Goal: Navigation & Orientation: Find specific page/section

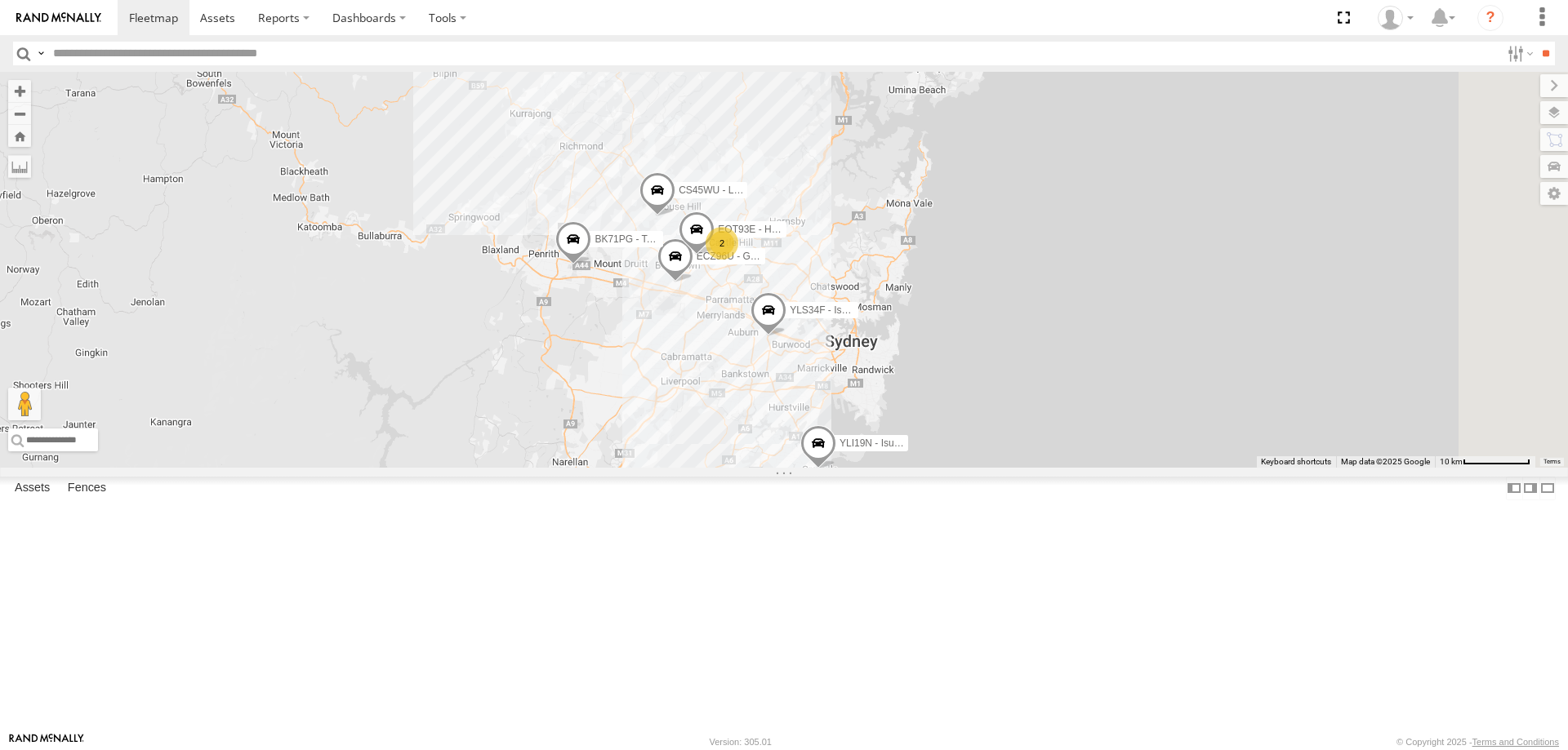
drag, startPoint x: 931, startPoint y: 499, endPoint x: 881, endPoint y: 473, distance: 56.4
click at [881, 468] on div "YLI19N - Isuzu DMAX ECZ96U - Great Wall 2 CS45WU - LDV EOT93E - HiAce YLI01U - …" at bounding box center [784, 270] width 1568 height 396
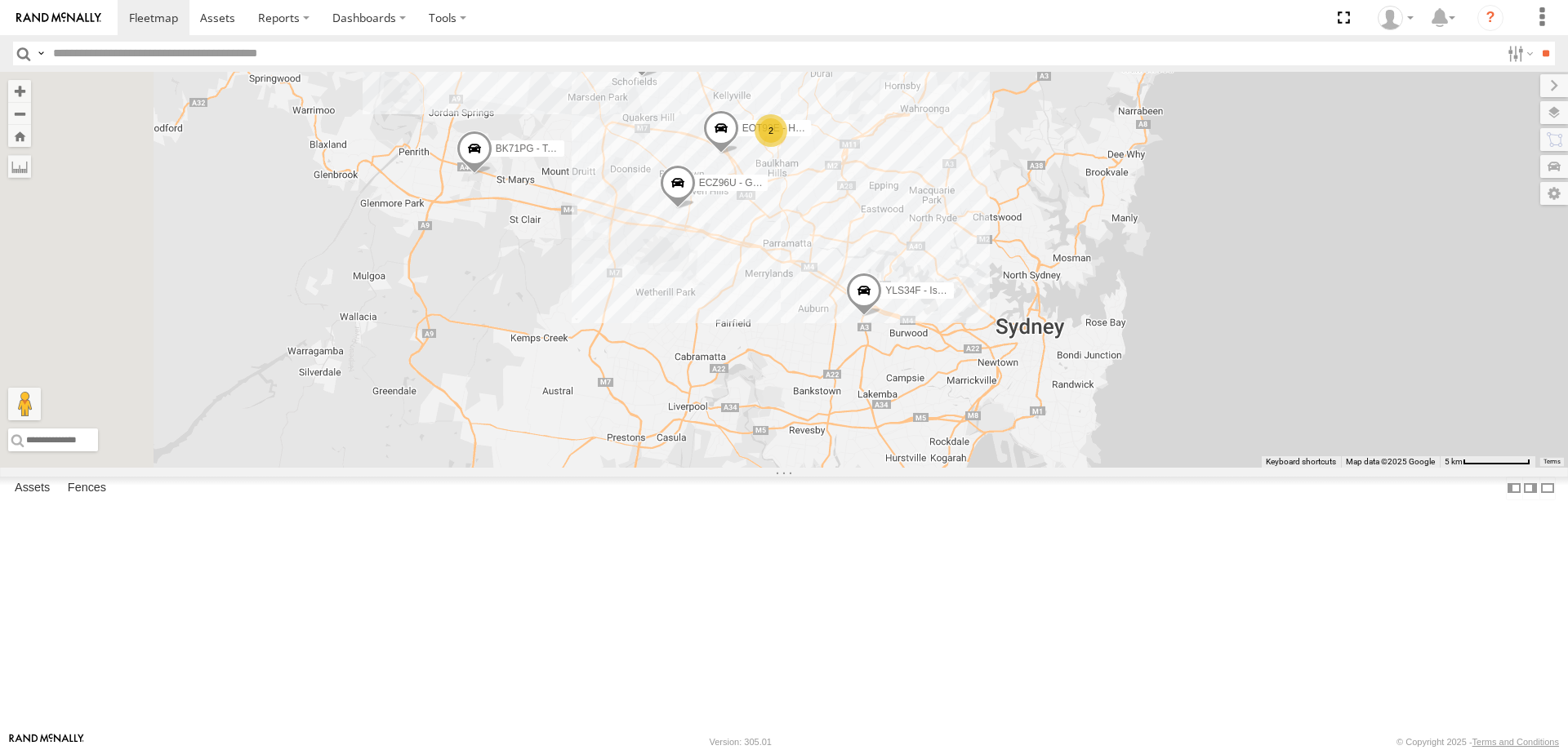
drag, startPoint x: 890, startPoint y: 536, endPoint x: 925, endPoint y: 469, distance: 75.6
click at [925, 468] on div "YLI19N - Isuzu DMAX ECZ96U - Great Wall CS45WU - LDV EOT93E - HiAce YLI01U - Is…" at bounding box center [784, 270] width 1568 height 396
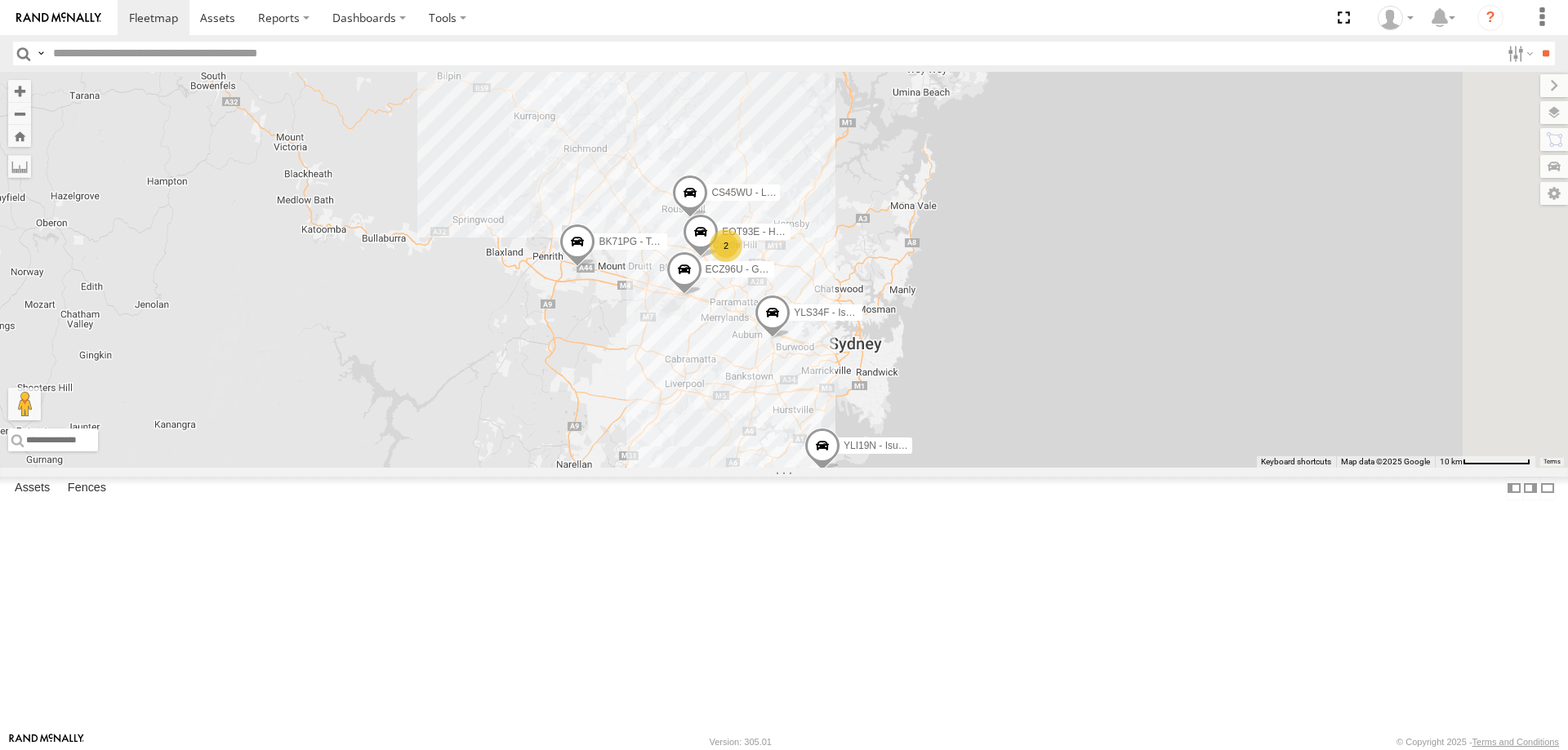
click at [702, 296] on span at bounding box center [684, 273] width 36 height 44
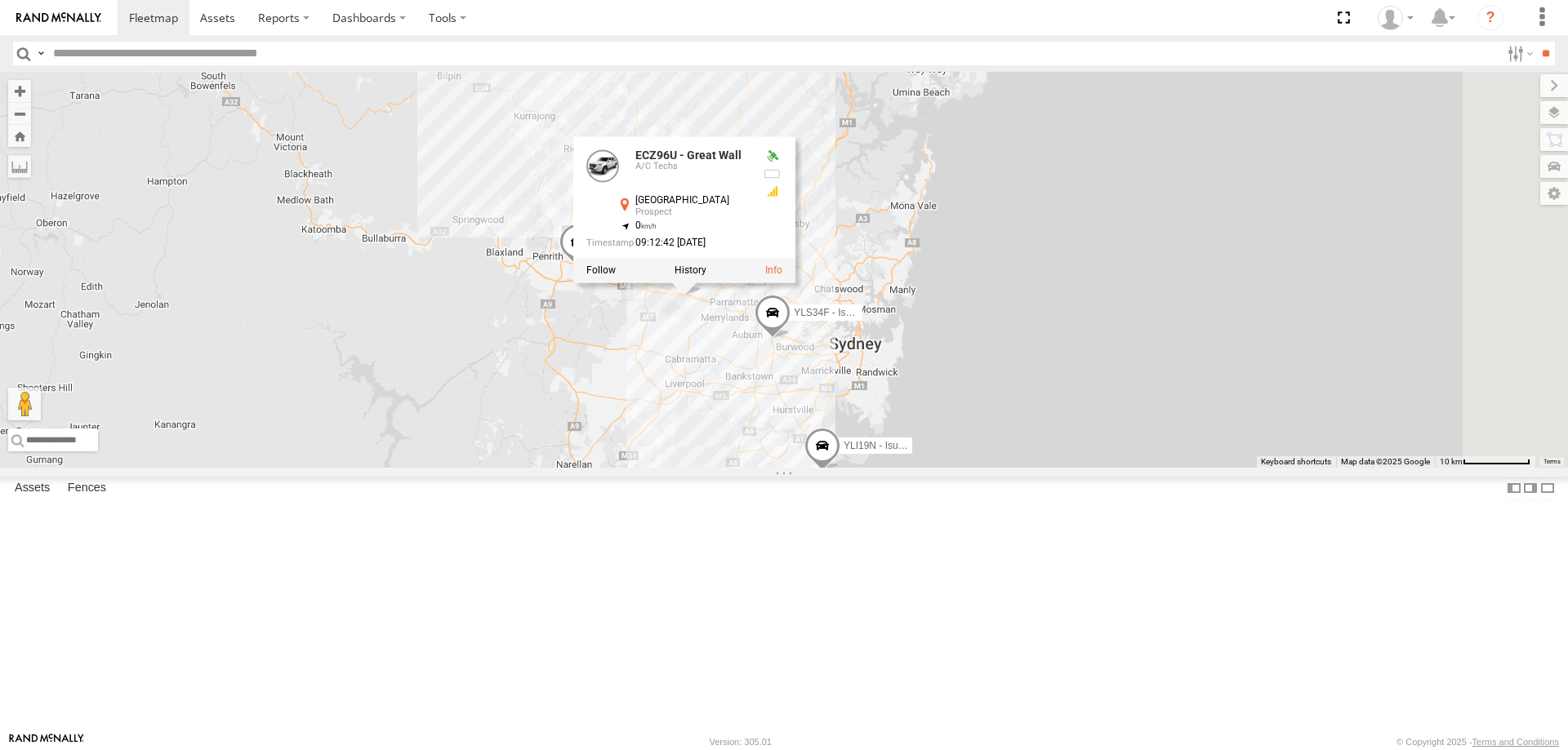
click at [920, 468] on div "YLI19N - Isuzu DMAX ECZ96U - Great Wall 2 CS45WU - LDV EOT93E - HiAce YLI01U - …" at bounding box center [784, 270] width 1568 height 396
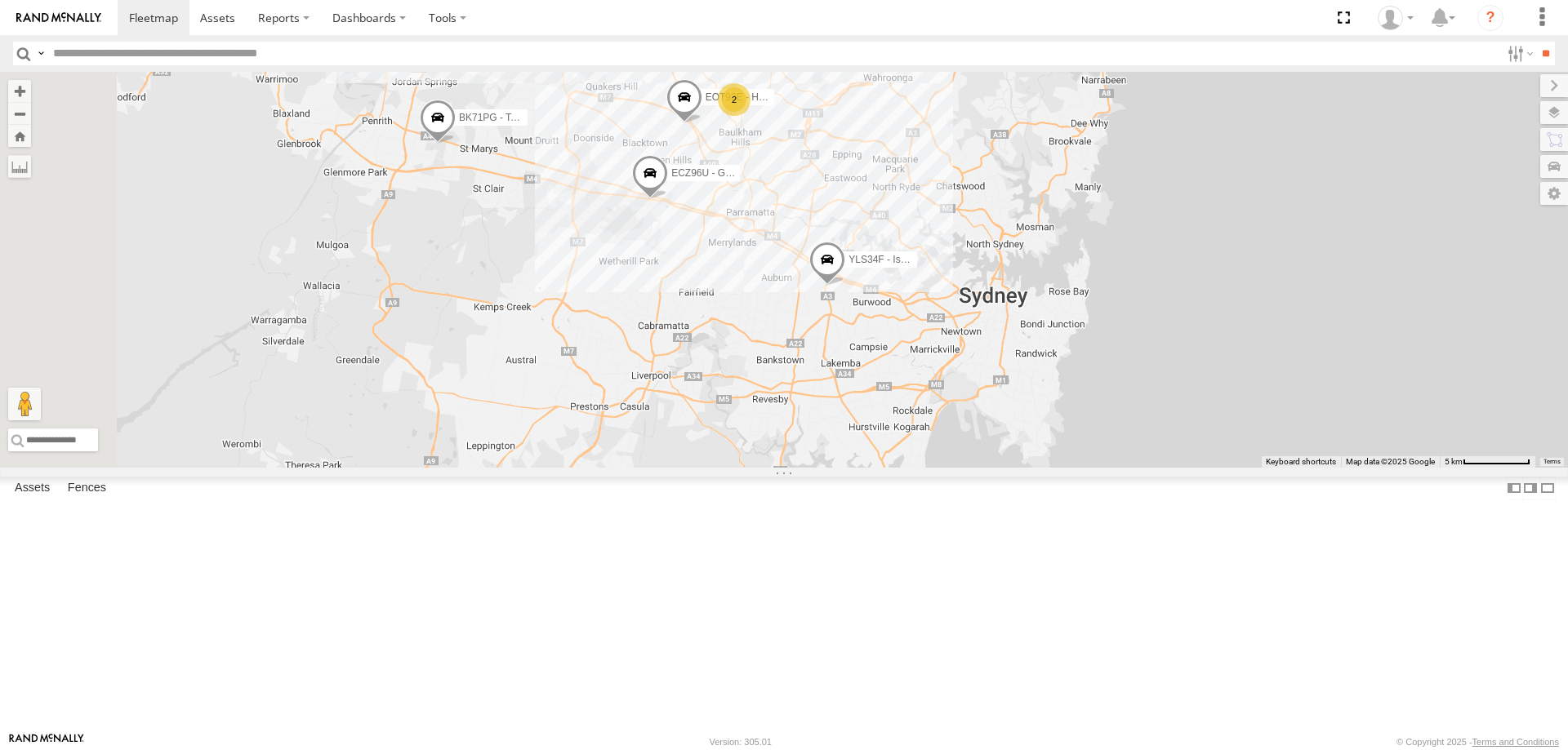
drag, startPoint x: 1015, startPoint y: 413, endPoint x: 1075, endPoint y: 301, distance: 127.1
click at [1075, 301] on div "YLI19N - Isuzu DMAX ECZ96U - Great Wall CS45WU - LDV EOT93E - HiAce YLI01U - Is…" at bounding box center [784, 270] width 1568 height 396
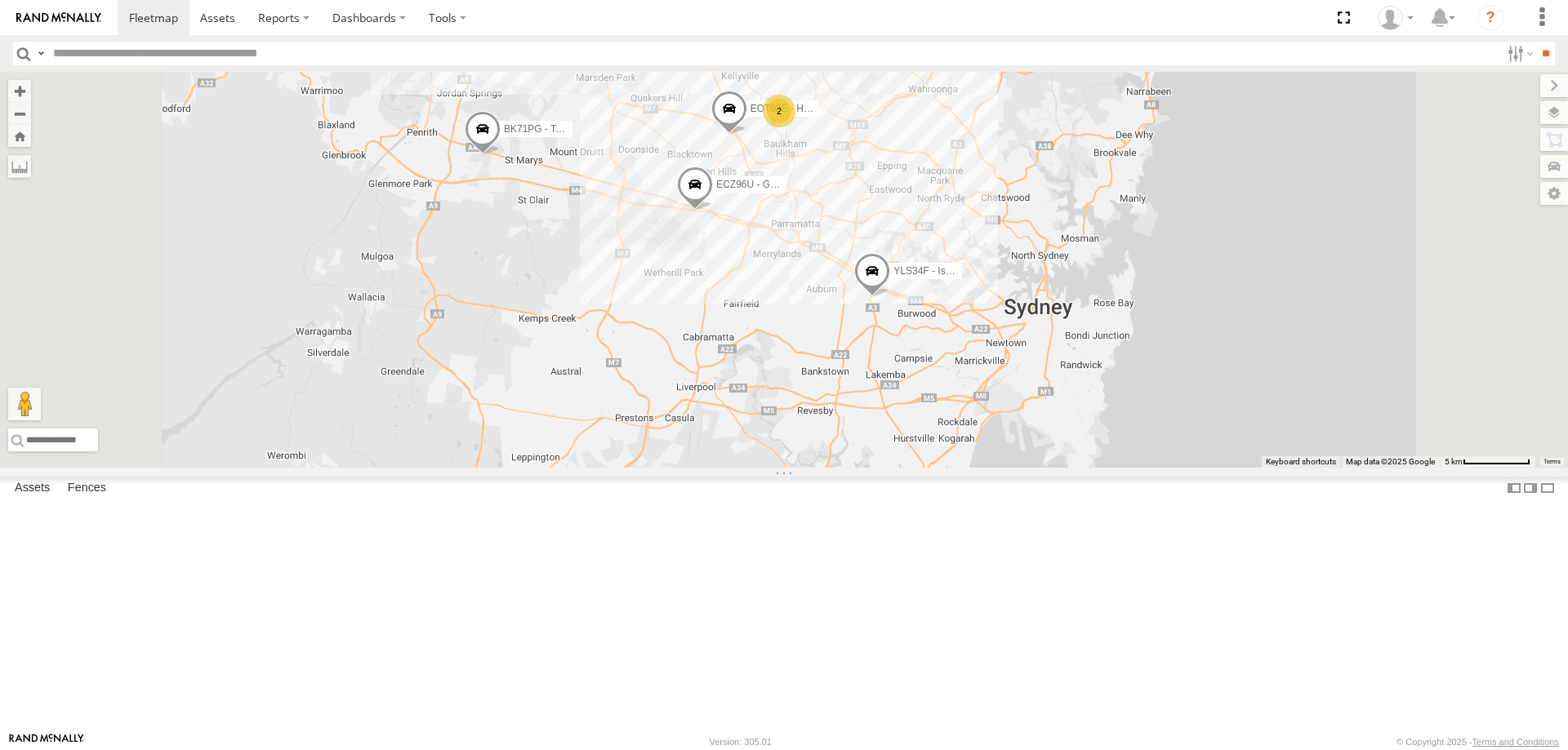
drag, startPoint x: 930, startPoint y: 494, endPoint x: 913, endPoint y: 393, distance: 102.4
click at [913, 393] on div "YLI19N - Isuzu DMAX ECZ96U - Great Wall CS45WU - LDV EOT93E - HiAce YLI01U - Is…" at bounding box center [784, 270] width 1568 height 396
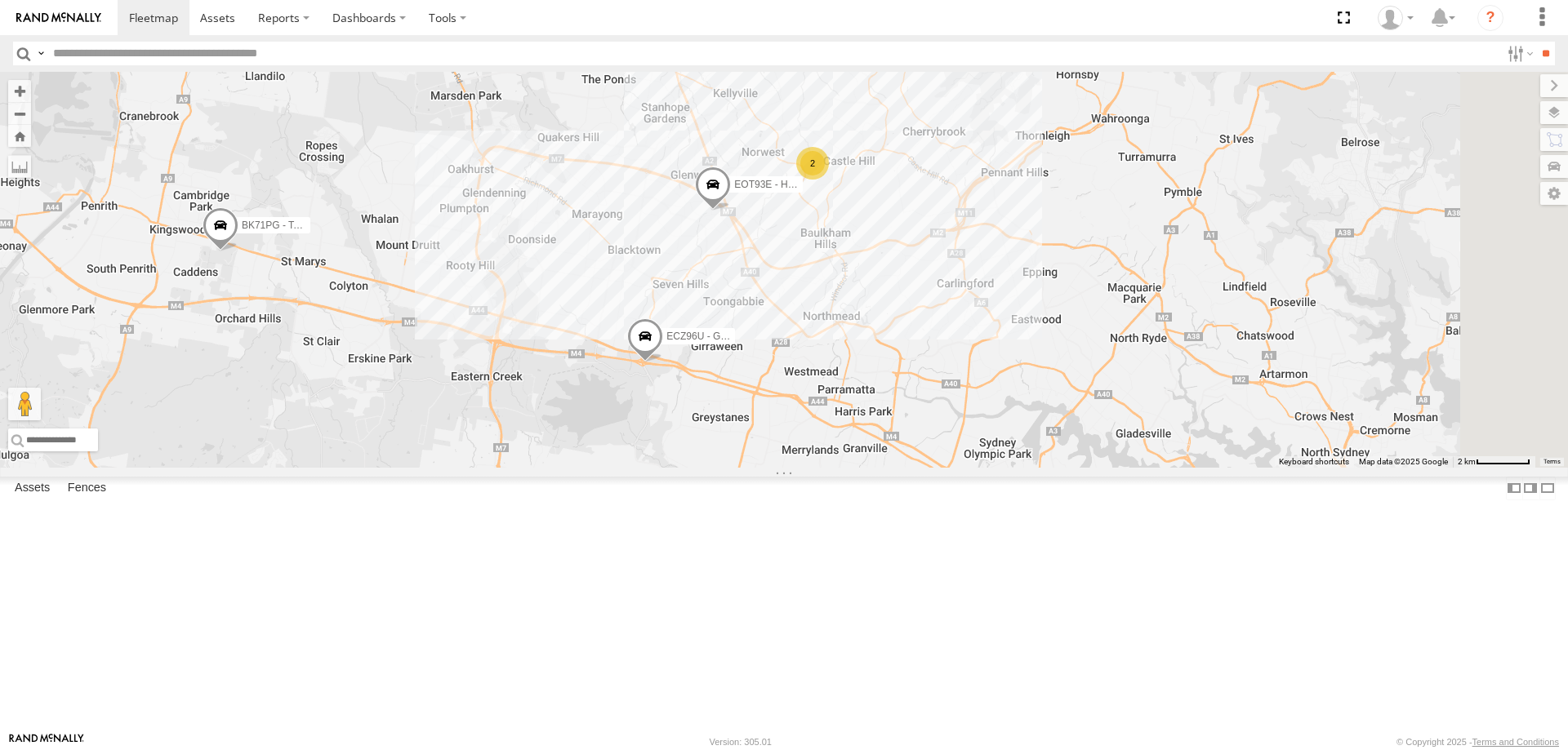
drag, startPoint x: 940, startPoint y: 271, endPoint x: 921, endPoint y: 392, distance: 122.5
click at [921, 392] on div "YLI19N - Isuzu DMAX ECZ96U - Great Wall CS45WU - LDV EOT93E - HiAce YLI01U - Is…" at bounding box center [784, 270] width 1568 height 396
click at [689, 55] on span at bounding box center [671, 32] width 36 height 44
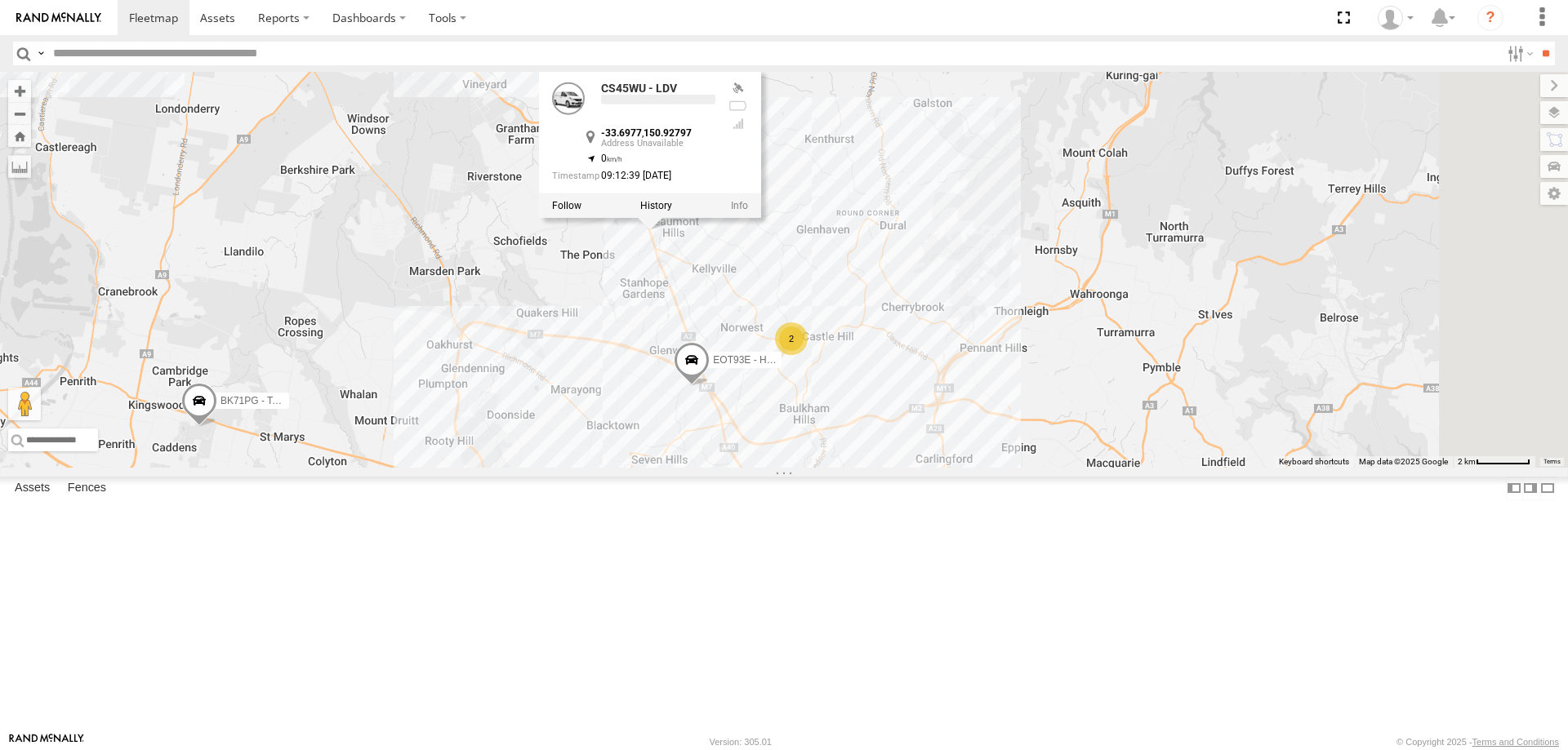
drag, startPoint x: 873, startPoint y: 258, endPoint x: 852, endPoint y: 439, distance: 182.2
click at [852, 439] on div "YLI19N - Isuzu DMAX ECZ96U - Great Wall CS45WU - LDV EOT93E - HiAce YLI01U - Is…" at bounding box center [784, 270] width 1568 height 396
click at [761, 218] on div at bounding box center [649, 205] width 222 height 24
click at [672, 211] on label at bounding box center [656, 205] width 32 height 11
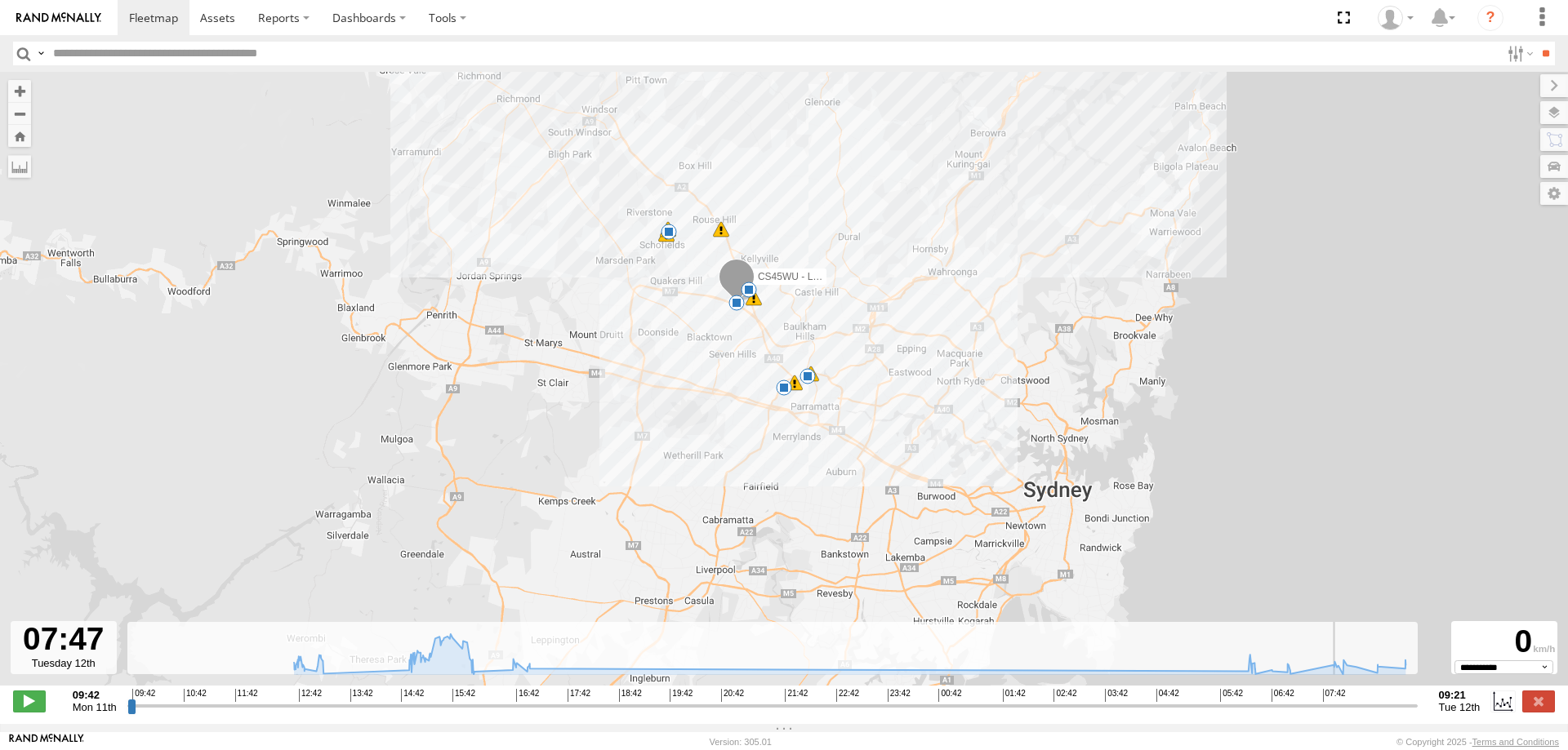
drag, startPoint x: 128, startPoint y: 722, endPoint x: 1327, endPoint y: 666, distance: 1200.3
click at [1327, 698] on input "range" at bounding box center [772, 706] width 1290 height 16
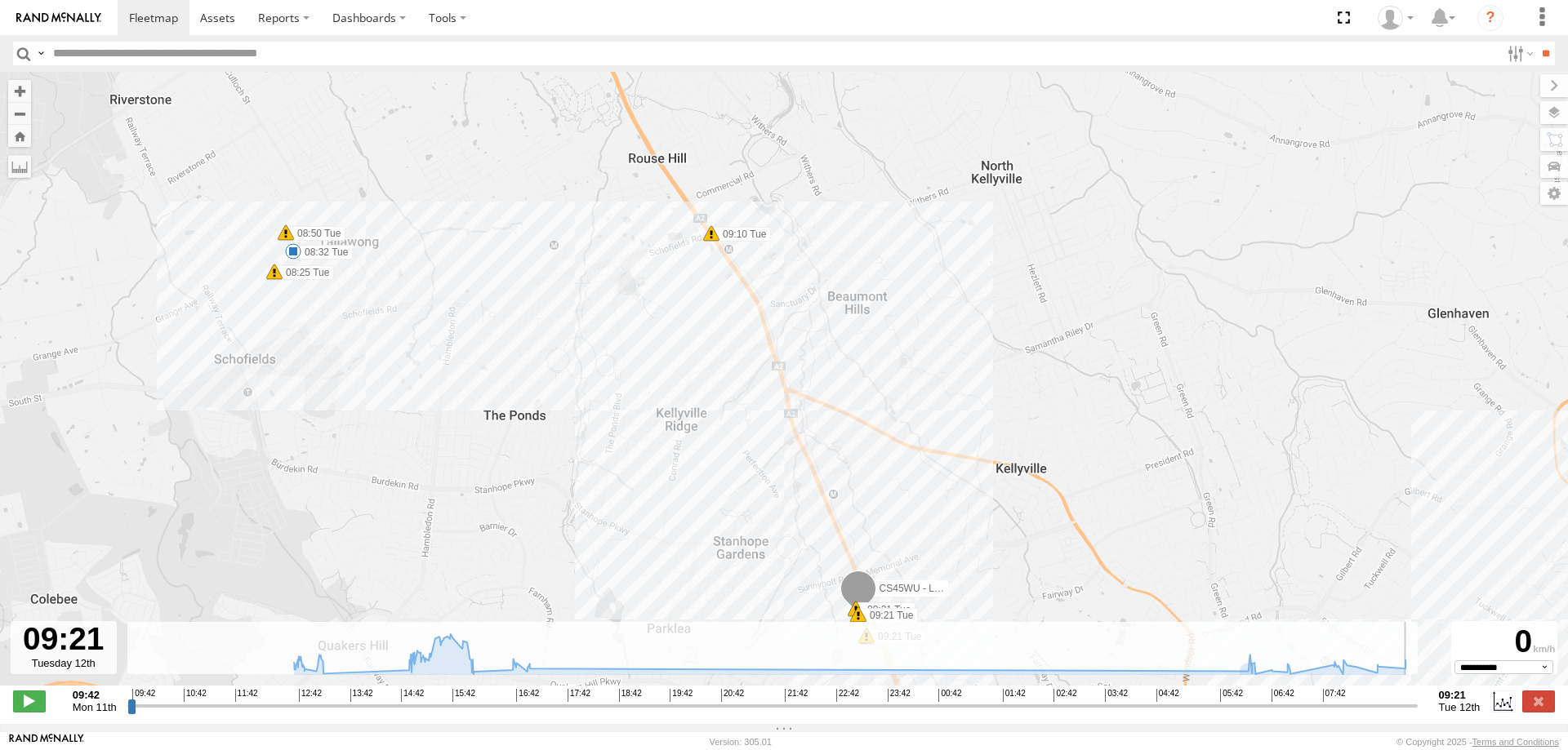
drag, startPoint x: 1313, startPoint y: 713, endPoint x: 1467, endPoint y: 678, distance: 157.9
type input "**********"
click at [1417, 698] on input "range" at bounding box center [772, 706] width 1290 height 16
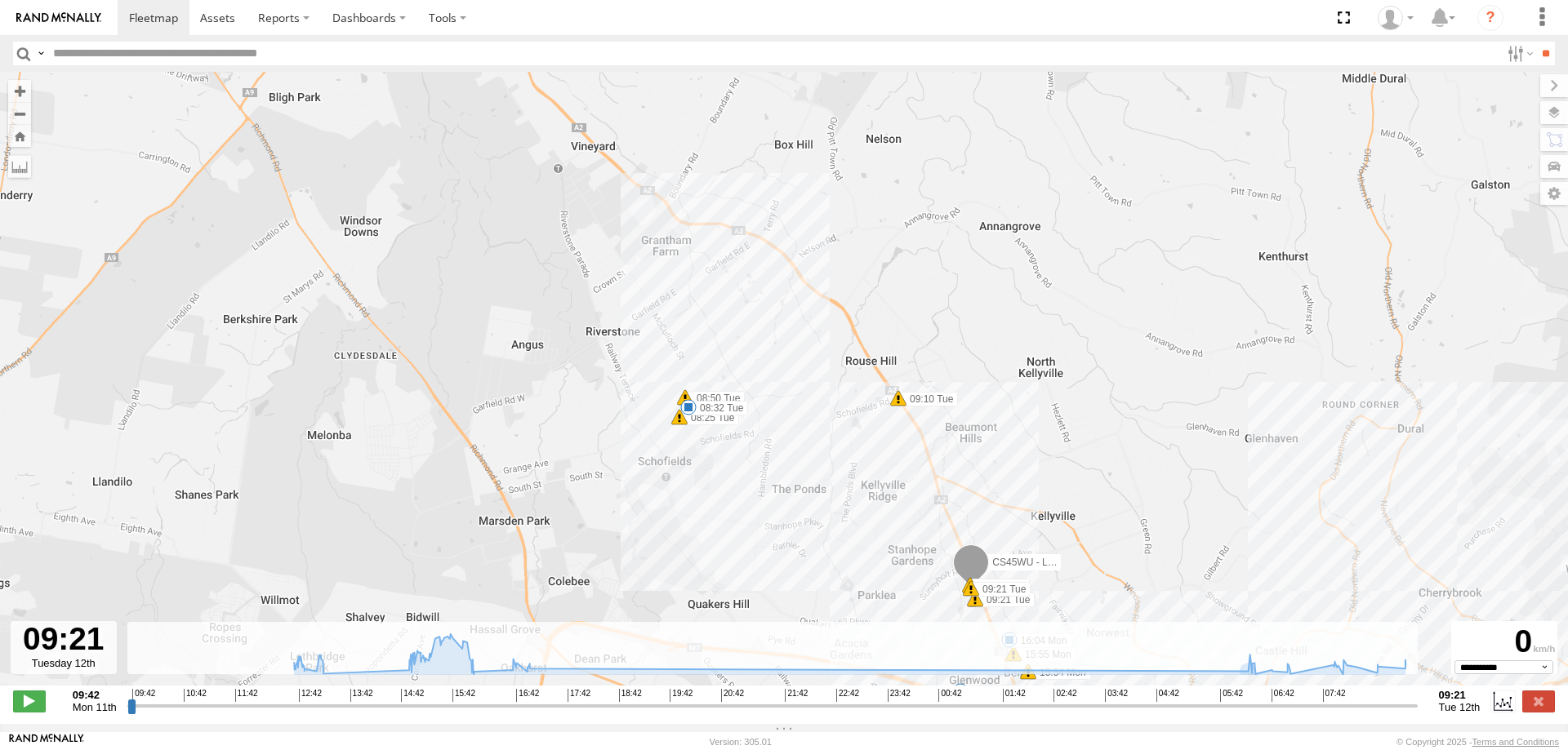
drag, startPoint x: 1067, startPoint y: 630, endPoint x: 871, endPoint y: 201, distance: 471.7
click at [871, 201] on div "← Move left → Move right ↑ Move up ↓ Move down + Zoom in - Zoom out Home Jump l…" at bounding box center [784, 398] width 1568 height 653
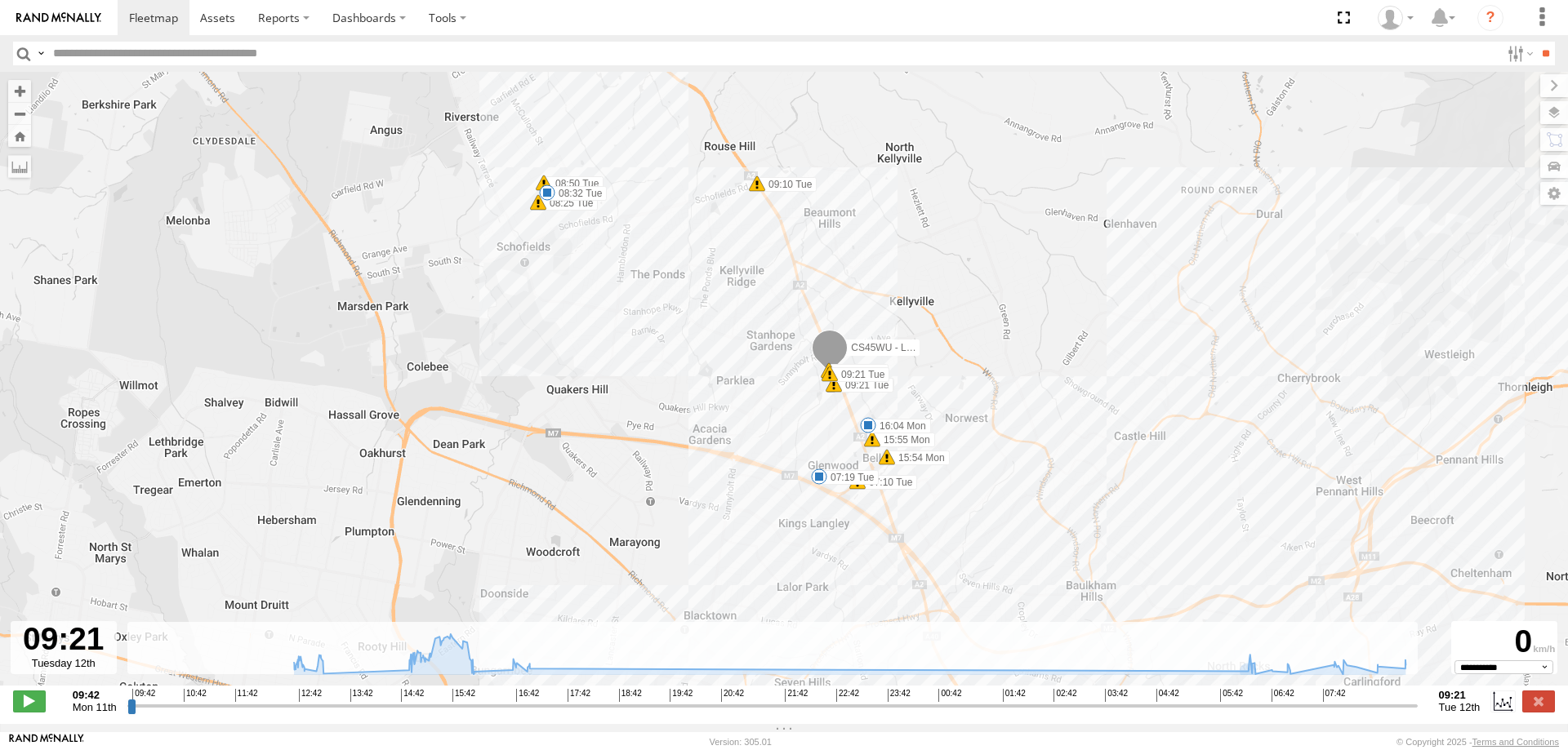
drag, startPoint x: 1115, startPoint y: 398, endPoint x: 1044, endPoint y: 301, distance: 120.2
click at [1044, 301] on div "CS45WU - LDV 12:52 Mon 13:14 Mon 14:57 Mon 16:04 Mon 17:06 Mon 06:27 Tue 06:32 …" at bounding box center [784, 387] width 1568 height 631
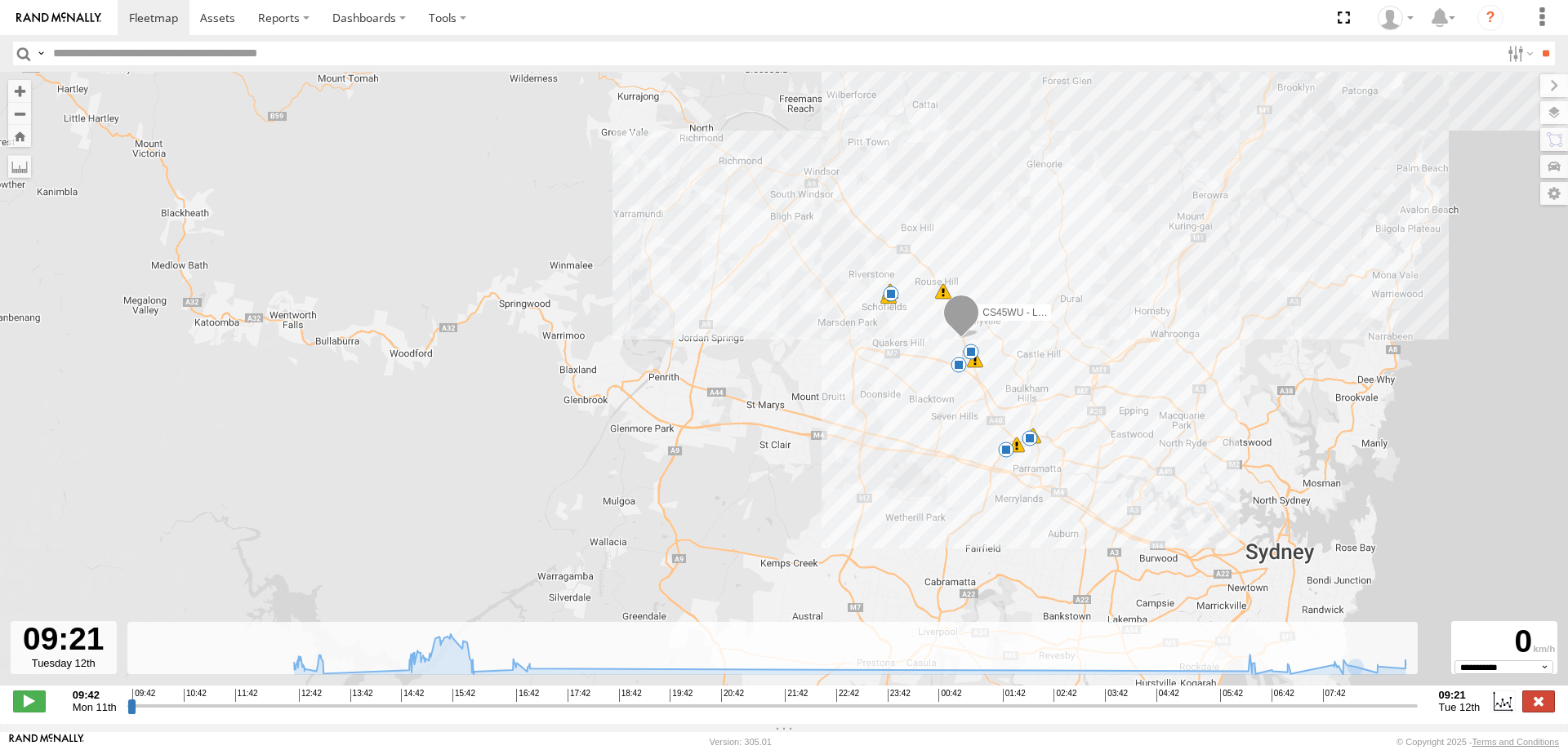
click at [1546, 706] on label at bounding box center [1538, 701] width 33 height 21
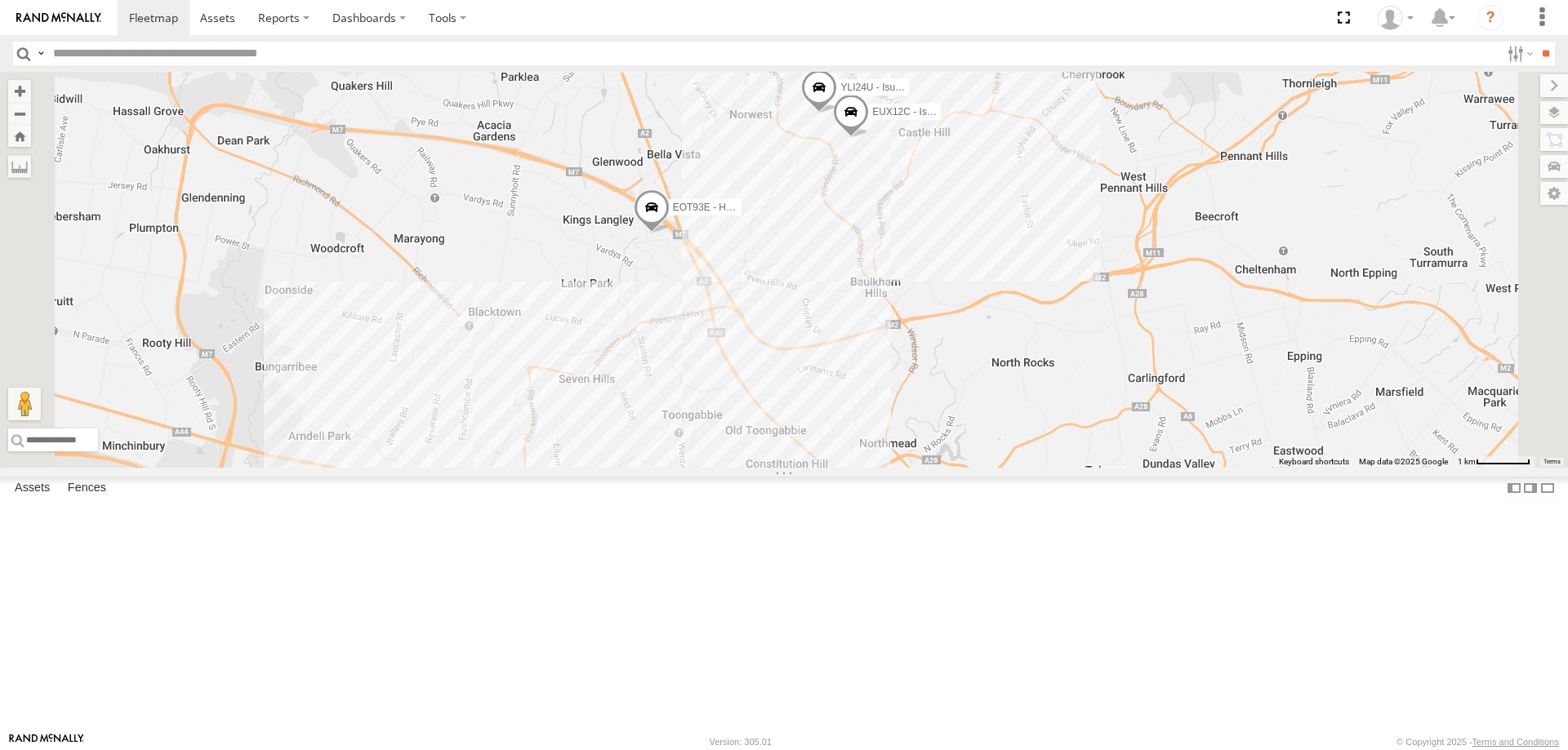
click at [636, 72] on span at bounding box center [618, 50] width 36 height 44
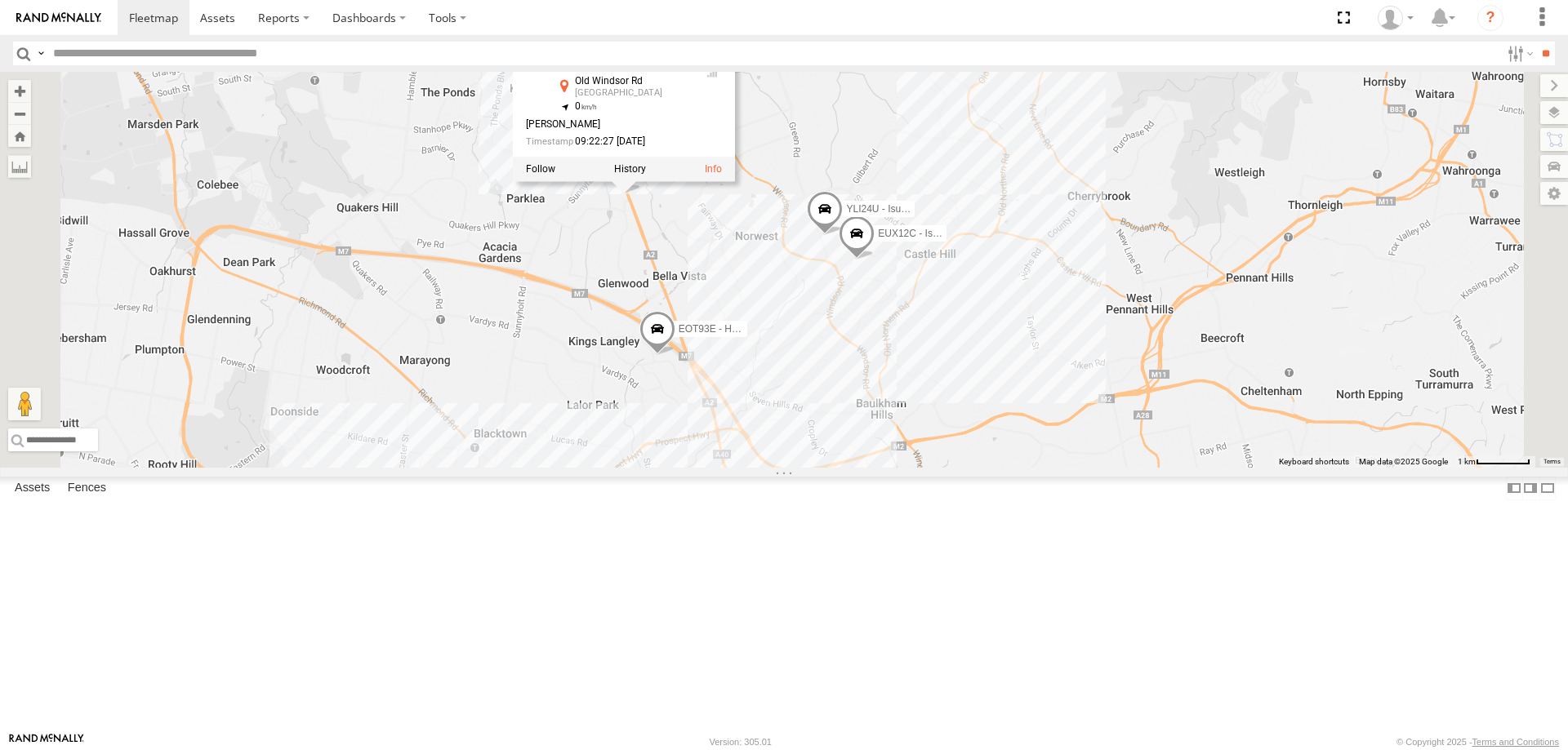
drag, startPoint x: 1002, startPoint y: 400, endPoint x: 1004, endPoint y: 556, distance: 156.0
click at [1004, 468] on div "YLI19N - Isuzu DMAX ECZ96U - Great Wall YLI01U - Isuzu DMAX BK71PG - Toyota Hia…" at bounding box center [784, 270] width 1568 height 396
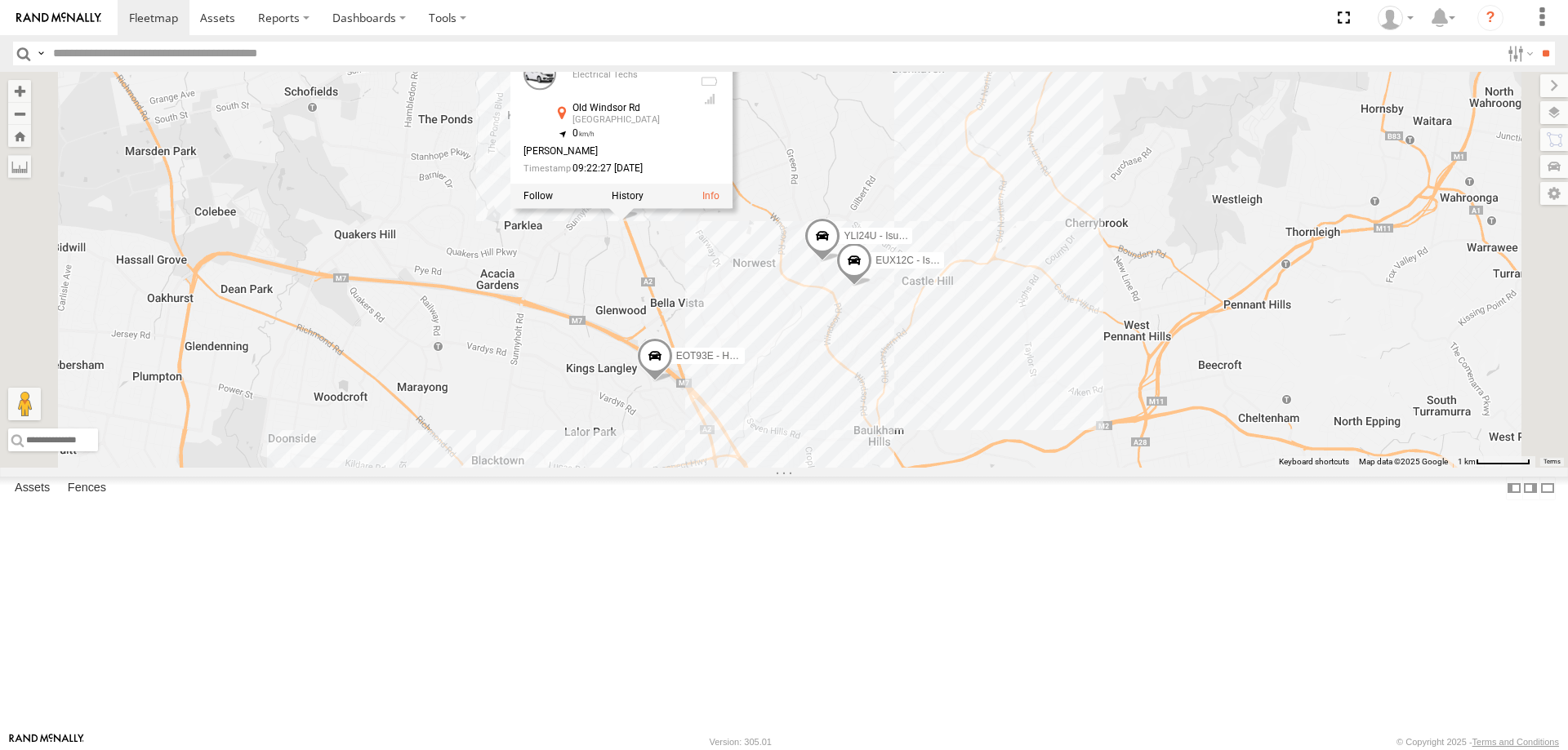
click at [1004, 468] on div "YLI19N - Isuzu DMAX ECZ96U - Great Wall YLI01U - Isuzu DMAX BK71PG - Toyota Hia…" at bounding box center [784, 270] width 1568 height 396
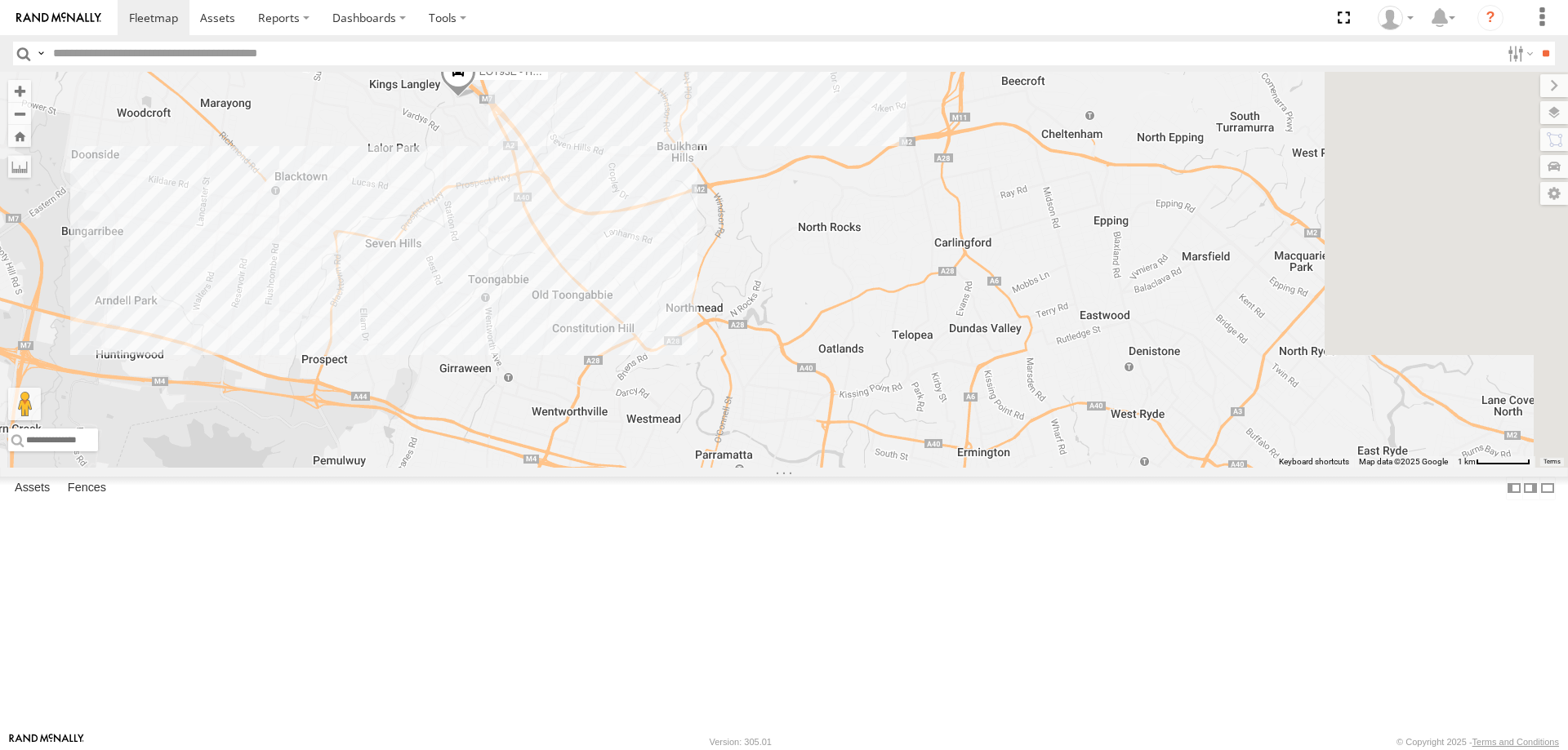
drag, startPoint x: 1042, startPoint y: 722, endPoint x: 839, endPoint y: 432, distance: 354.0
click at [839, 432] on div "YLI19N - Isuzu DMAX ECZ96U - Great Wall YLI01U - Isuzu DMAX BK71PG - Toyota Hia…" at bounding box center [784, 270] width 1568 height 396
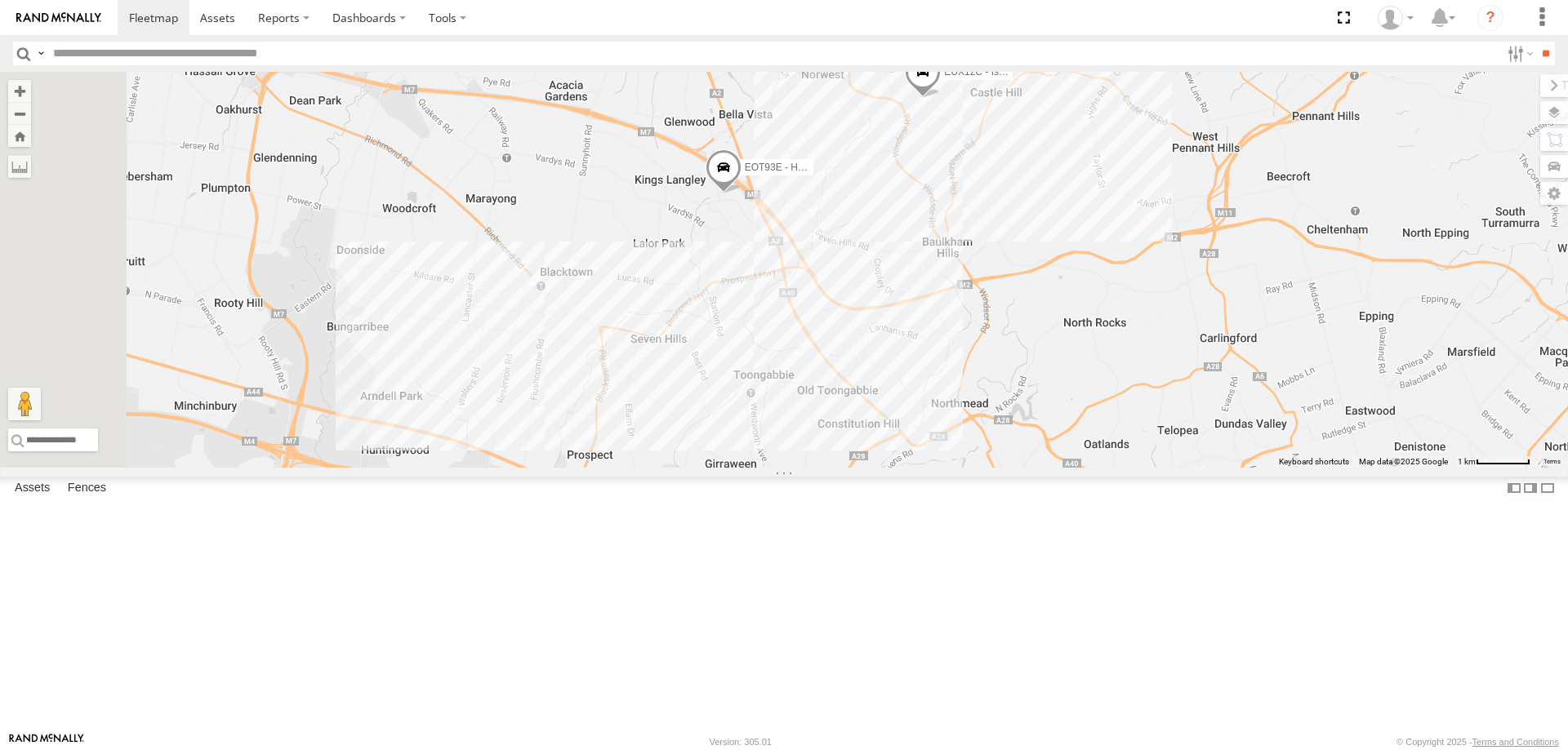
drag, startPoint x: 817, startPoint y: 410, endPoint x: 1110, endPoint y: 508, distance: 309.0
click at [1110, 468] on div "YLI19N - Isuzu DMAX ECZ96U - Great Wall YLI01U - Isuzu DMAX BK71PG - Toyota Hia…" at bounding box center [784, 270] width 1568 height 396
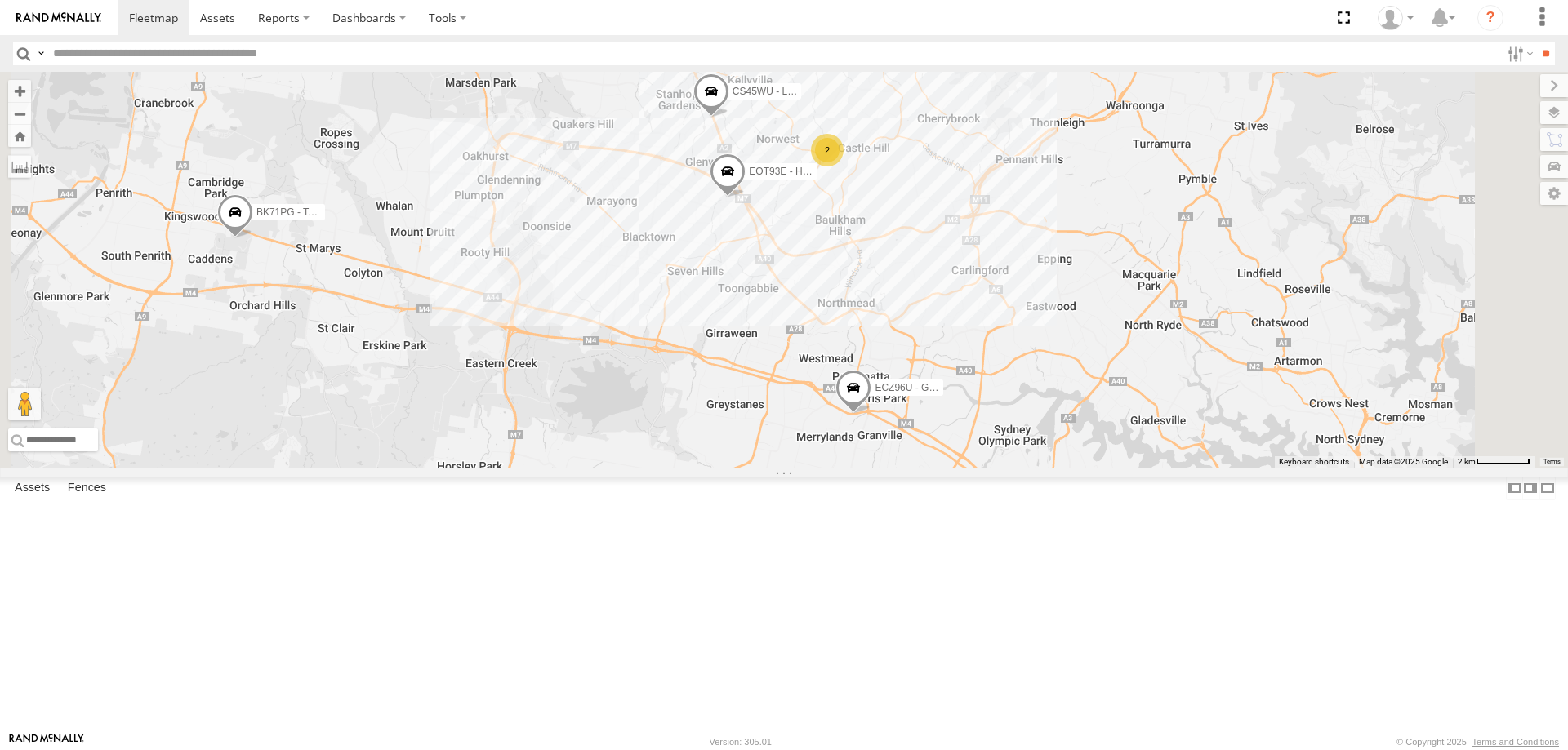
drag, startPoint x: 1156, startPoint y: 408, endPoint x: 1104, endPoint y: 378, distance: 60.0
click at [1104, 378] on div "YLI19N - Isuzu DMAX ECZ96U - Great Wall YLI01U - Isuzu DMAX BK71PG - Toyota Hia…" at bounding box center [784, 270] width 1568 height 396
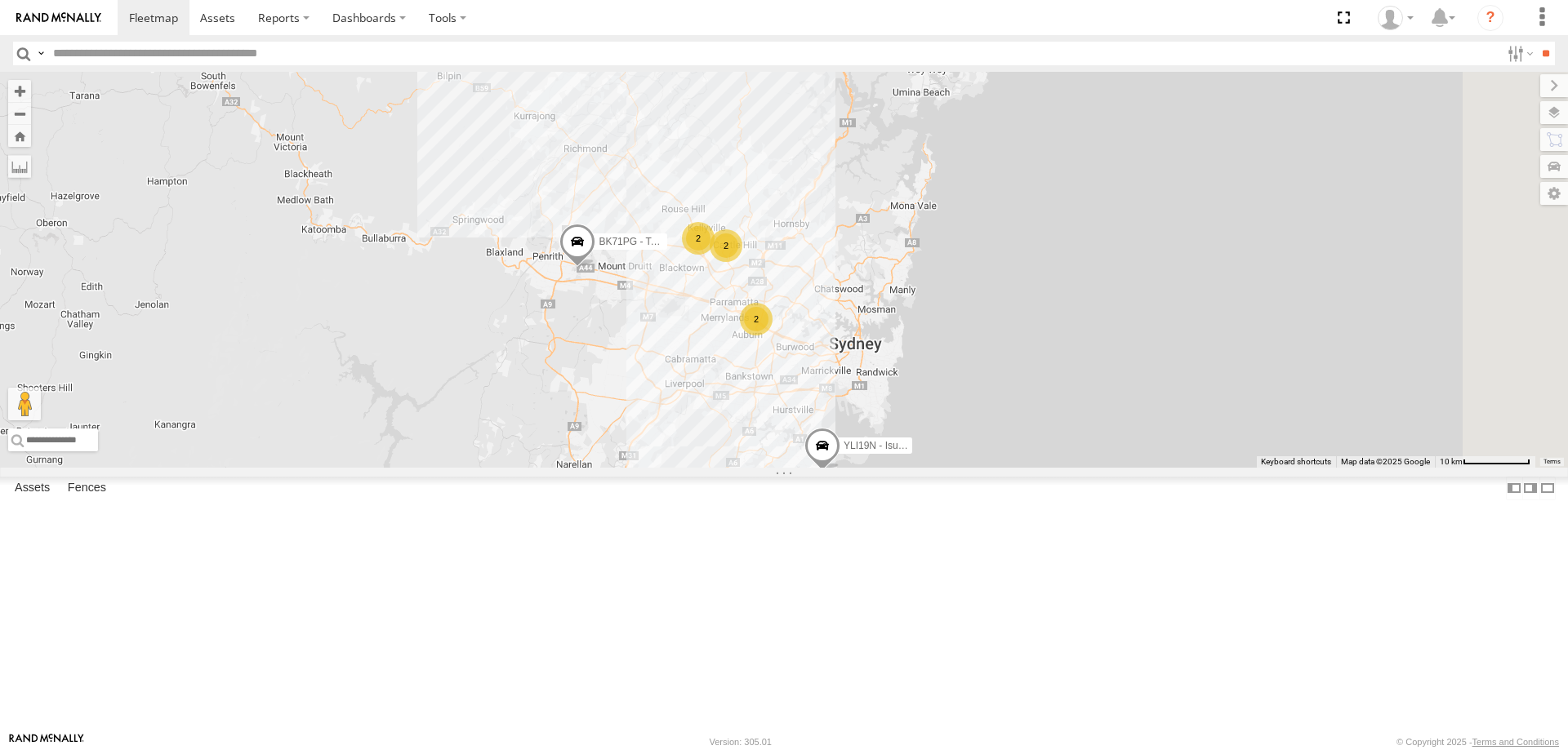
click at [0, 0] on span at bounding box center [0, 0] width 0 height 0
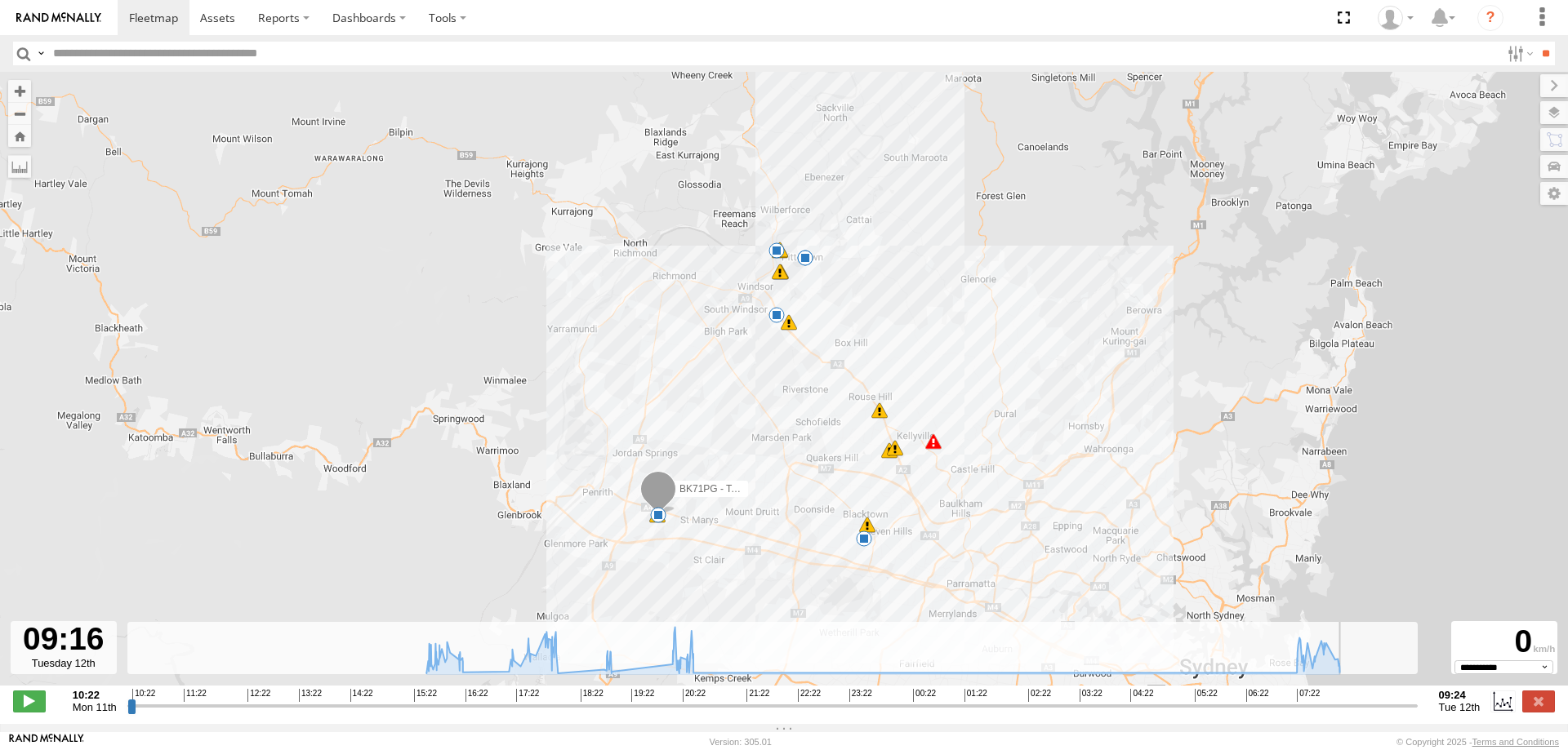
drag, startPoint x: 128, startPoint y: 719, endPoint x: 1435, endPoint y: 703, distance: 1307.1
type input "**********"
click at [1417, 703] on input "range" at bounding box center [772, 706] width 1290 height 16
click at [1545, 711] on label at bounding box center [1538, 701] width 33 height 21
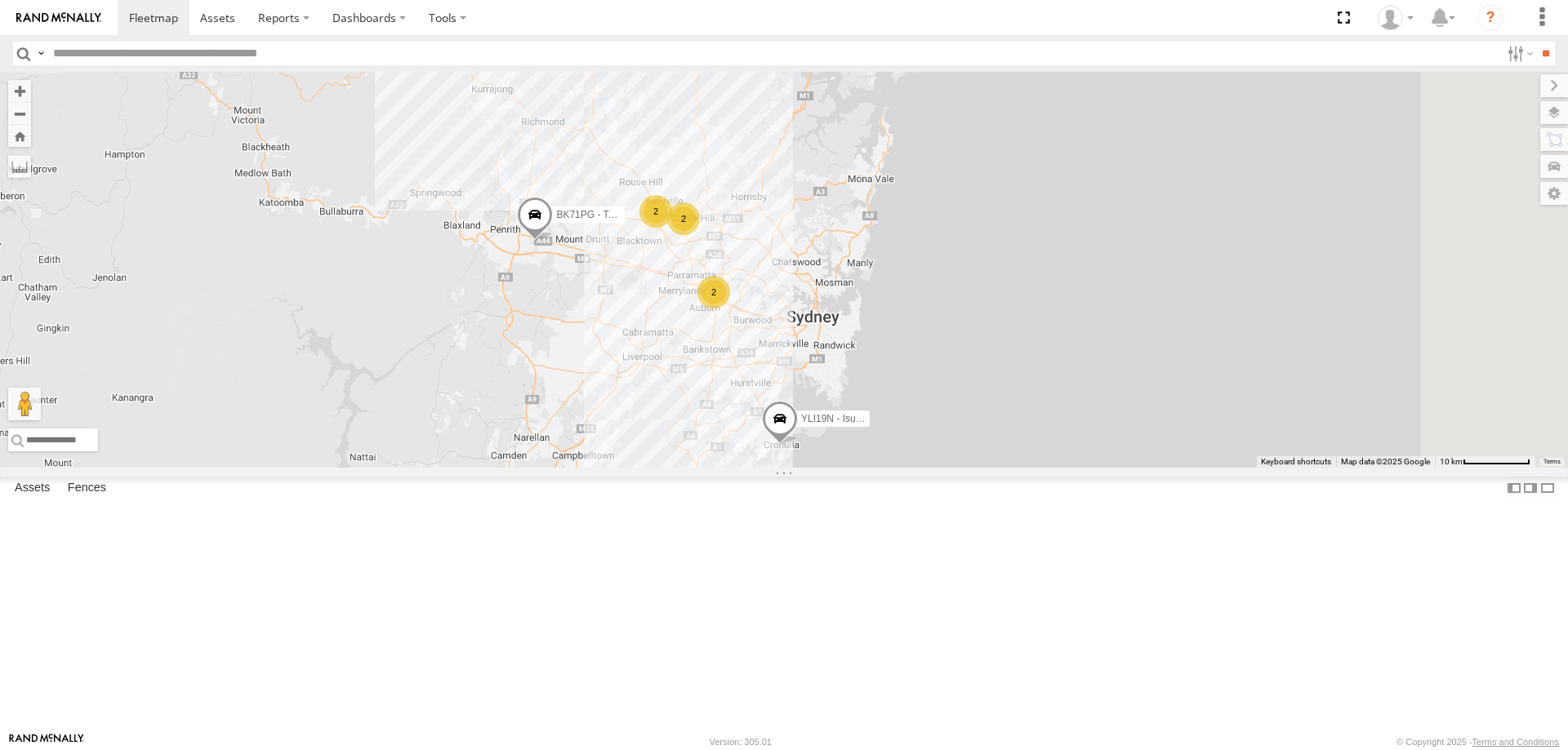
drag, startPoint x: 1040, startPoint y: 527, endPoint x: 990, endPoint y: 495, distance: 59.4
click at [990, 468] on div "YLI01U - Isuzu DMAX BK71PG - Toyota Hiace YLI19N - Isuzu DMAX 2 2 2" at bounding box center [784, 270] width 1568 height 396
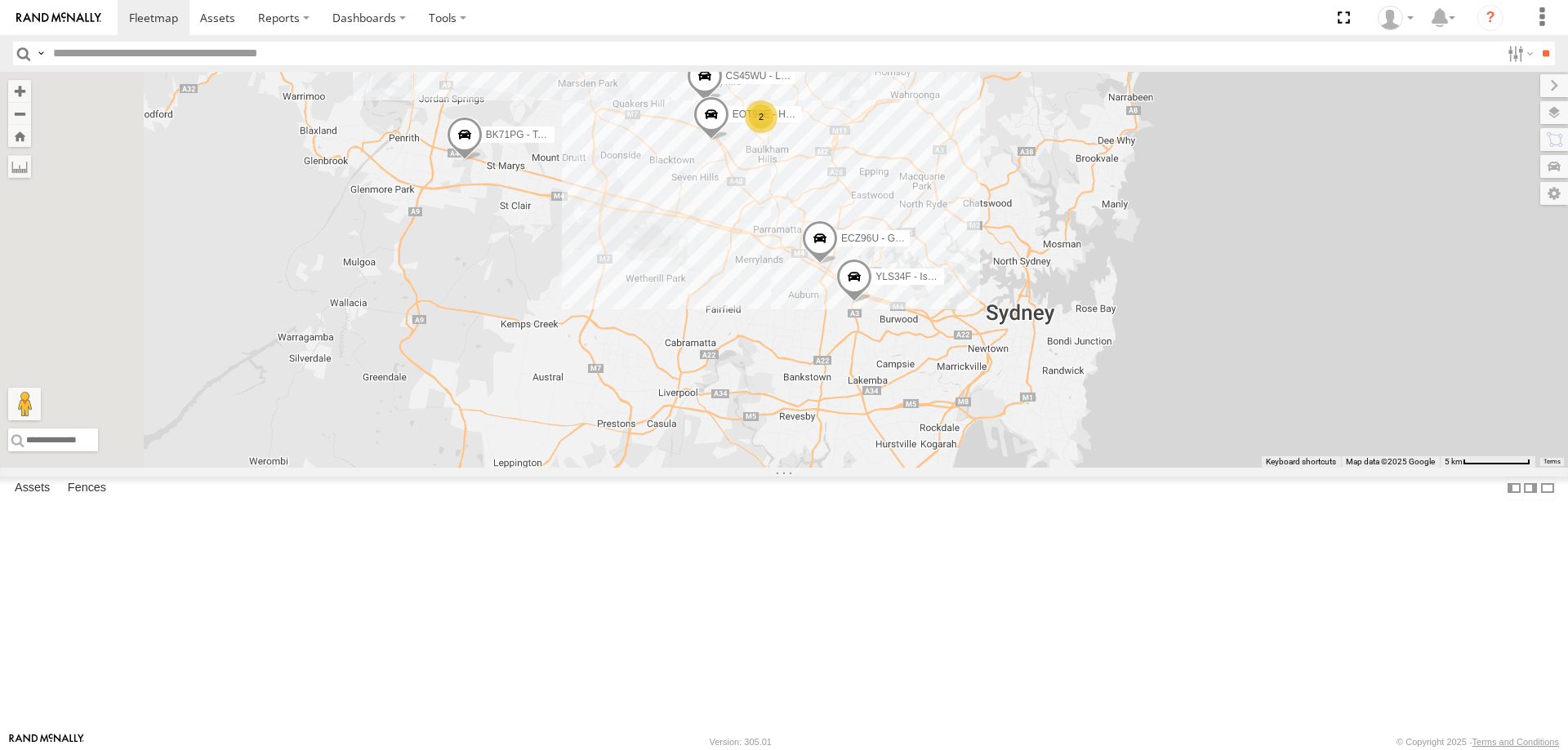
click at [1148, 468] on div "YLI01U - Isuzu DMAX BK71PG - Toyota Hiace YLI19N - Isuzu DMAX ECZ96U - Great Wa…" at bounding box center [784, 270] width 1568 height 396
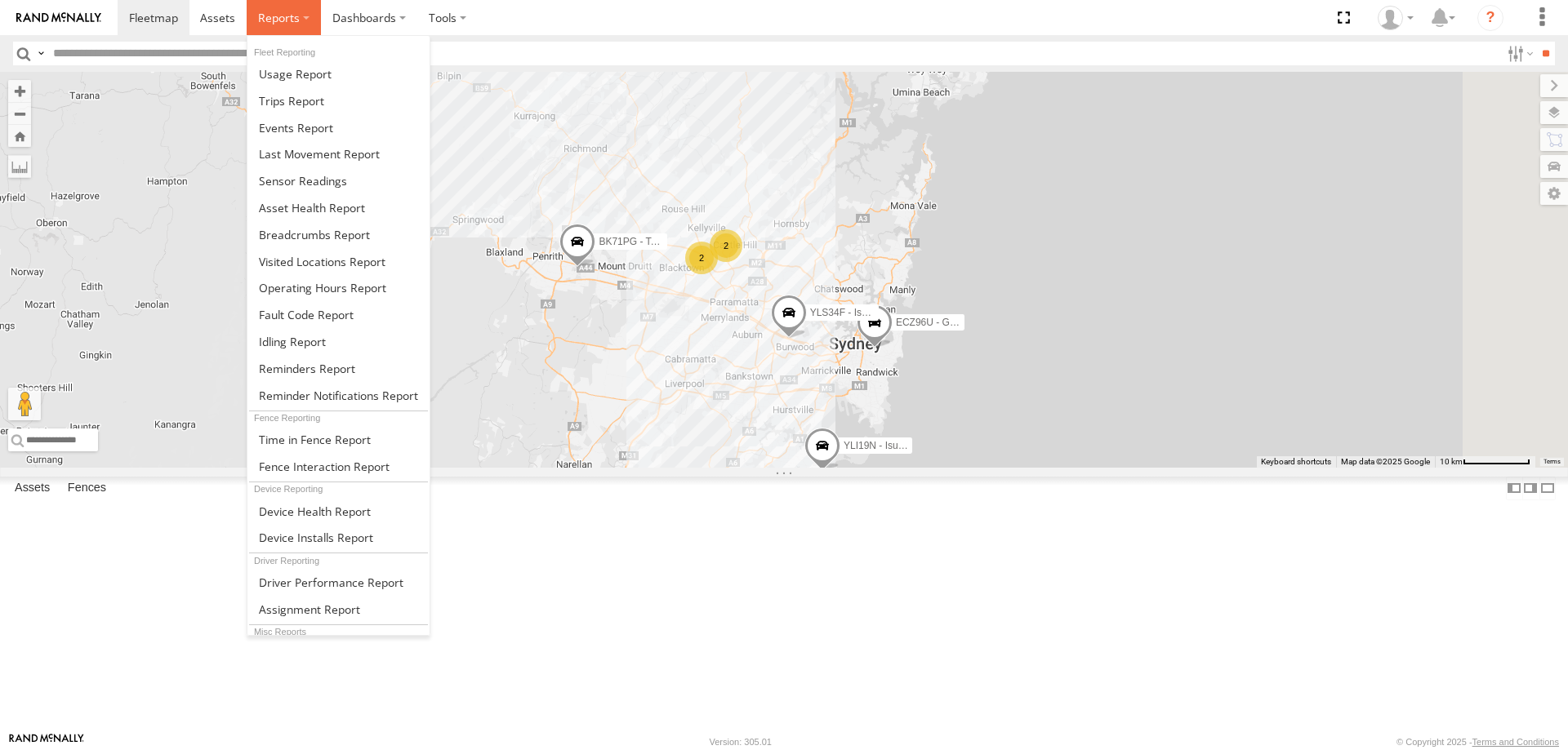
click at [291, 5] on label at bounding box center [283, 17] width 74 height 35
click at [303, 108] on span at bounding box center [291, 101] width 65 height 16
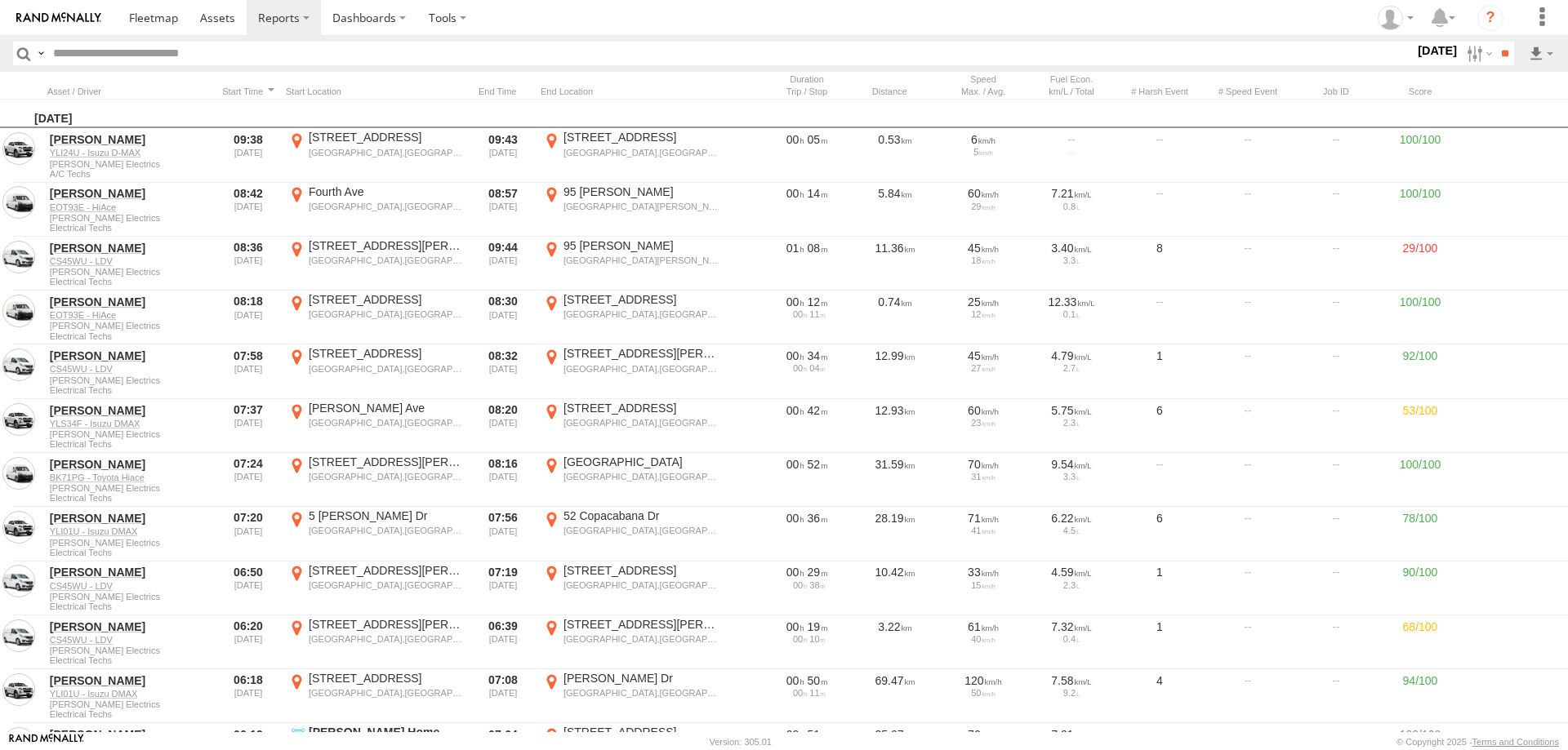
click at [370, 57] on input "text" at bounding box center [730, 53] width 1368 height 23
type input "******"
click at [1495, 42] on input "**" at bounding box center [1504, 53] width 19 height 23
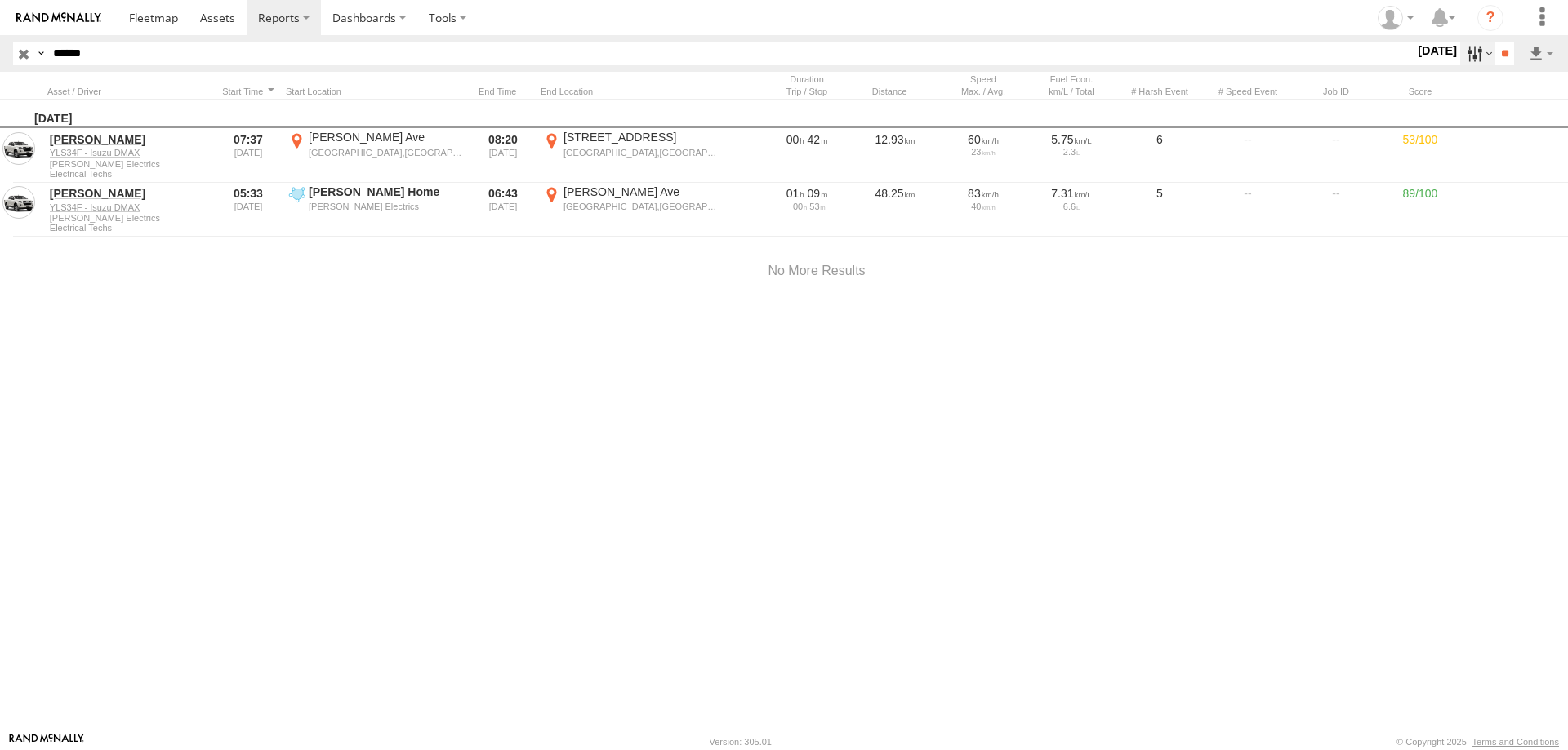
click at [1464, 48] on label at bounding box center [1478, 53] width 35 height 23
click at [0, 0] on label at bounding box center [0, 0] width 0 height 0
click at [1502, 55] on input "**" at bounding box center [1504, 53] width 19 height 23
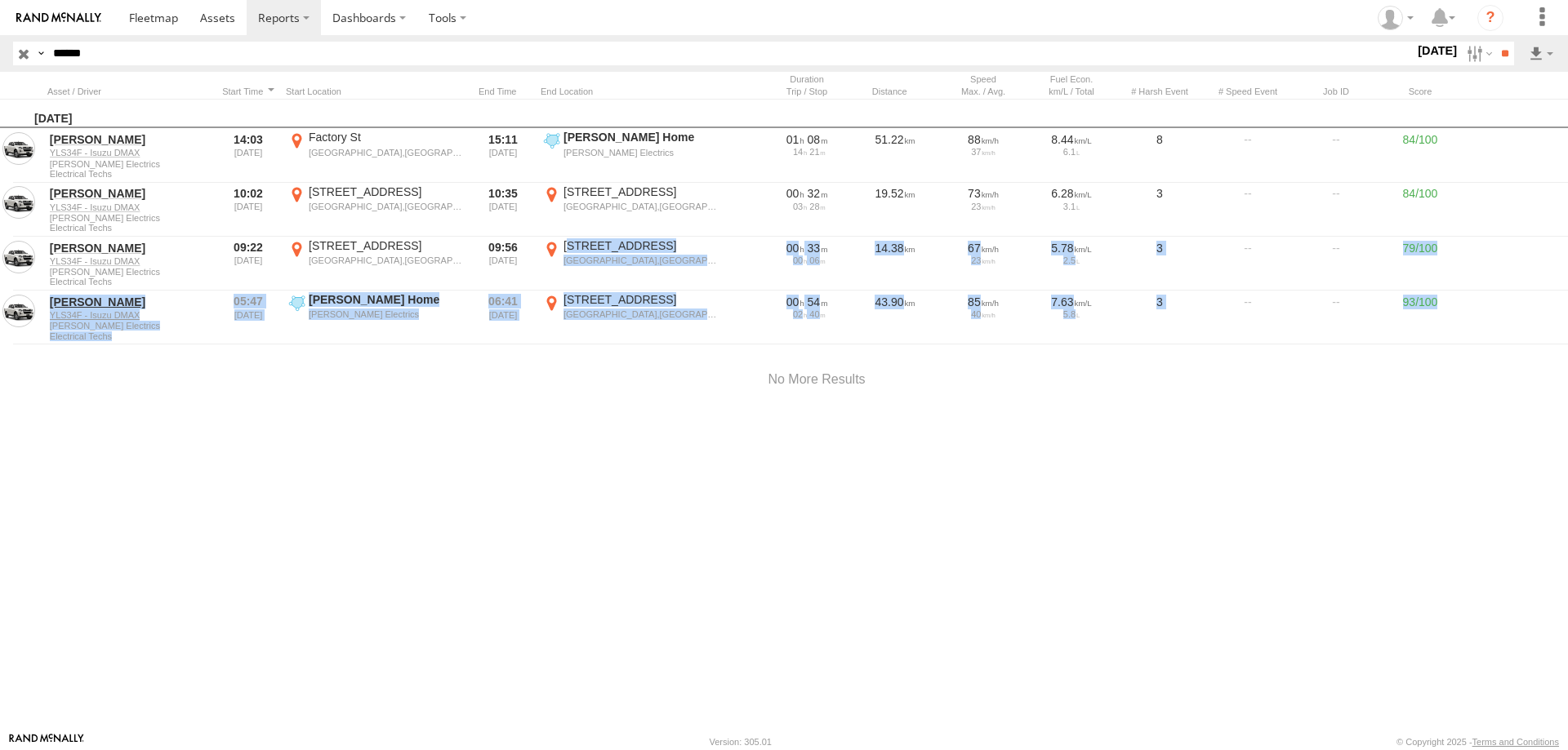
drag, startPoint x: 567, startPoint y: 244, endPoint x: 635, endPoint y: 392, distance: 162.9
click at [635, 392] on div "Monday, 11th August 2025 Aaron Rogers YLS34F - Isuzu DMAX Randall Electrics Ele…" at bounding box center [816, 415] width 1633 height 633
click at [635, 392] on div at bounding box center [816, 380] width 1633 height 70
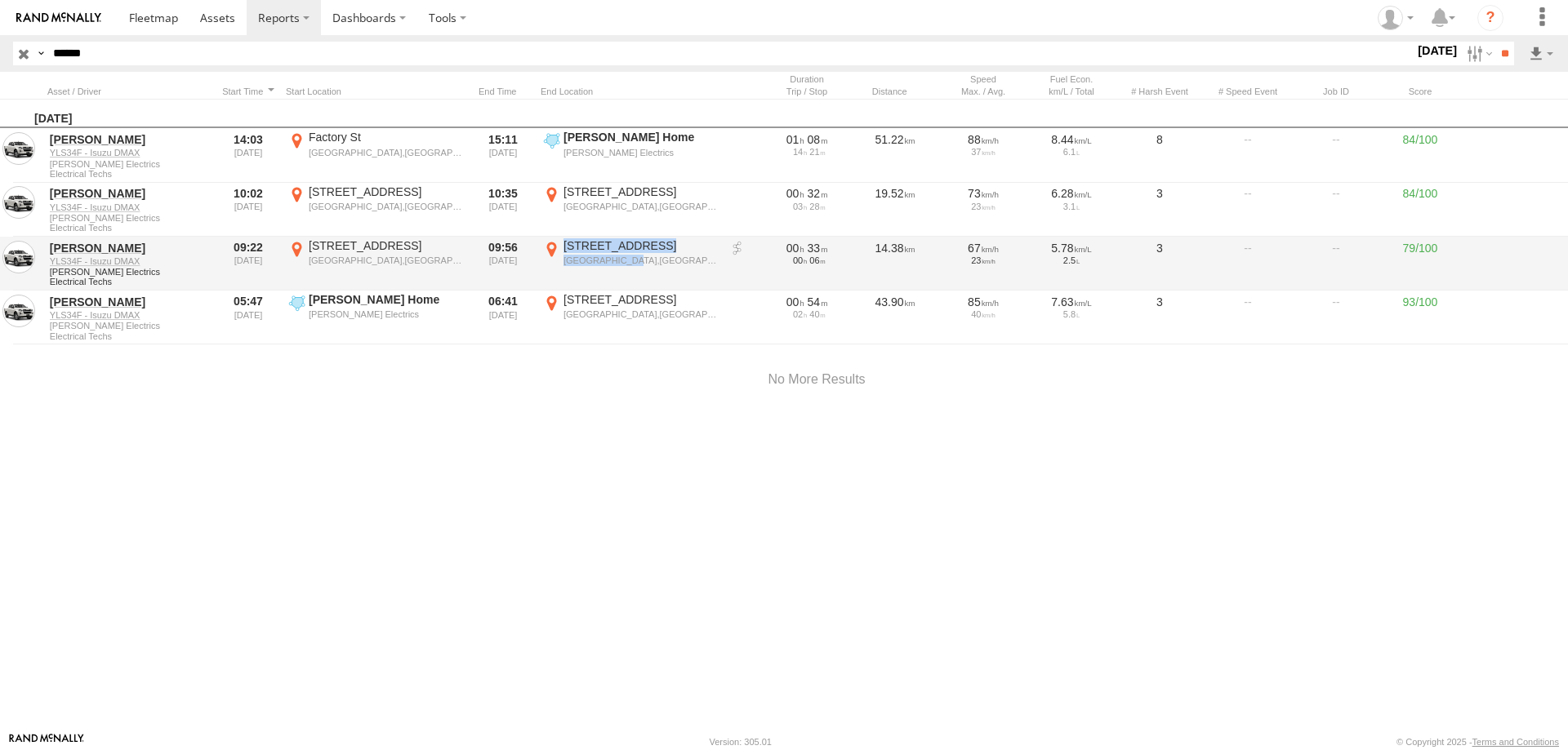
copy label "457-463 Victoria St Wetherill Park"
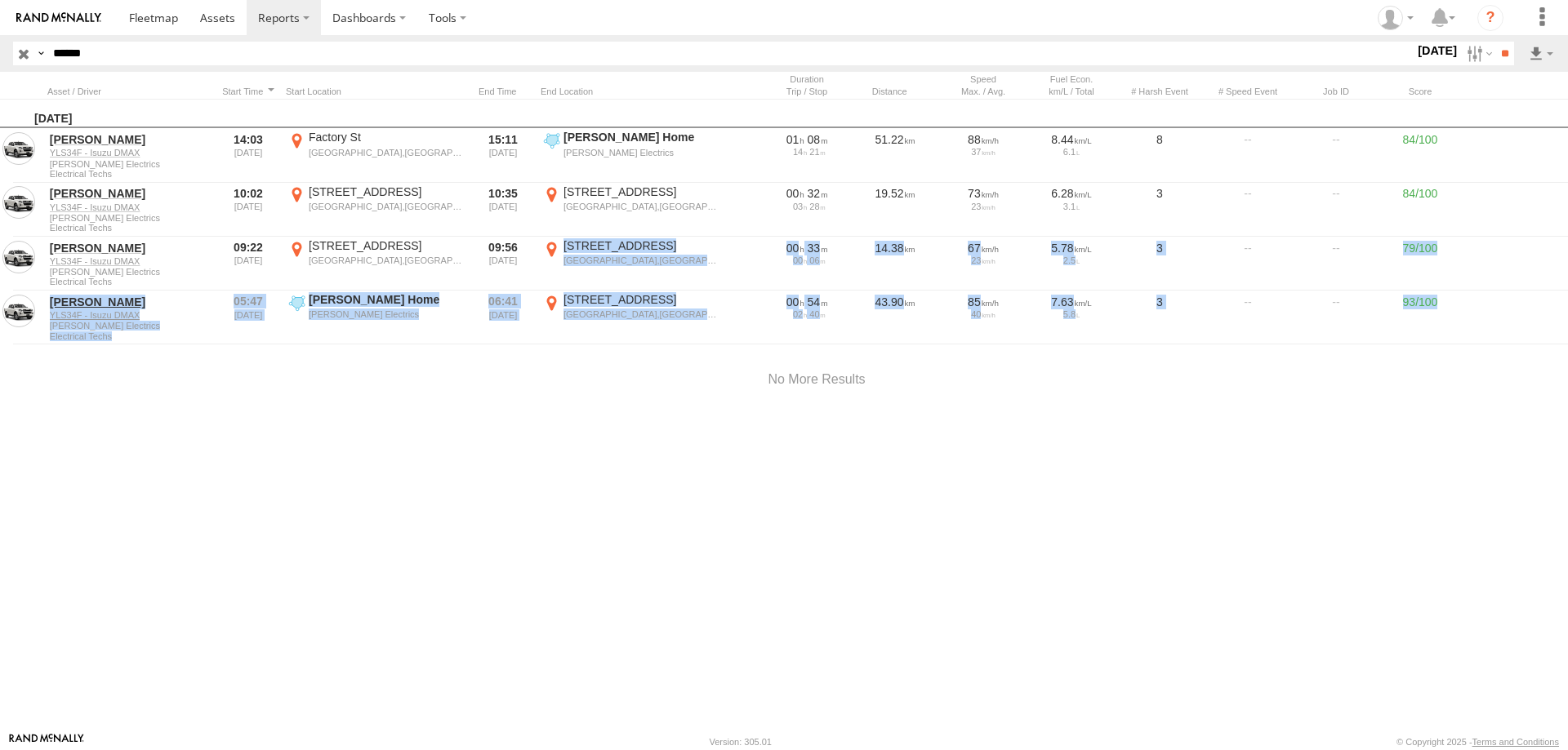
drag, startPoint x: 565, startPoint y: 246, endPoint x: 596, endPoint y: 587, distance: 342.4
click at [602, 592] on div "Monday, 11th August 2025 Aaron Rogers YLS34F - Isuzu DMAX Randall Electrics Ele…" at bounding box center [816, 415] width 1633 height 633
click at [590, 509] on div "Monday, 11th August 2025 Aaron Rogers YLS34F - Isuzu DMAX Randall Electrics Ele…" at bounding box center [816, 415] width 1633 height 633
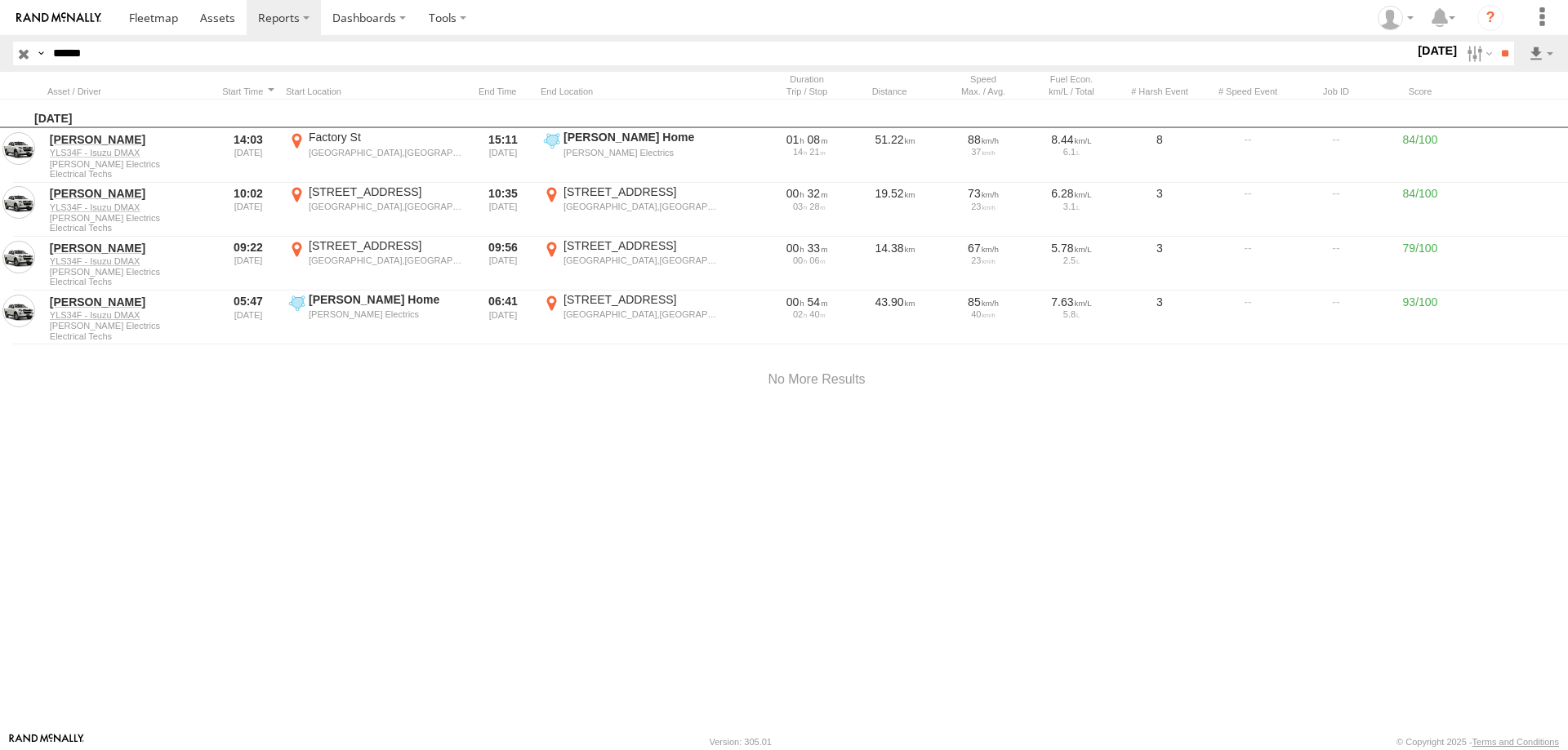
click at [87, 17] on img at bounding box center [59, 17] width 85 height 11
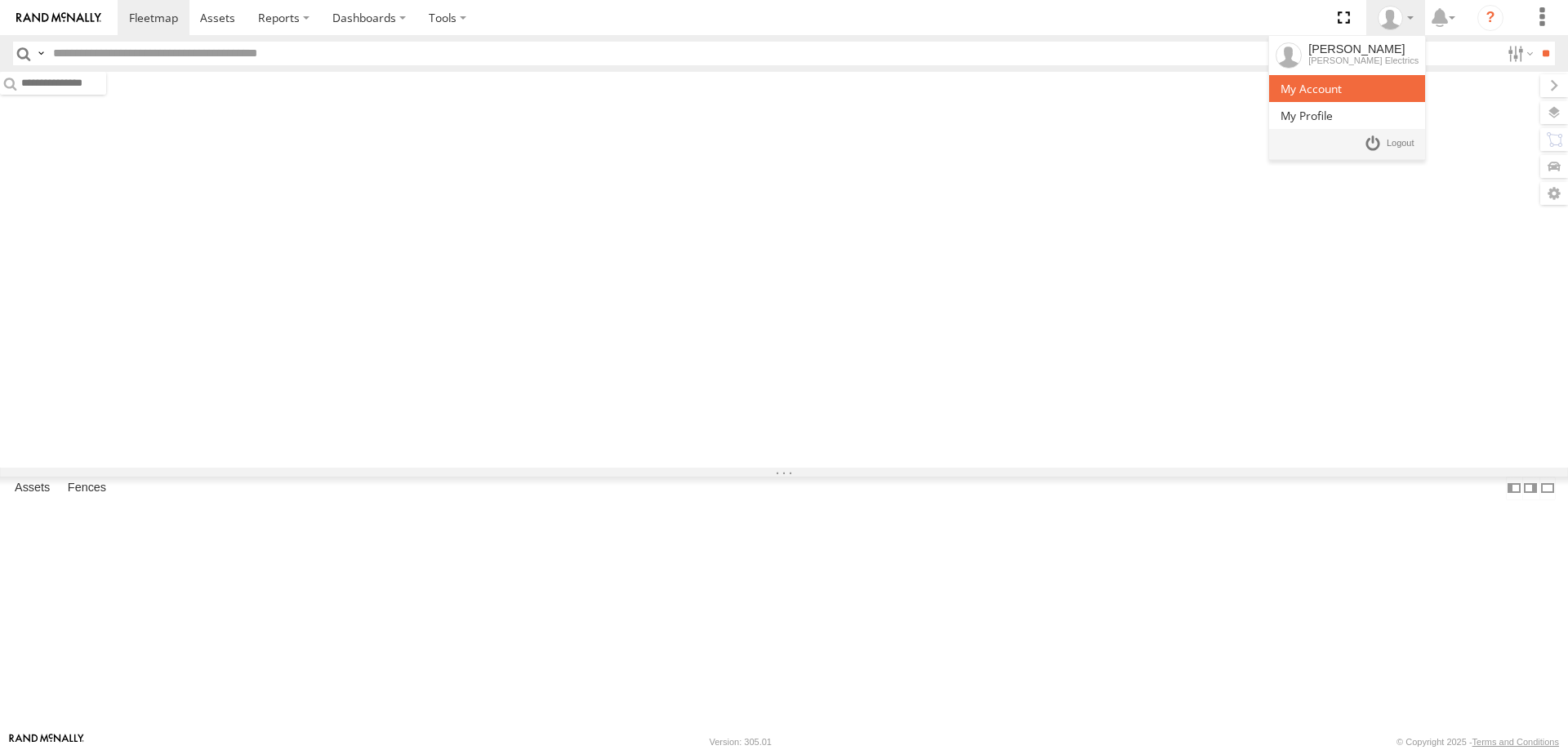
click at [1342, 84] on span at bounding box center [1311, 89] width 61 height 16
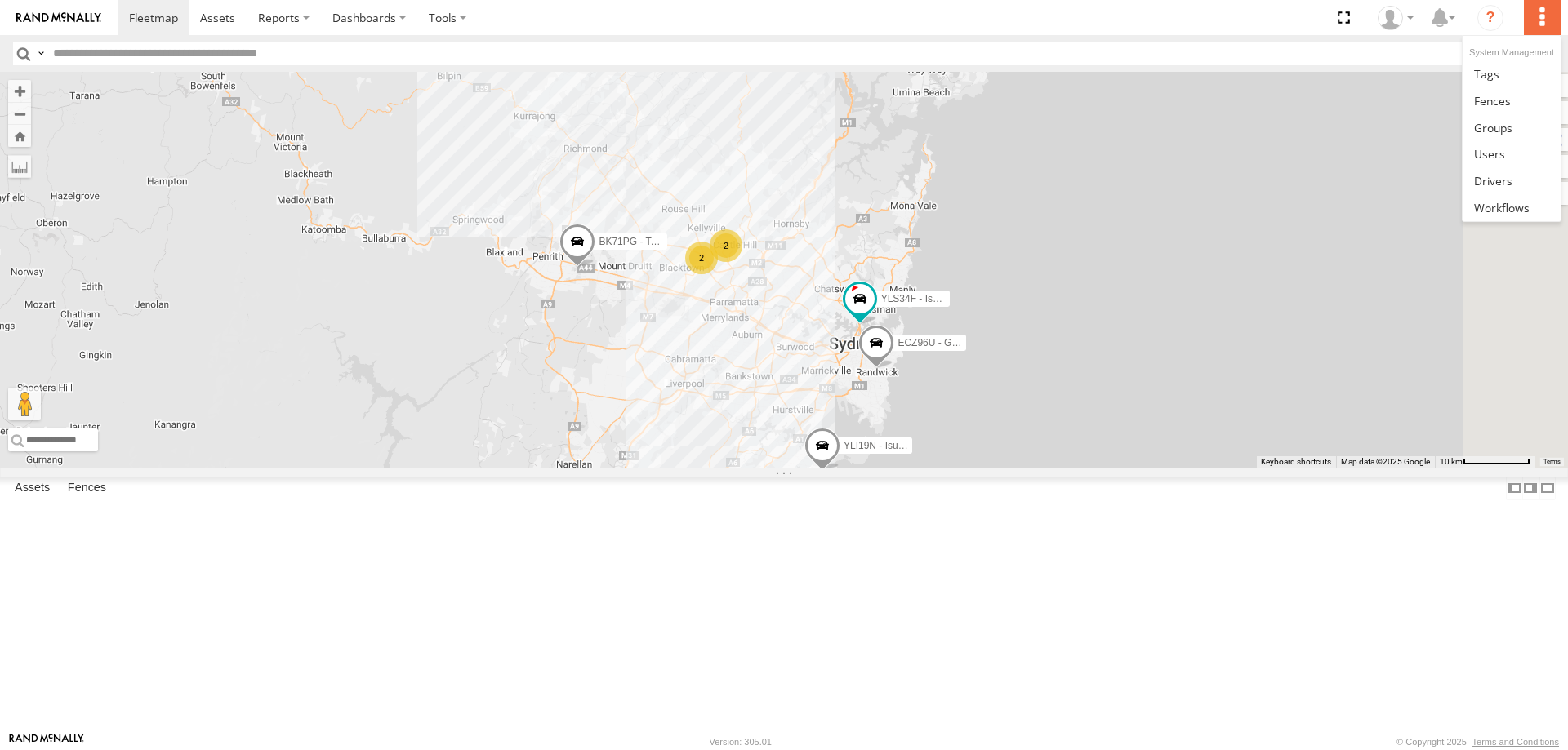
click at [1546, 15] on label at bounding box center [1541, 17] width 36 height 35
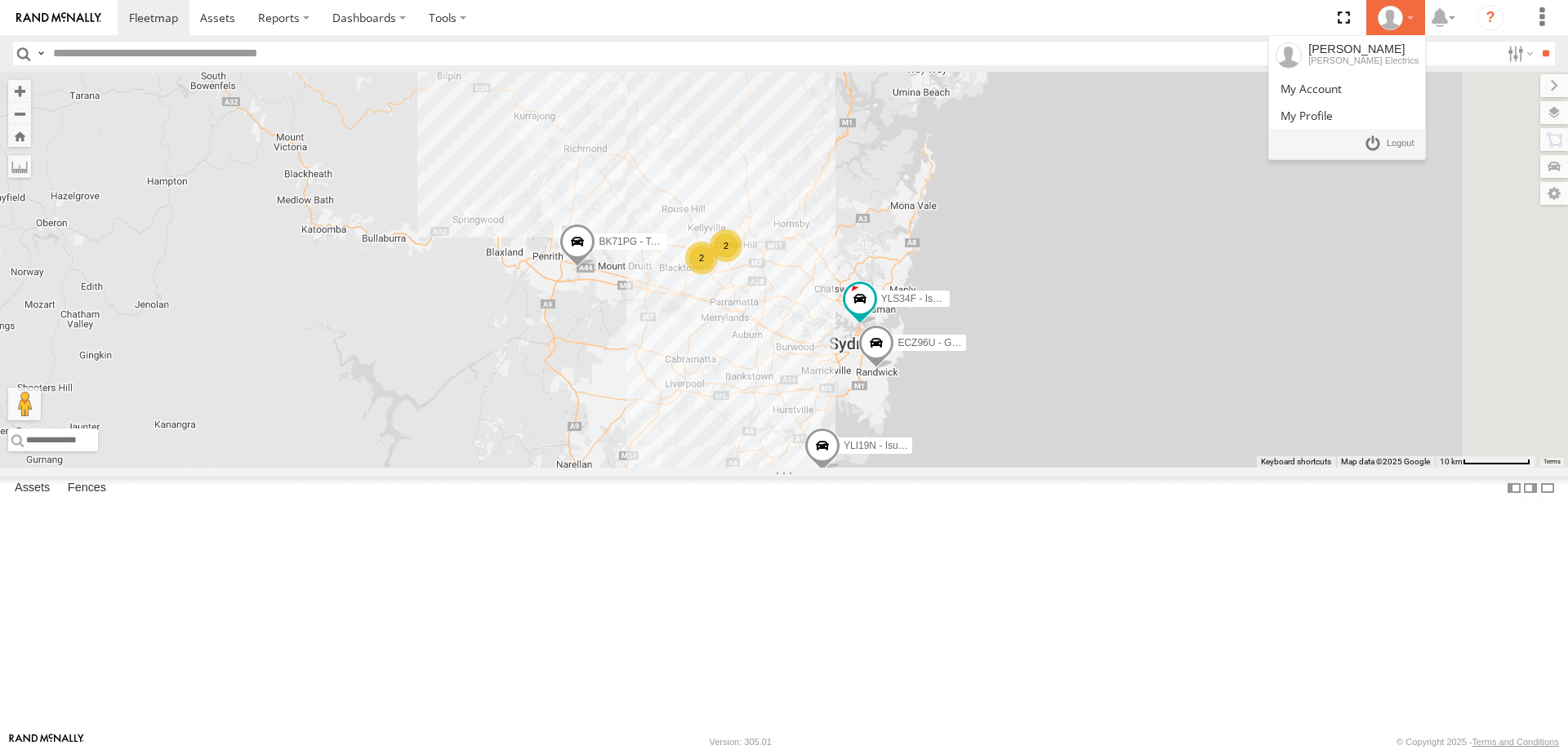
click at [1412, 15] on div at bounding box center [1396, 18] width 47 height 24
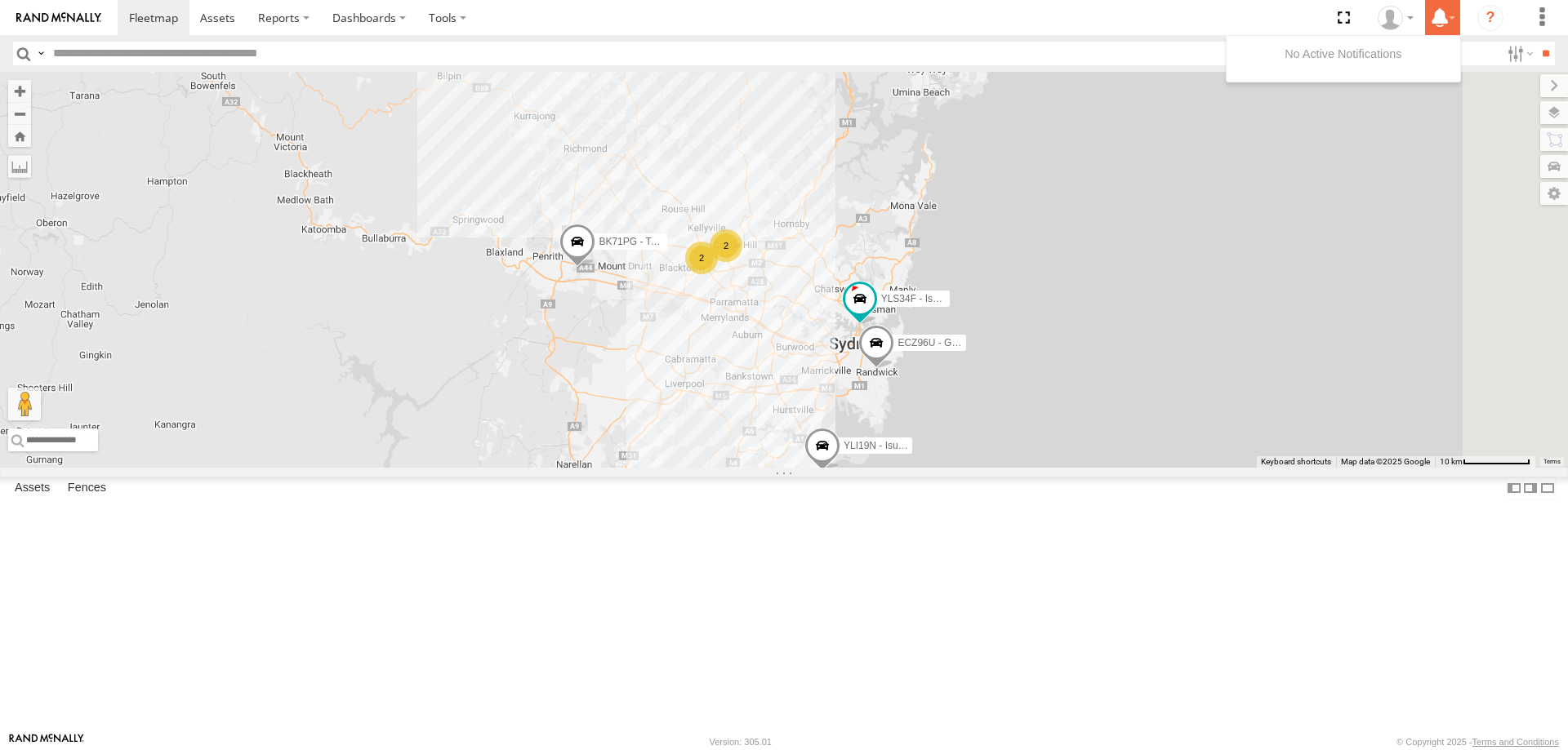
click at [1451, 17] on label at bounding box center [1443, 17] width 35 height 35
click at [1451, 17] on label at bounding box center [1443, 17] width 35 height 35
click at [617, 0] on section at bounding box center [841, 17] width 1446 height 35
click at [457, 14] on label at bounding box center [447, 17] width 60 height 35
click at [454, 13] on label at bounding box center [447, 17] width 60 height 35
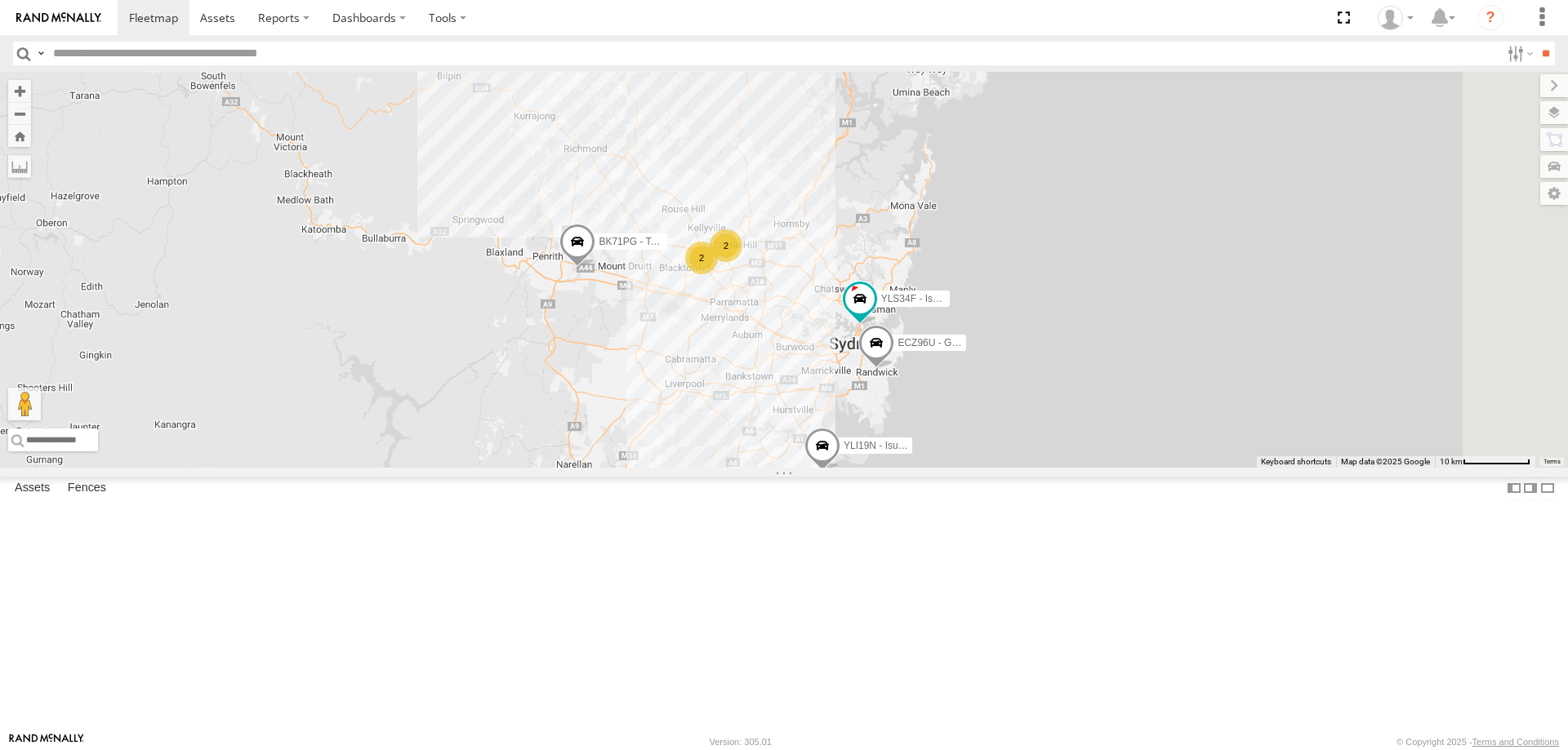
click at [689, 21] on section at bounding box center [841, 17] width 1446 height 35
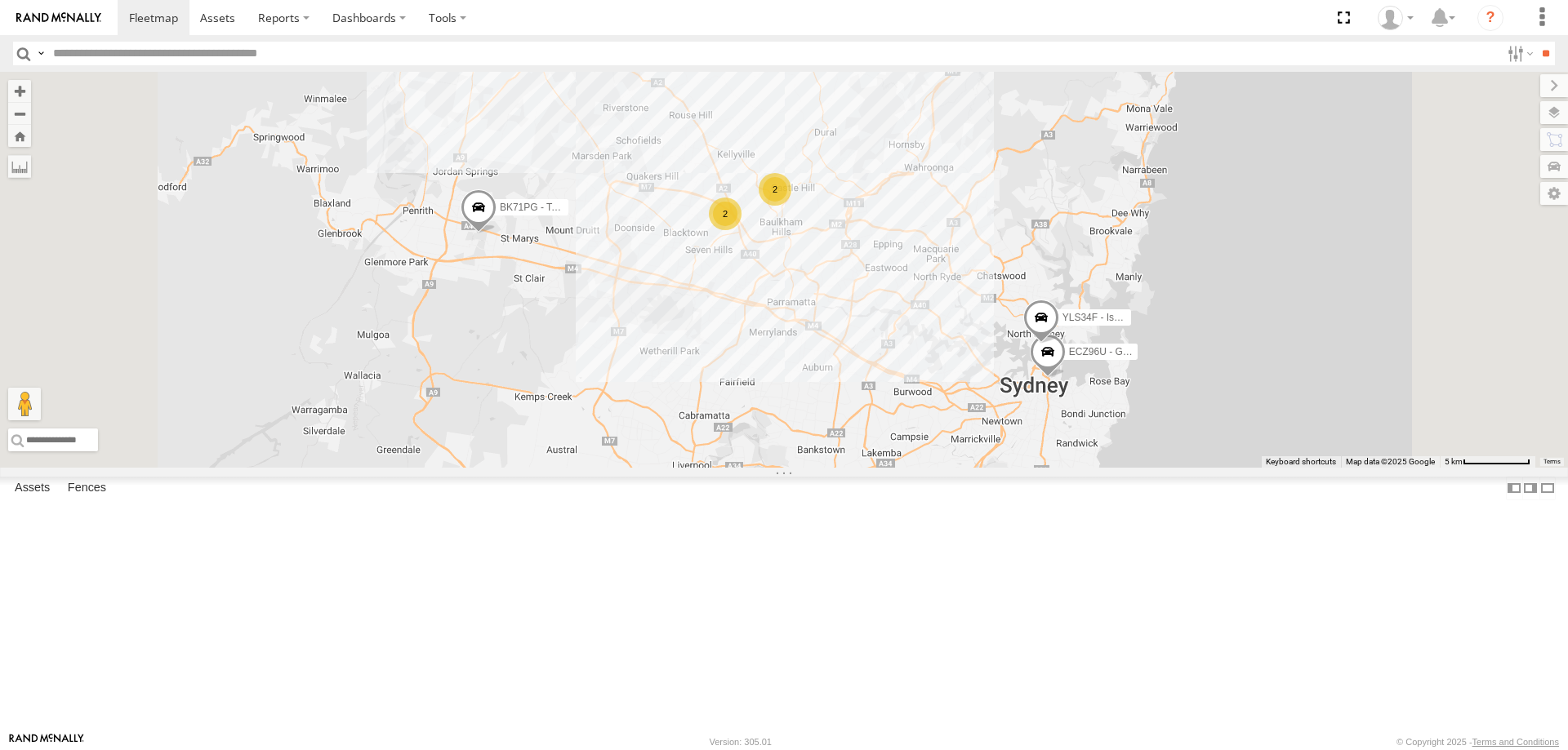
click at [741, 231] on div "2" at bounding box center [726, 214] width 33 height 33
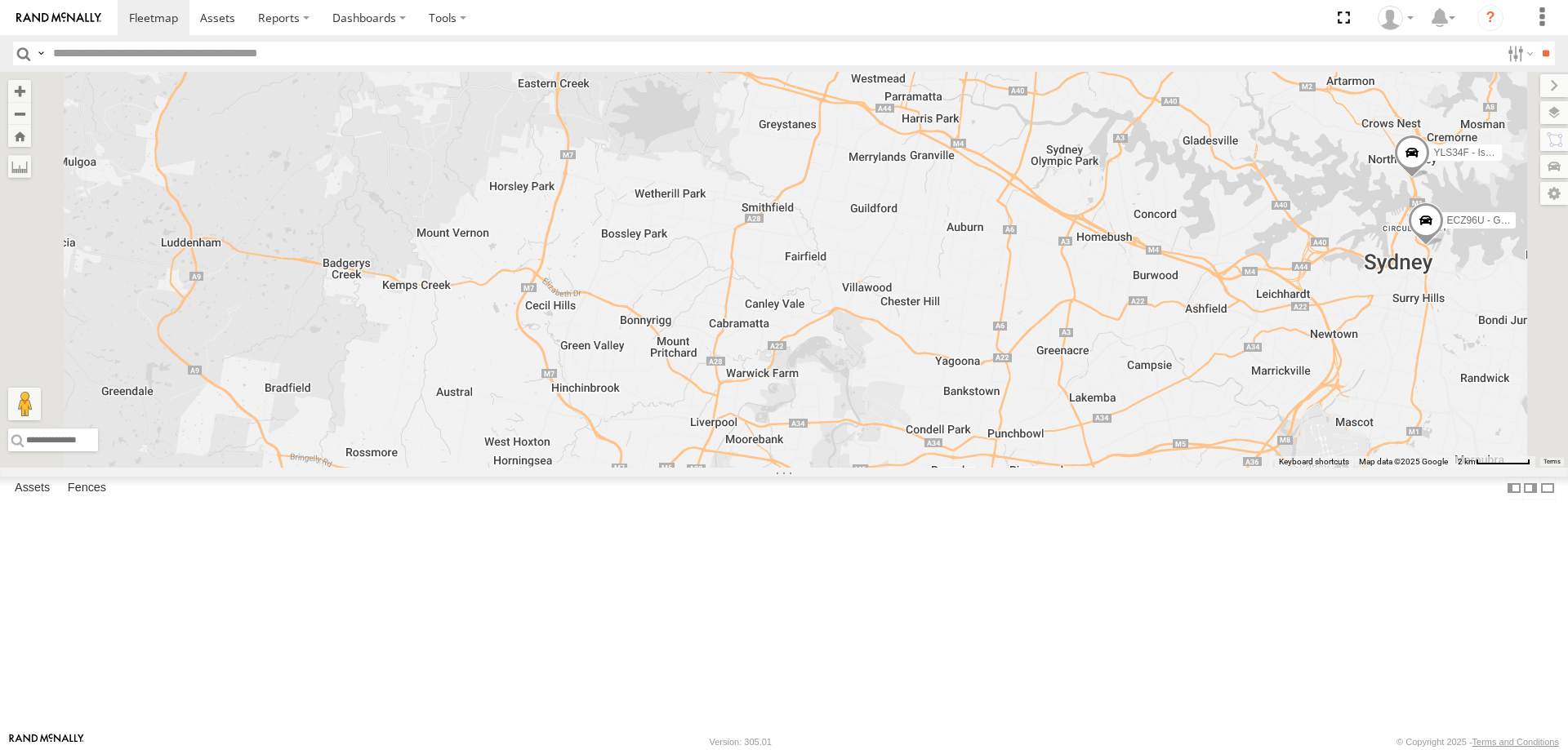
drag, startPoint x: 962, startPoint y: 689, endPoint x: 1010, endPoint y: 117, distance: 574.0
click at [1010, 117] on div "YLI19N - Isuzu DMAX YLI01U - Isuzu DMAX BK71PG - Toyota Hiace ECZ96U - Great Wa…" at bounding box center [784, 270] width 1568 height 396
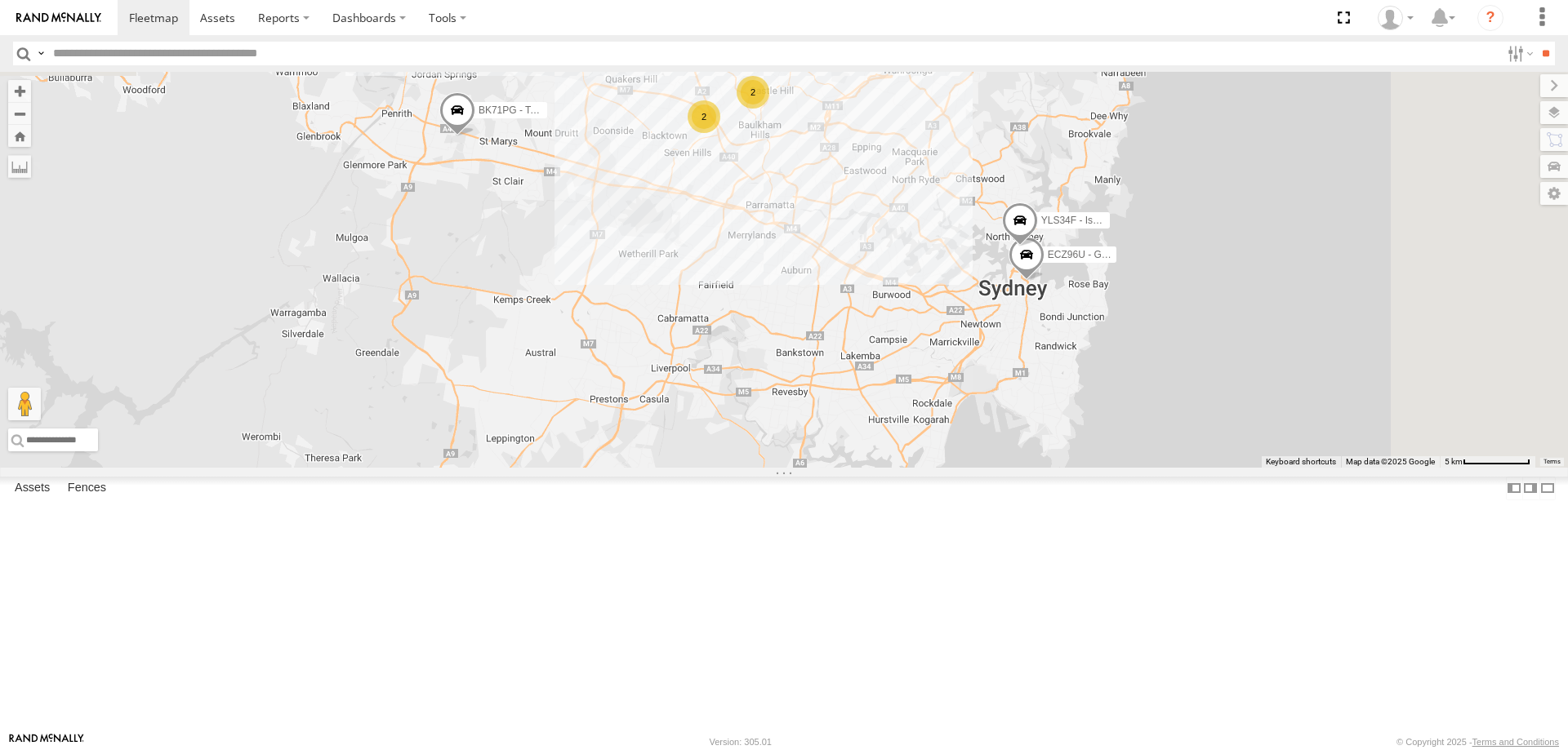
drag, startPoint x: 1096, startPoint y: 182, endPoint x: 1041, endPoint y: 299, distance: 129.3
click at [1041, 299] on div "YLI19N - Isuzu DMAX YLI01U - Isuzu DMAX BK71PG - Toyota Hiace ECZ96U - Great Wa…" at bounding box center [784, 270] width 1568 height 396
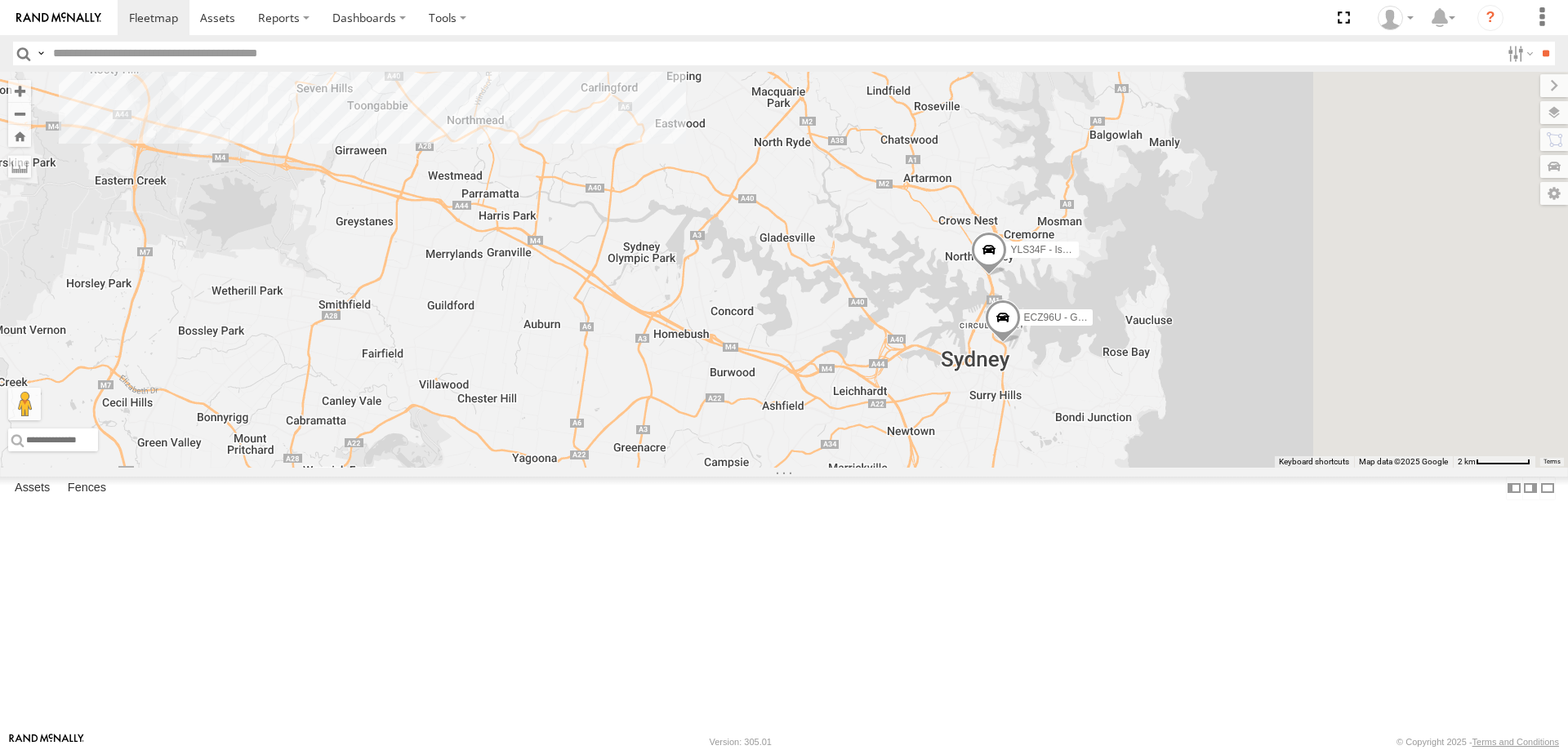
drag, startPoint x: 1331, startPoint y: 418, endPoint x: 1162, endPoint y: 367, distance: 176.5
click at [1110, 361] on div "YLI19N - Isuzu DMAX YLI01U - Isuzu DMAX BK71PG - Toyota Hiace ECZ96U - Great Wa…" at bounding box center [784, 270] width 1568 height 396
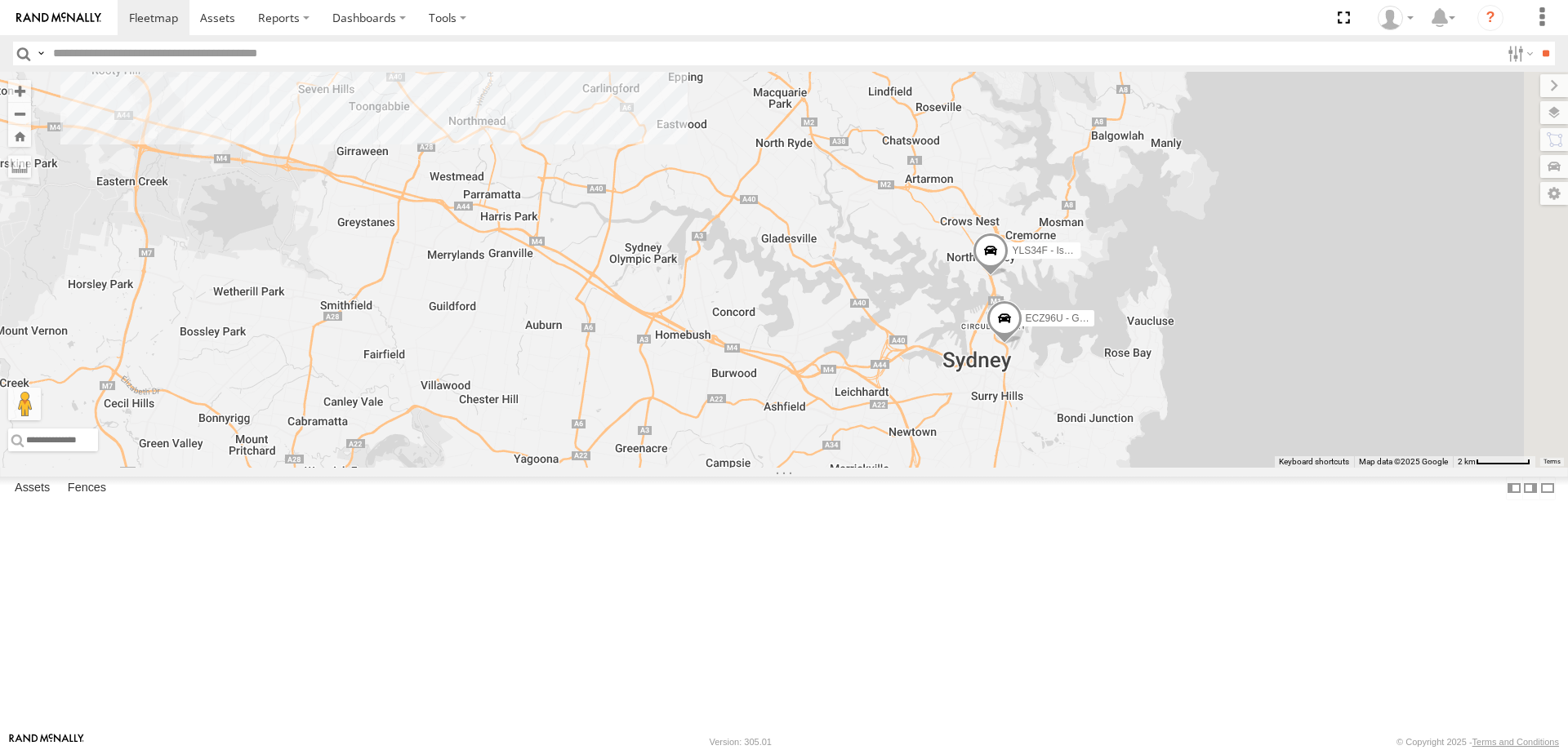
click at [1008, 277] on span at bounding box center [990, 254] width 36 height 44
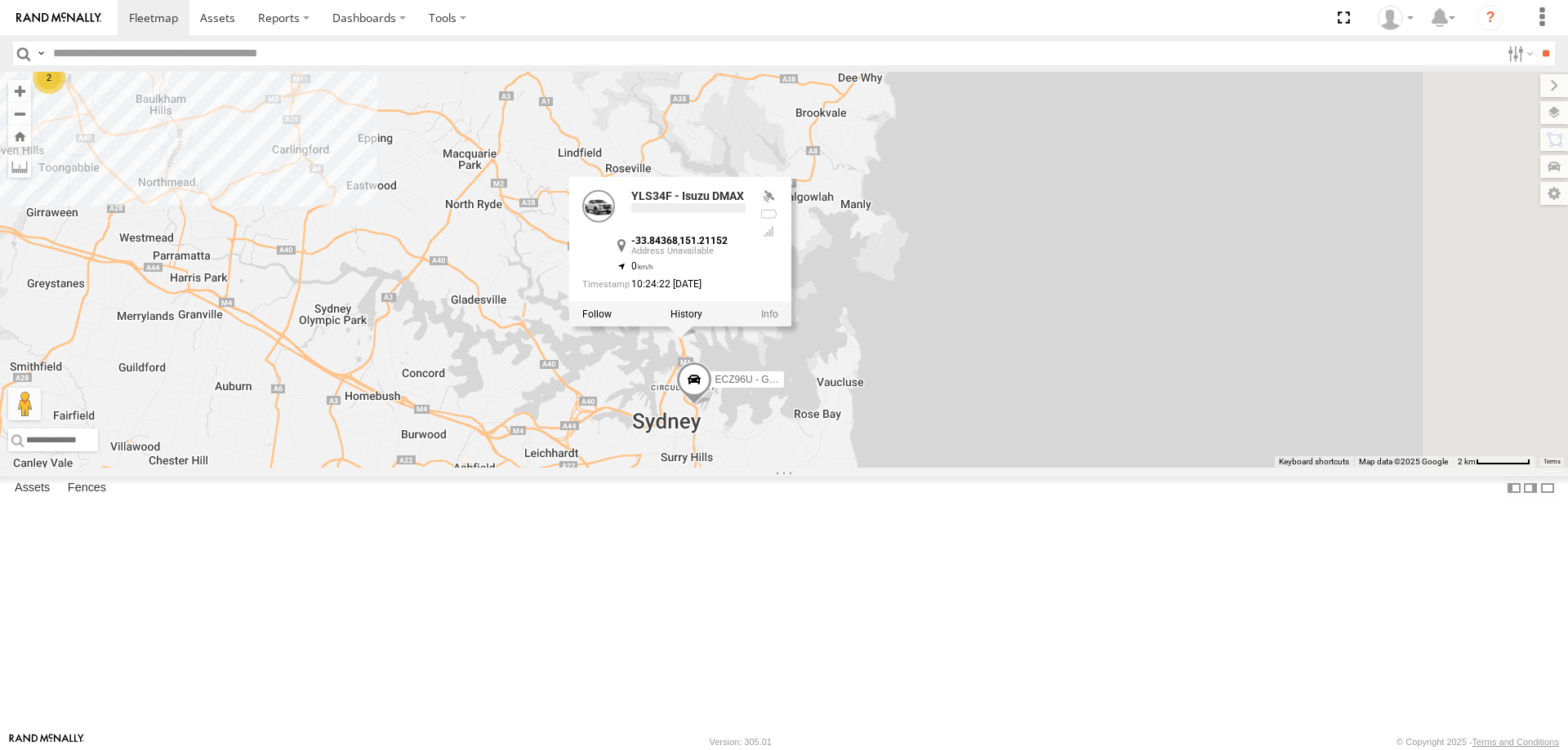
drag, startPoint x: 1006, startPoint y: 218, endPoint x: 691, endPoint y: 278, distance: 320.7
click at [691, 278] on div "YLI19N - Isuzu DMAX YLI01U - Isuzu DMAX BK71PG - Toyota Hiace ECZ96U - Great Wa…" at bounding box center [784, 270] width 1568 height 396
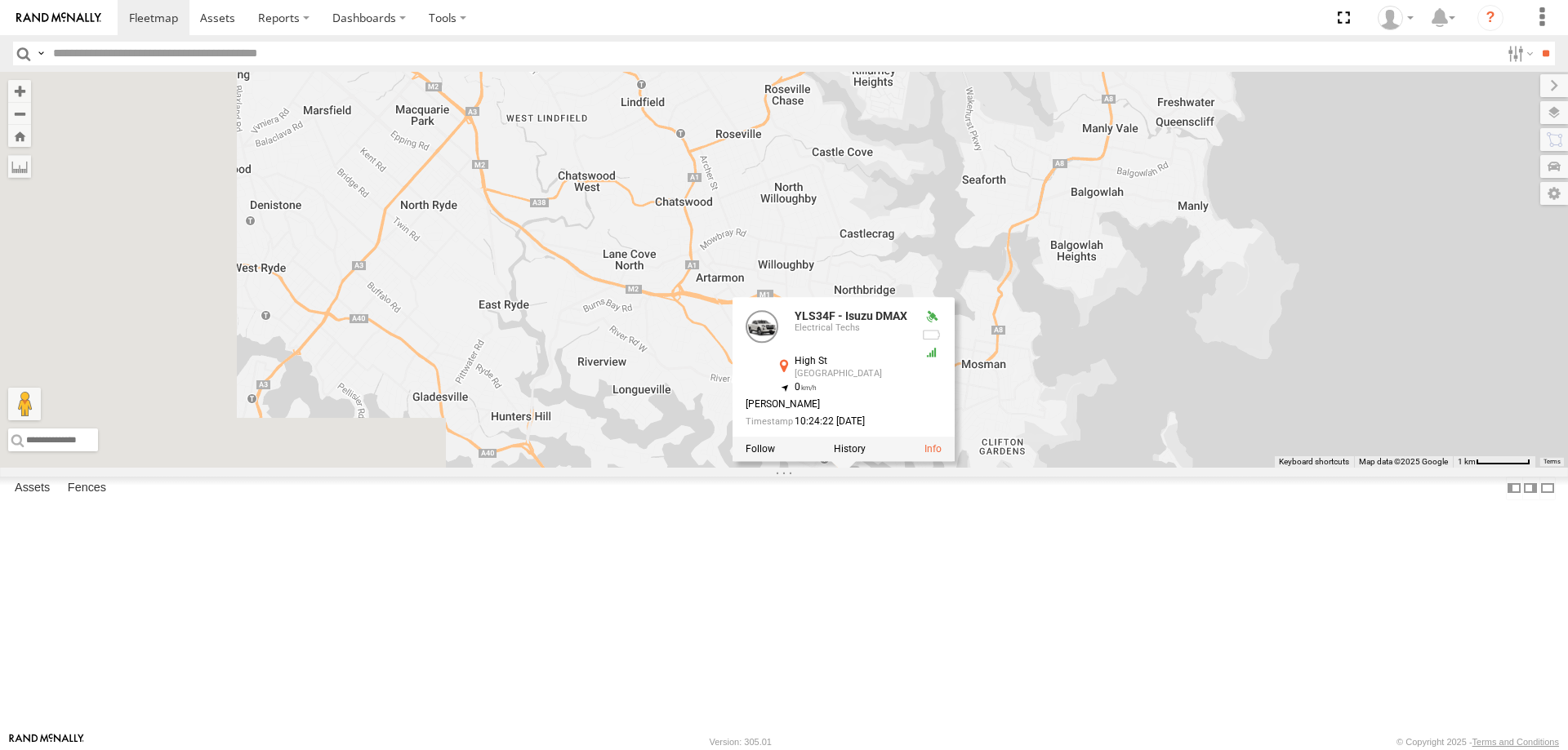
drag, startPoint x: 1024, startPoint y: 202, endPoint x: 1198, endPoint y: 118, distance: 193.2
click at [1198, 118] on div "YLI19N - Isuzu DMAX YLI01U - Isuzu DMAX BK71PG - Toyota Hiace ECZ96U - Great Wa…" at bounding box center [784, 270] width 1568 height 396
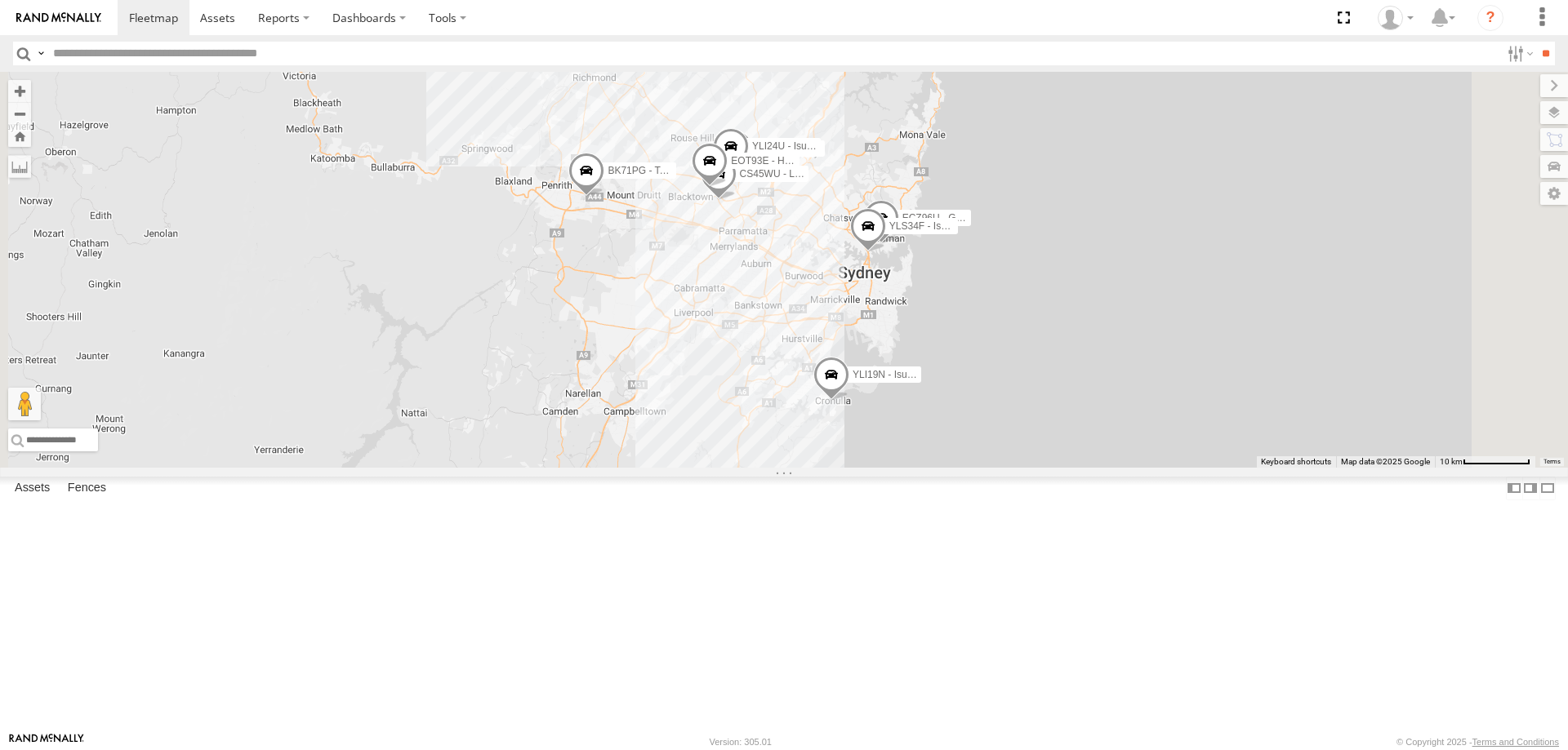
drag, startPoint x: 893, startPoint y: 583, endPoint x: 903, endPoint y: 499, distance: 84.6
click at [903, 468] on div "YLI19N - Isuzu DMAX ECZ96U - Great Wall EUX12C - Isuzu DMAX YLI24U - Isuzu D-MA…" at bounding box center [784, 270] width 1568 height 396
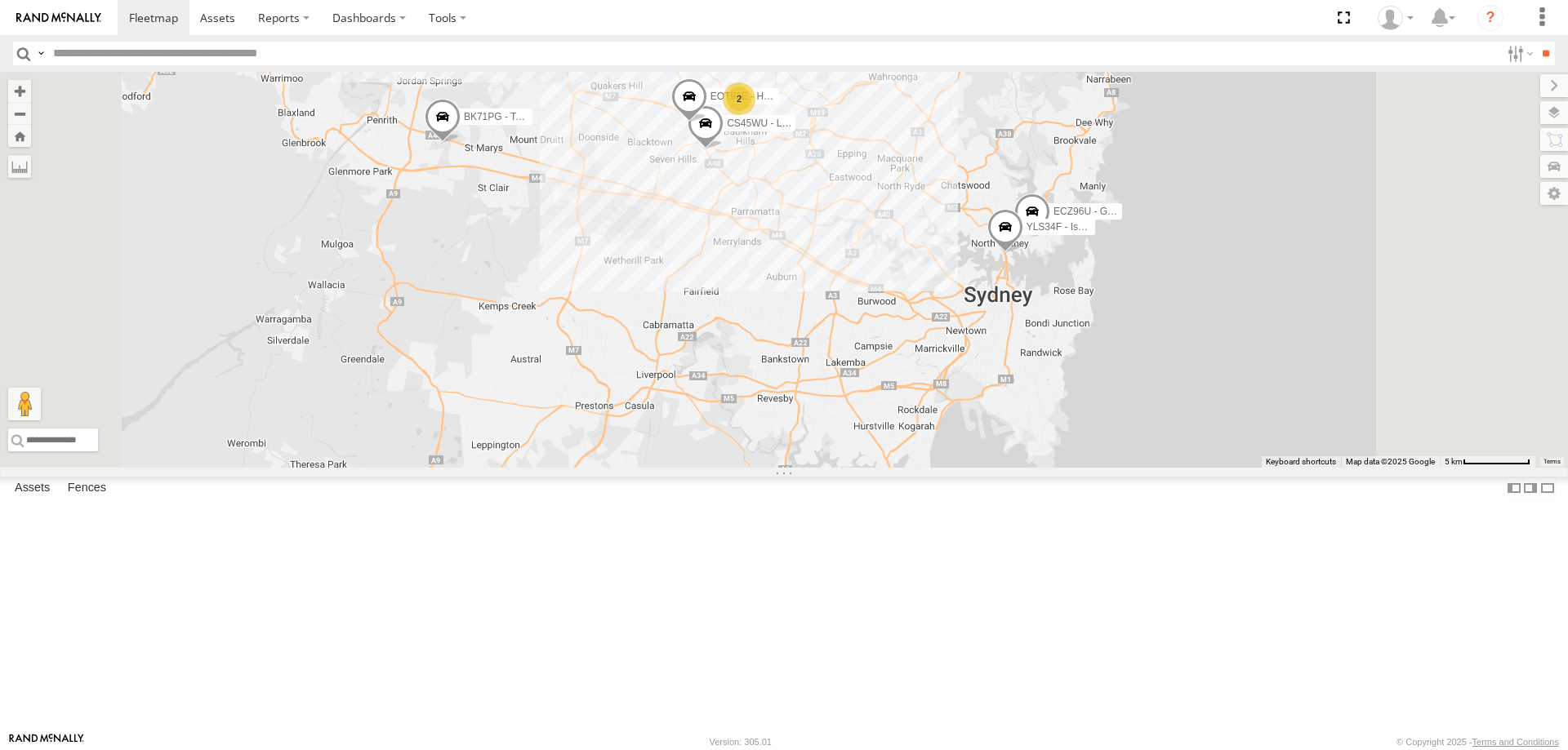
drag, startPoint x: 910, startPoint y: 405, endPoint x: 910, endPoint y: 425, distance: 20.0
click at [910, 425] on div "YLI19N - Isuzu DMAX ECZ96U - Great Wall CS45WU - LDV EOT93E - HiAce YLI01U - Is…" at bounding box center [784, 270] width 1568 height 396
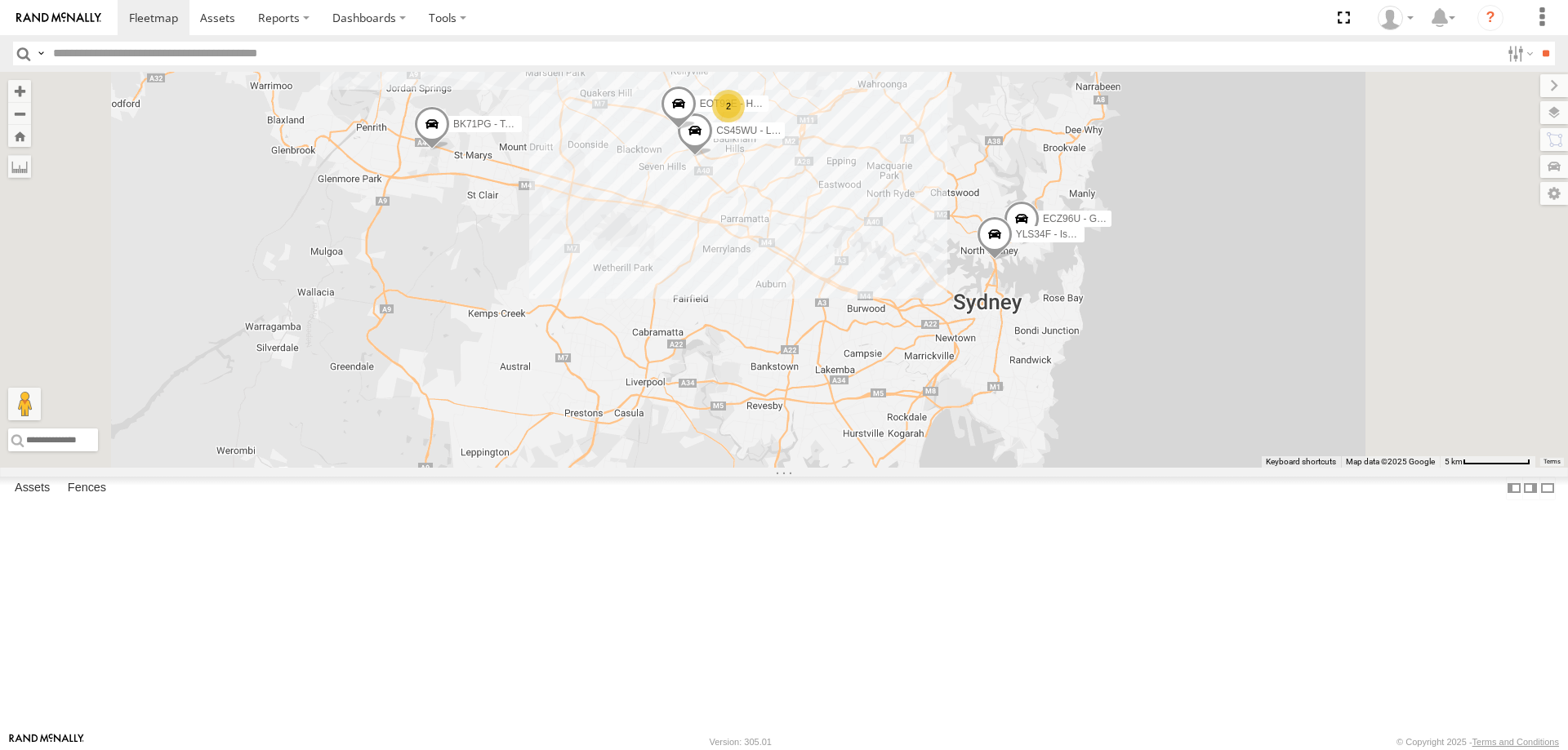
drag, startPoint x: 910, startPoint y: 425, endPoint x: 898, endPoint y: 433, distance: 14.4
click at [898, 433] on div "YLI19N - Isuzu DMAX ECZ96U - Great Wall CS45WU - LDV EOT93E - HiAce YLI01U - Is…" at bounding box center [784, 270] width 1568 height 396
click at [697, 130] on span at bounding box center [678, 108] width 36 height 44
click at [876, 341] on div "YLI19N - Isuzu DMAX ECZ96U - Great Wall CS45WU - LDV EOT93E - HiAce YLI01U - Is…" at bounding box center [784, 270] width 1568 height 396
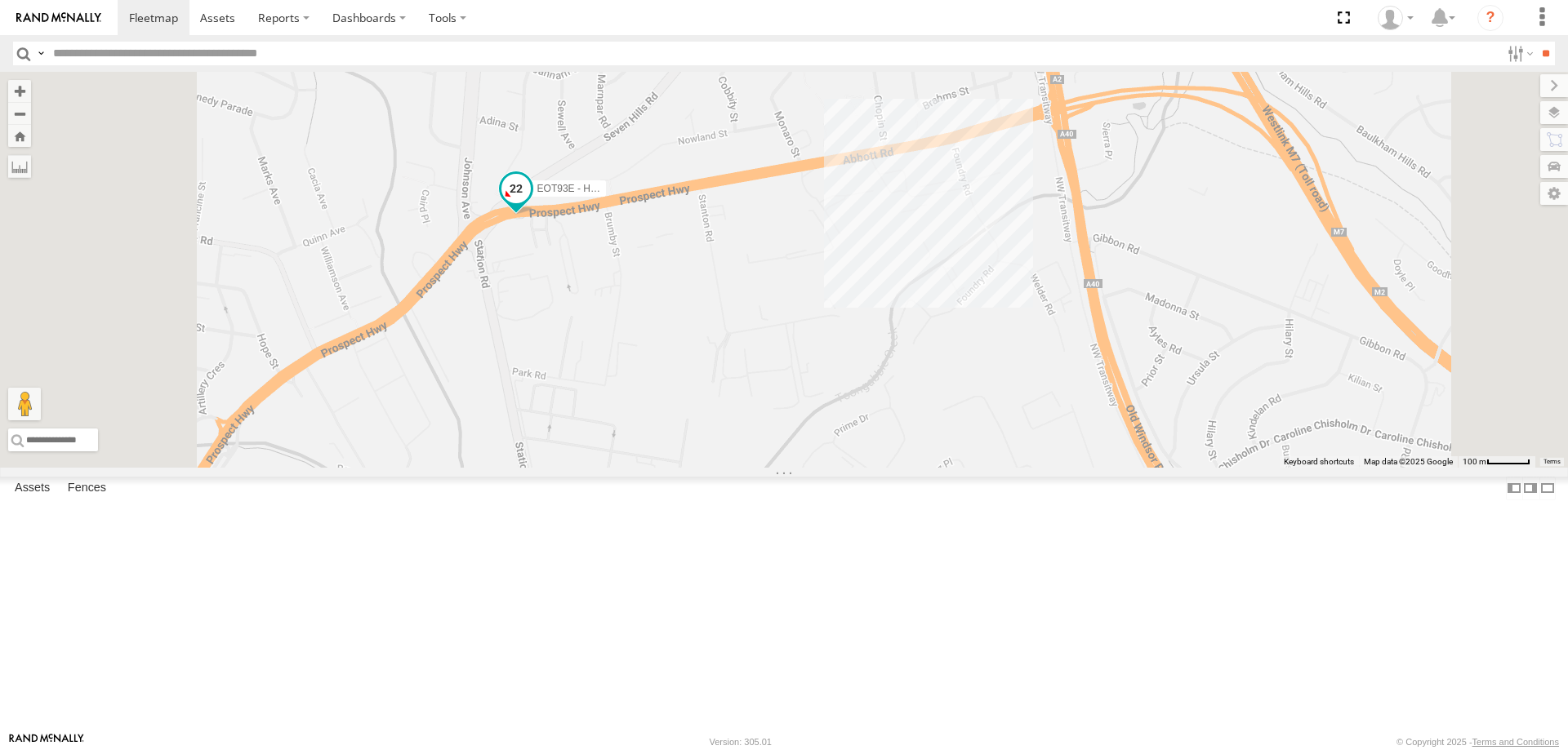
click at [531, 204] on span at bounding box center [516, 189] width 30 height 30
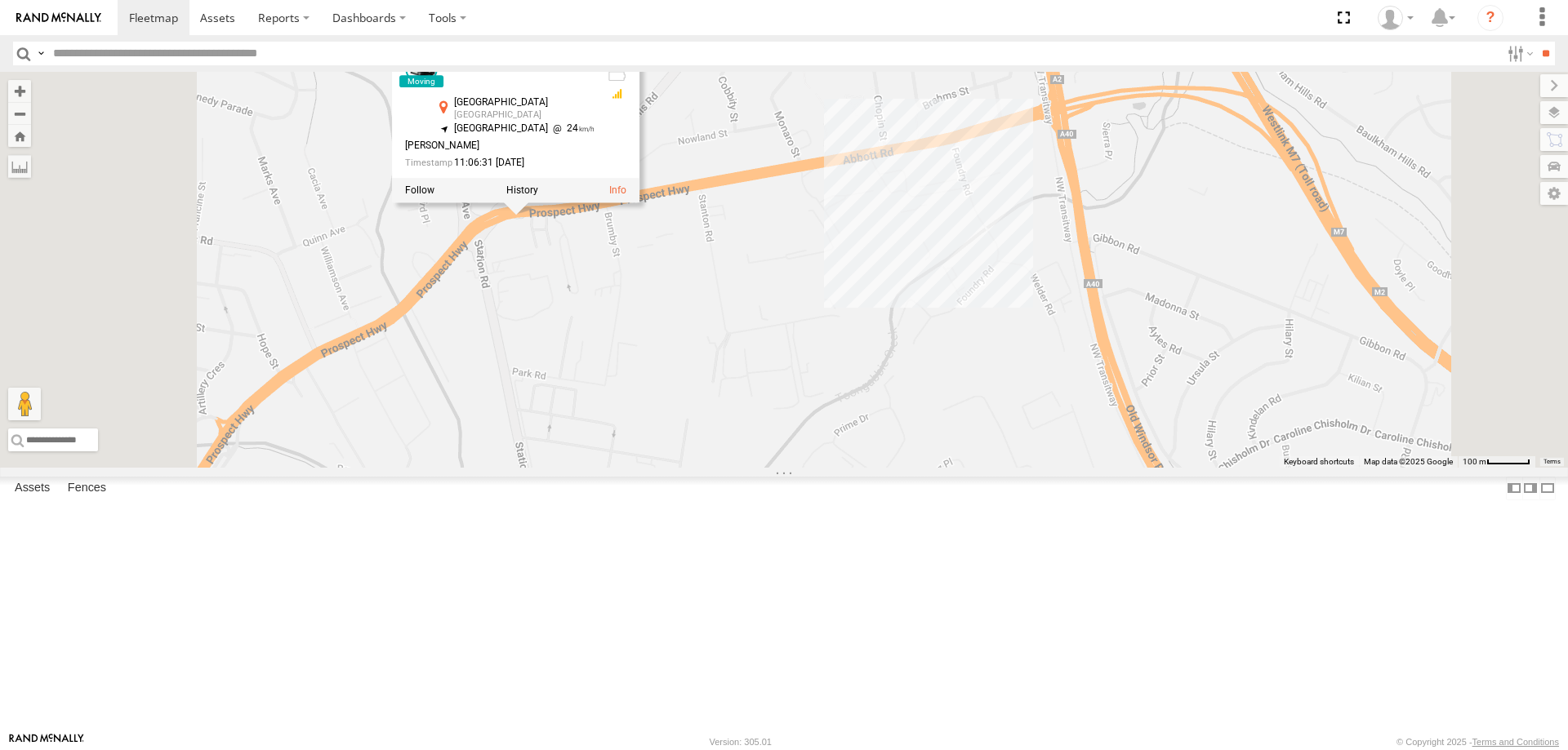
click at [927, 378] on div "YLI19N - Isuzu DMAX ECZ96U - Great Wall CS45WU - LDV EOT93E - HiAce YLI01U - Is…" at bounding box center [784, 270] width 1568 height 396
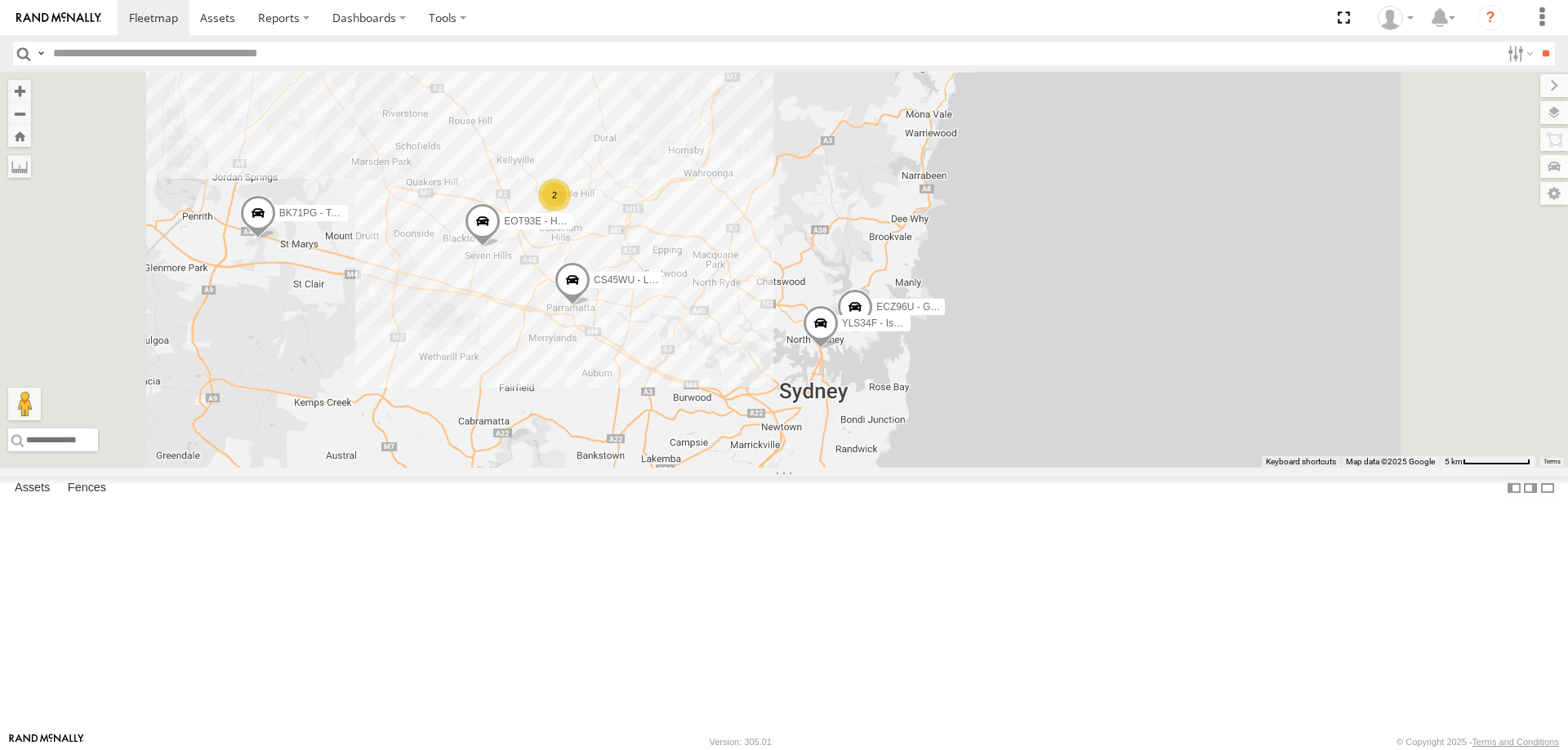
click at [839, 350] on span at bounding box center [821, 327] width 36 height 44
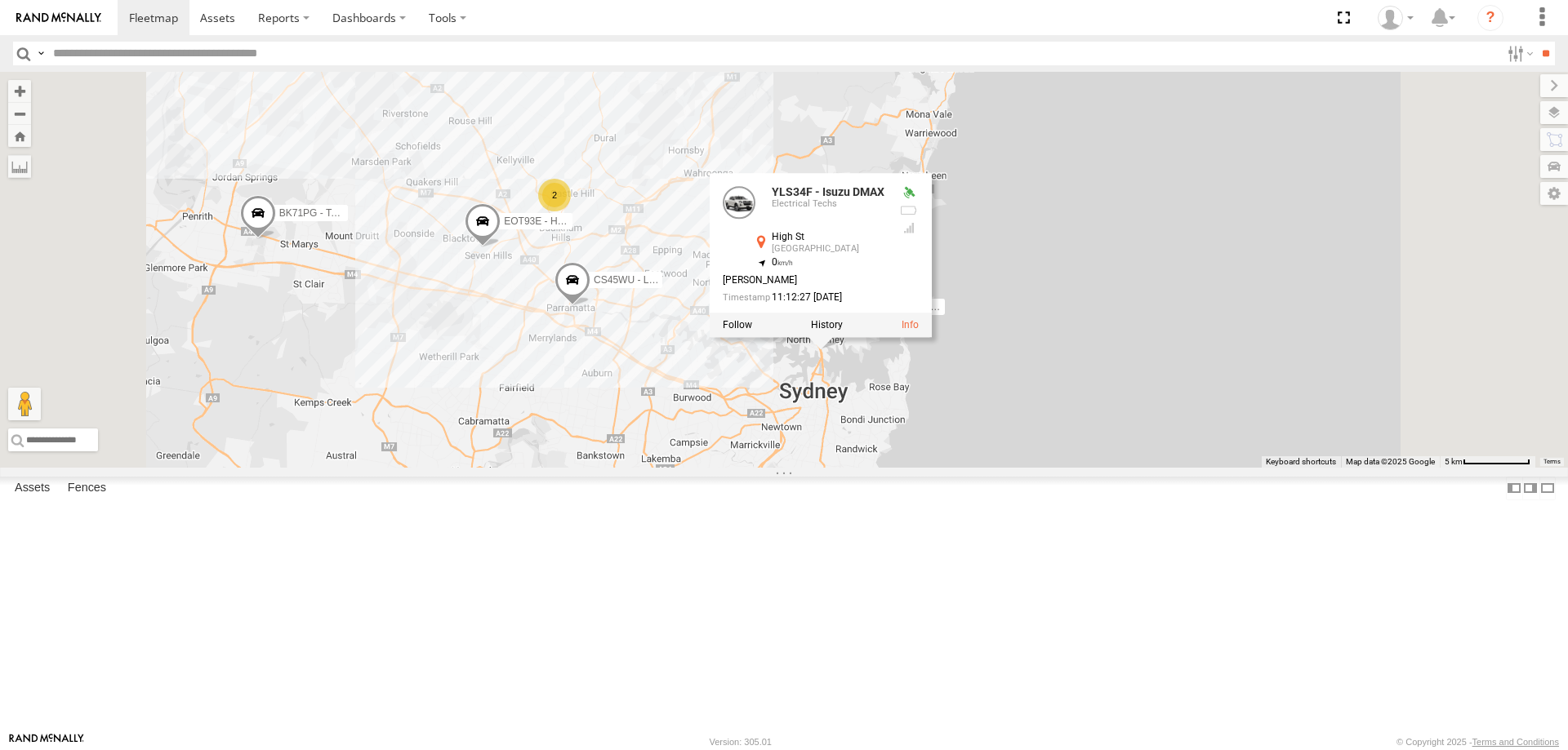
click at [950, 468] on div "YLI19N - Isuzu DMAX ECZ96U - Great Wall CS45WU - LDV EOT93E - HiAce YLI01U - Is…" at bounding box center [784, 270] width 1568 height 396
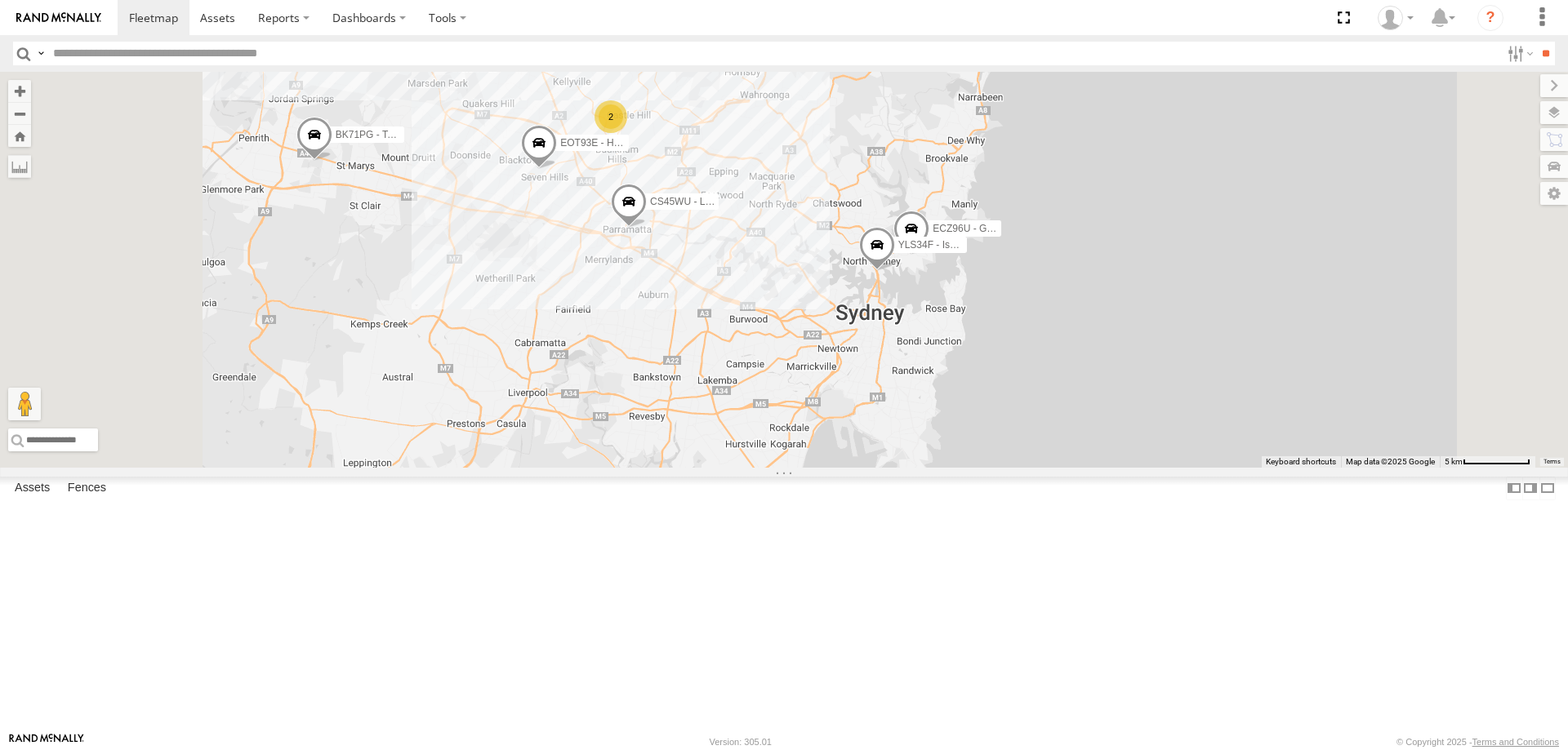
drag, startPoint x: 938, startPoint y: 545, endPoint x: 995, endPoint y: 459, distance: 103.2
click at [995, 459] on div "YLI19N - Isuzu DMAX ECZ96U - Great Wall CS45WU - LDV EOT93E - HiAce YLI01U - Is…" at bounding box center [784, 270] width 1568 height 396
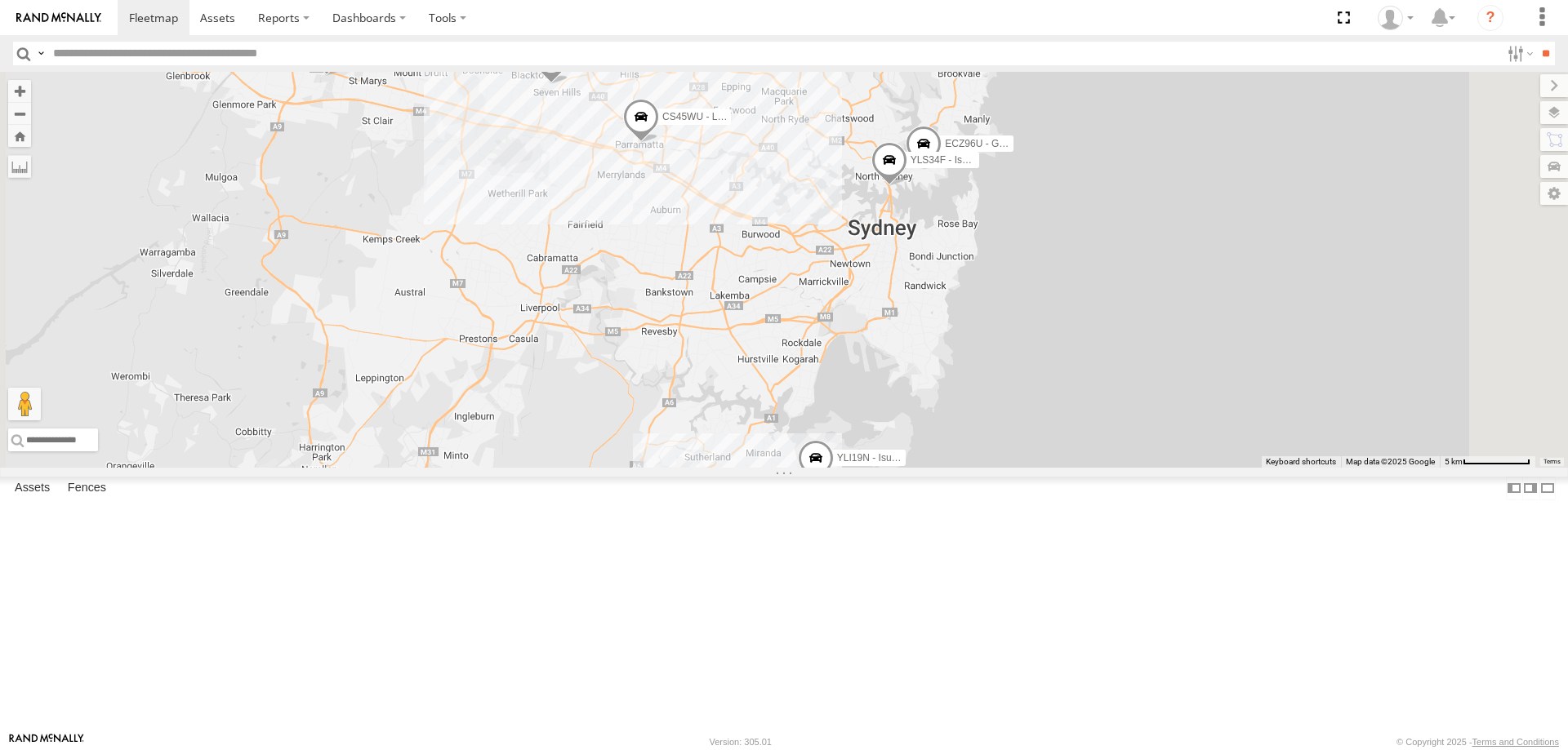
click at [941, 170] on span at bounding box center [923, 148] width 36 height 44
click at [1139, 386] on div "YLI19N - Isuzu DMAX CS45WU - LDV EOT93E - HiAce BK71PG - Toyota Hiace YLI01U - …" at bounding box center [784, 270] width 1568 height 396
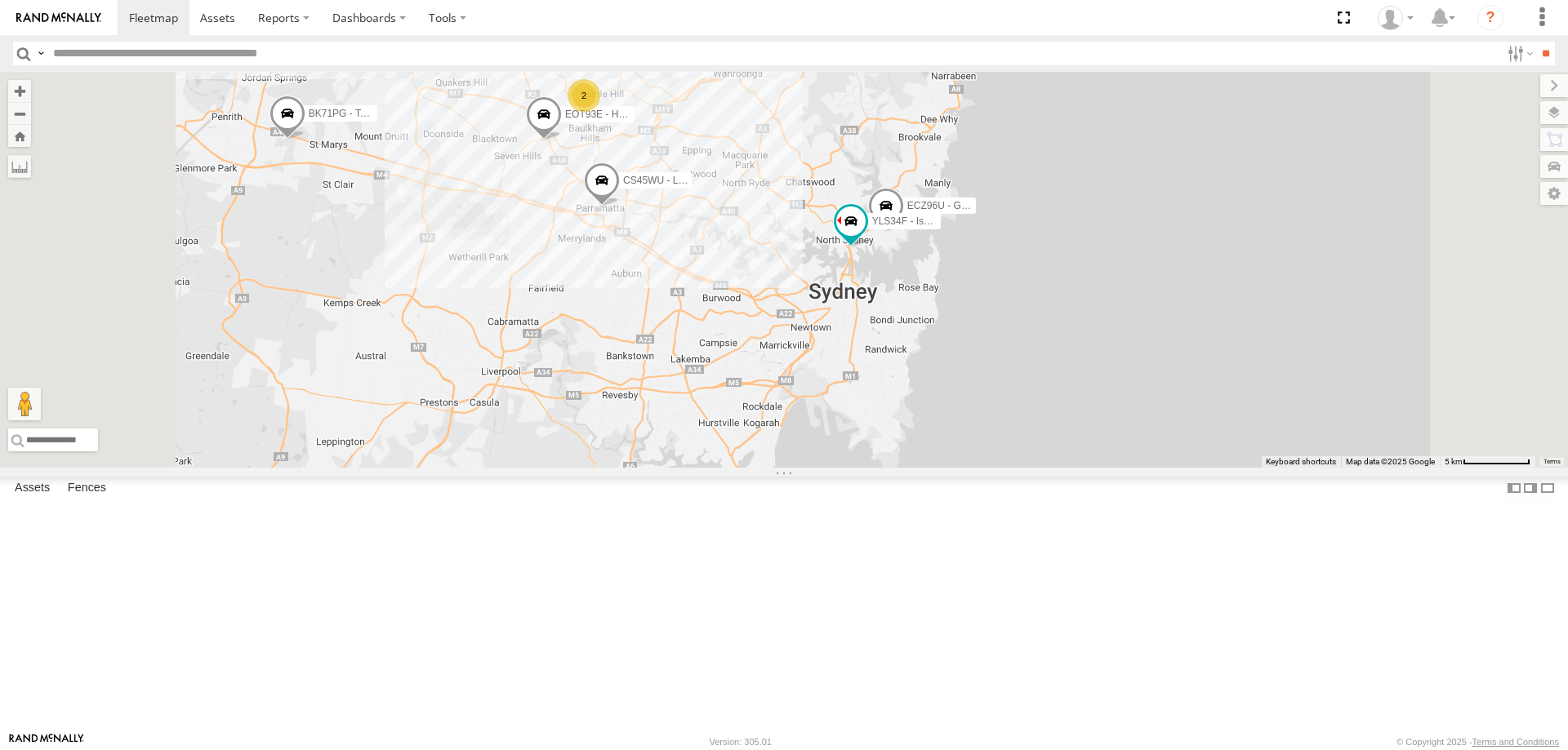
click at [988, 412] on div "YLI19N - Isuzu DMAX ECZ96U - Great Wall CS45WU - LDV EOT93E - HiAce BK71PG - To…" at bounding box center [784, 270] width 1568 height 396
click at [562, 139] on span at bounding box center [543, 117] width 36 height 44
click at [739, 405] on div "YLI19N - Isuzu DMAX ECZ96U - Great Wall CS45WU - LDV EOT93E - HiAce BK71PG - To…" at bounding box center [784, 270] width 1568 height 396
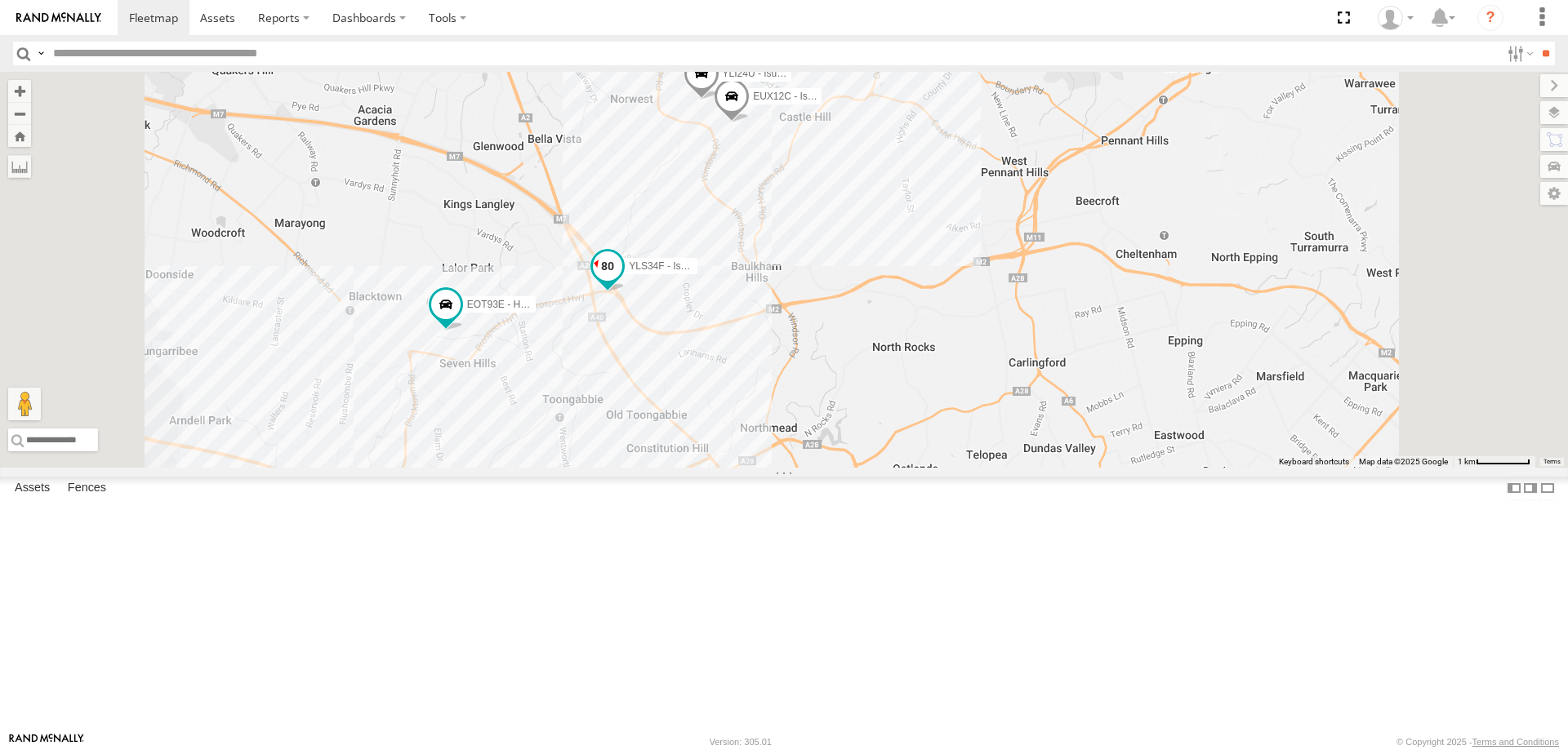
click at [622, 280] on span at bounding box center [607, 265] width 30 height 30
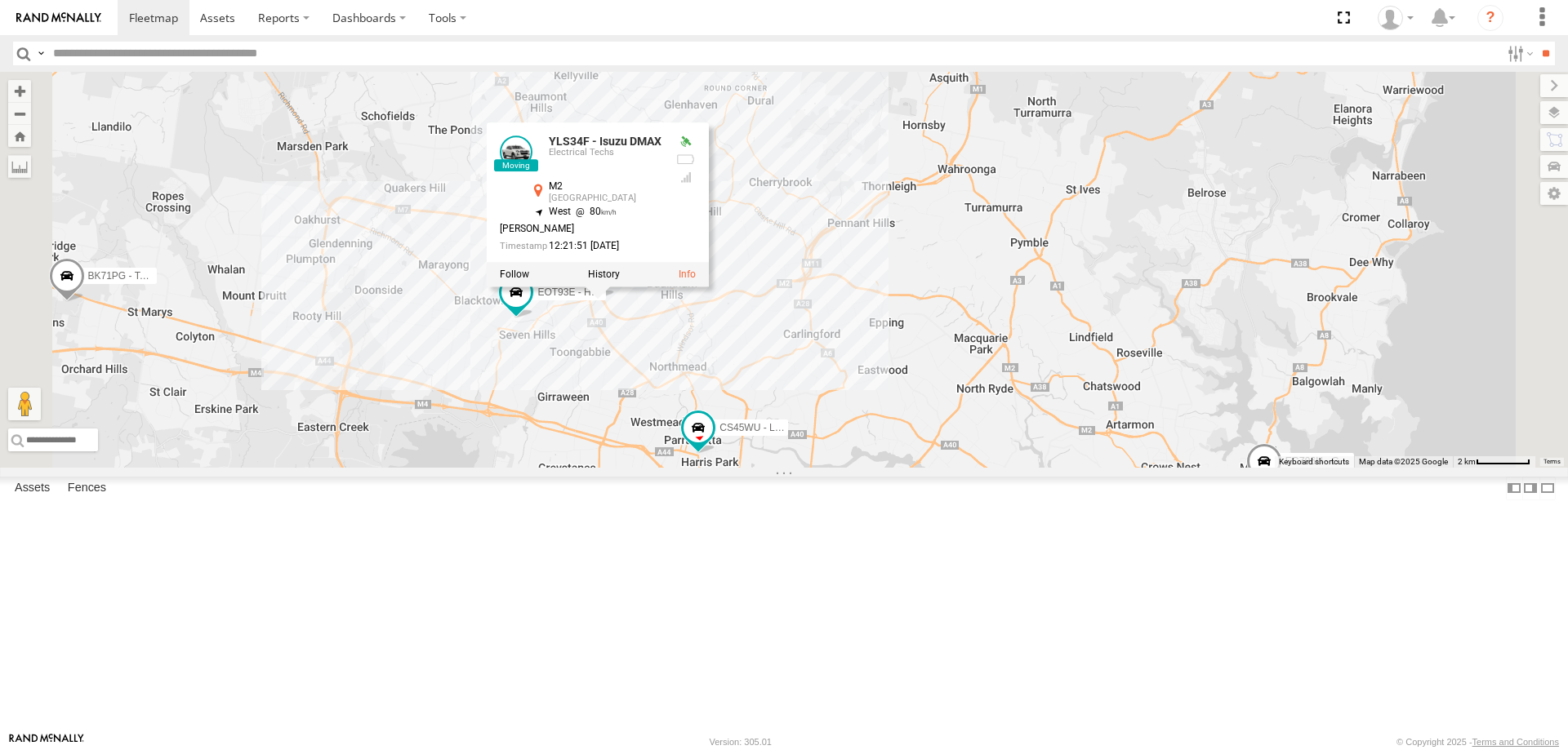
click at [892, 468] on div "YLI19N - Isuzu DMAX ECZ96U - Great Wall CS45WU - LDV EOT93E - HiAce YLI01U - Is…" at bounding box center [784, 270] width 1568 height 396
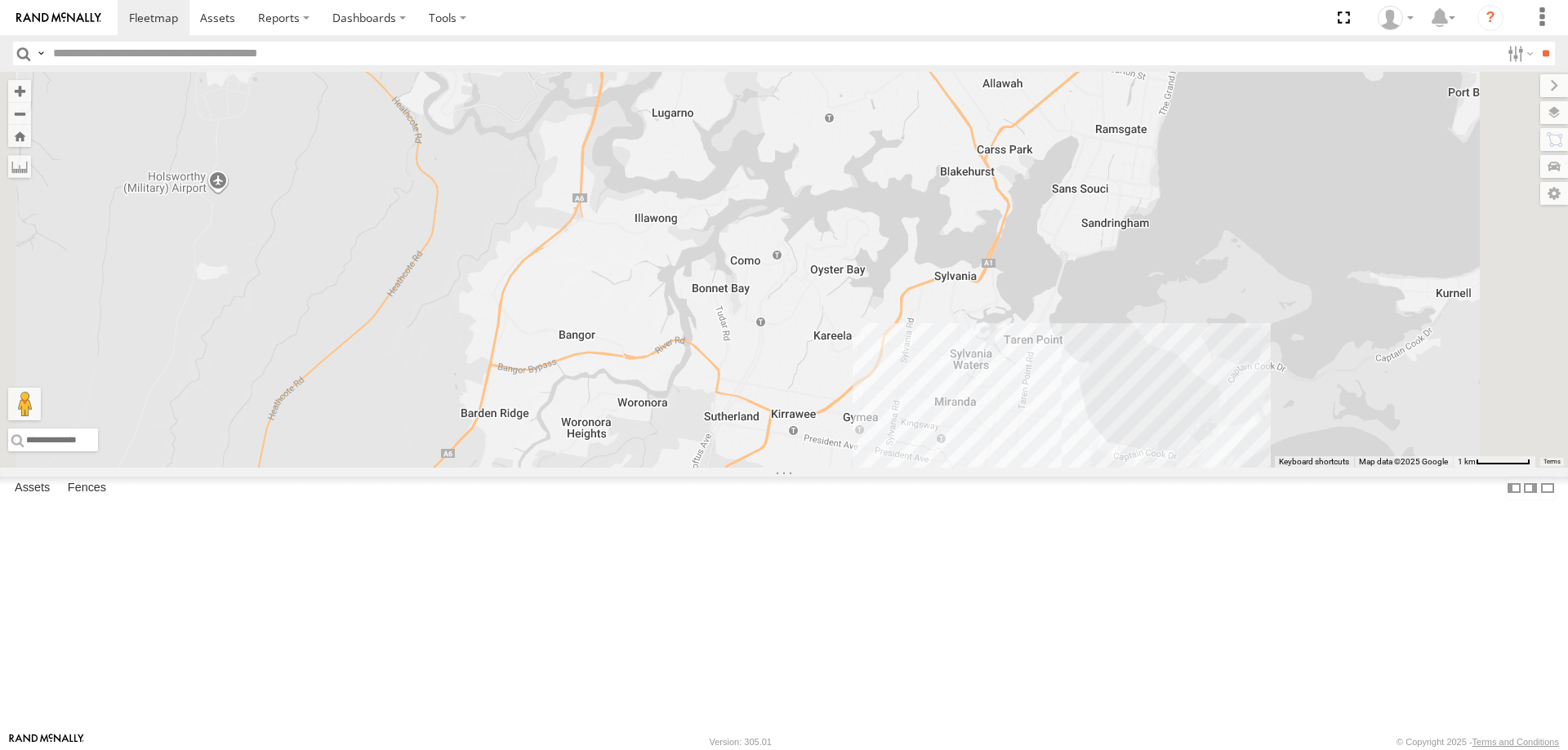
drag, startPoint x: 972, startPoint y: 621, endPoint x: 884, endPoint y: 311, distance: 322.2
click at [884, 311] on div "YLI19N - Isuzu DMAX ECZ96U - Great Wall CS45WU - LDV YLI01U - Isuzu DMAX BK71PG…" at bounding box center [784, 270] width 1568 height 396
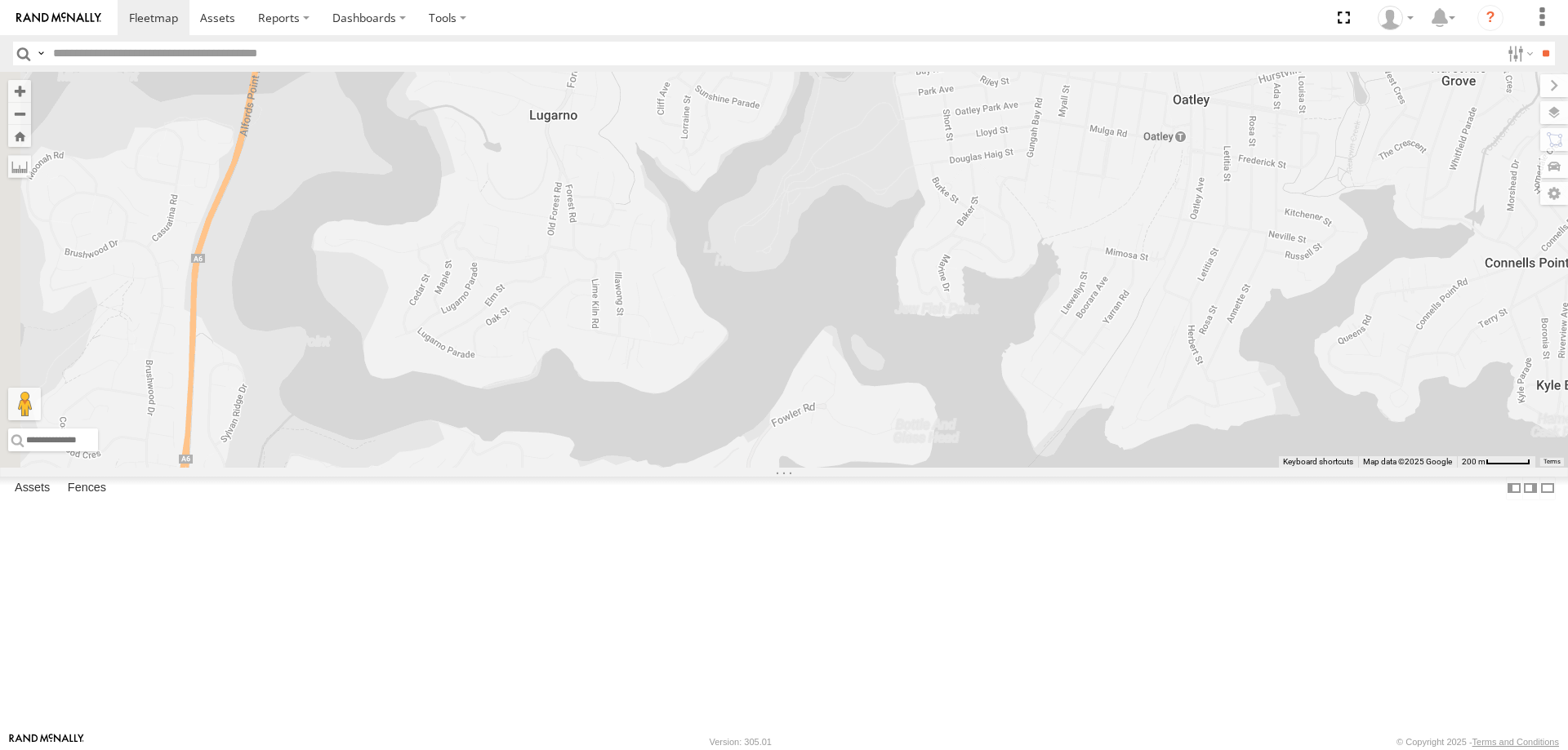
drag, startPoint x: 576, startPoint y: 156, endPoint x: 1334, endPoint y: 755, distance: 966.1
click at [1334, 750] on html at bounding box center [784, 375] width 1568 height 750
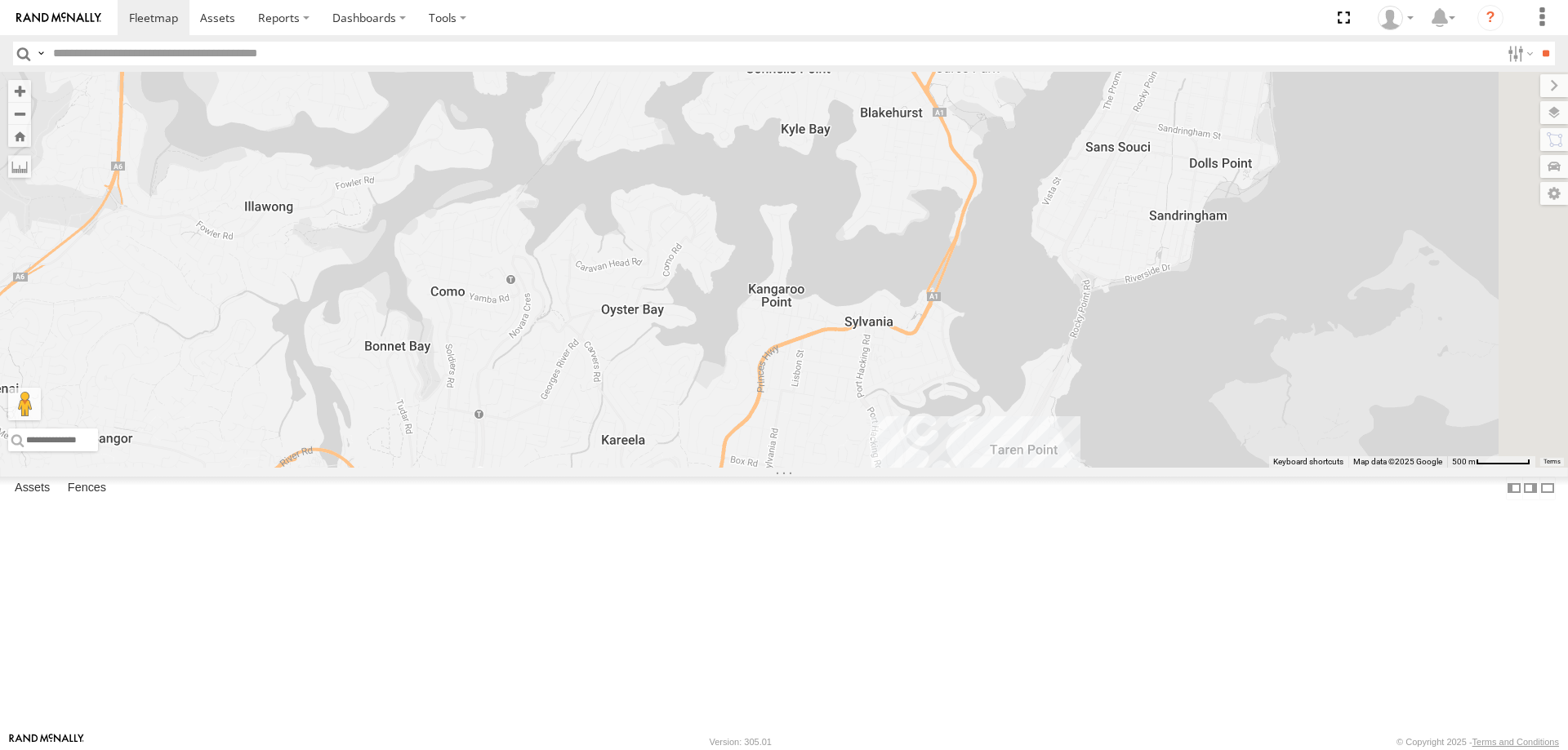
drag, startPoint x: 1230, startPoint y: 636, endPoint x: 836, endPoint y: 339, distance: 493.4
click at [836, 339] on div "YLI19N - Isuzu DMAX ECZ96U - Great Wall CS45WU - LDV YLI01U - Isuzu DMAX BK71PG…" at bounding box center [784, 270] width 1568 height 396
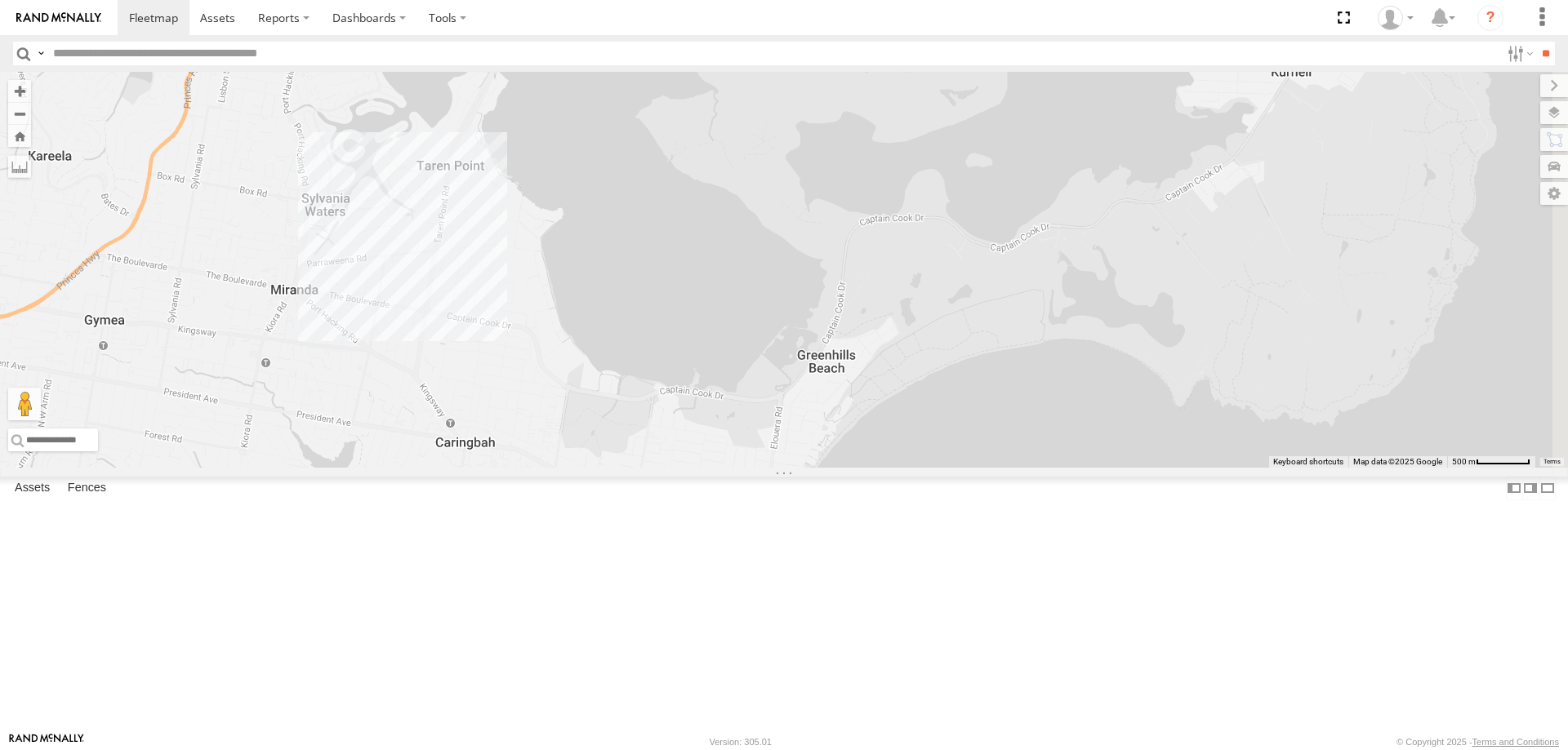
drag, startPoint x: 1292, startPoint y: 447, endPoint x: 761, endPoint y: 177, distance: 595.7
click at [761, 177] on div "YLI19N - Isuzu DMAX ECZ96U - Great Wall CS45WU - LDV YLI01U - Isuzu DMAX BK71PG…" at bounding box center [784, 270] width 1568 height 396
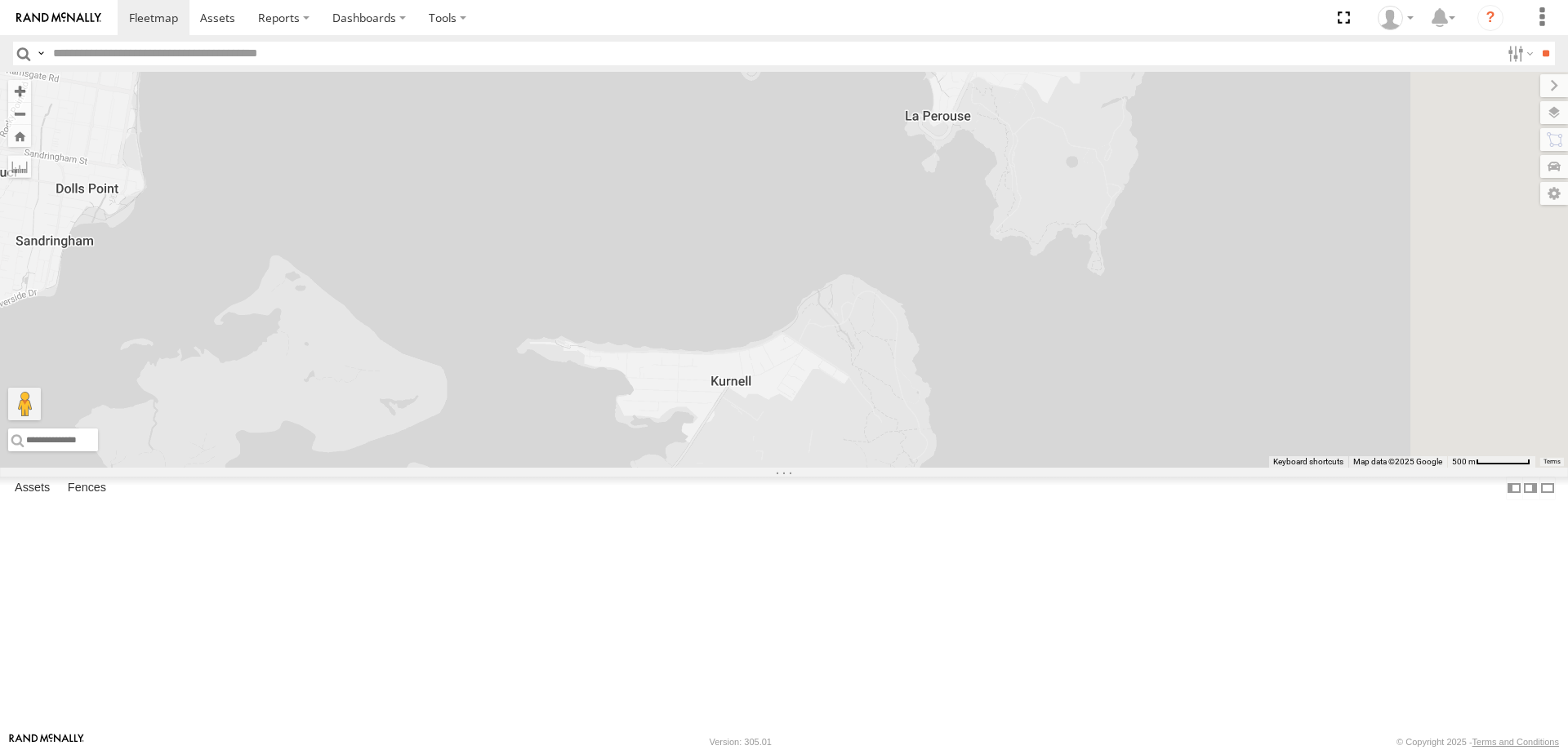
drag, startPoint x: 1203, startPoint y: 258, endPoint x: 665, endPoint y: 579, distance: 626.5
click at [652, 468] on div "YLI19N - Isuzu DMAX ECZ96U - Great Wall CS45WU - LDV YLI01U - Isuzu DMAX BK71PG…" at bounding box center [784, 270] width 1568 height 396
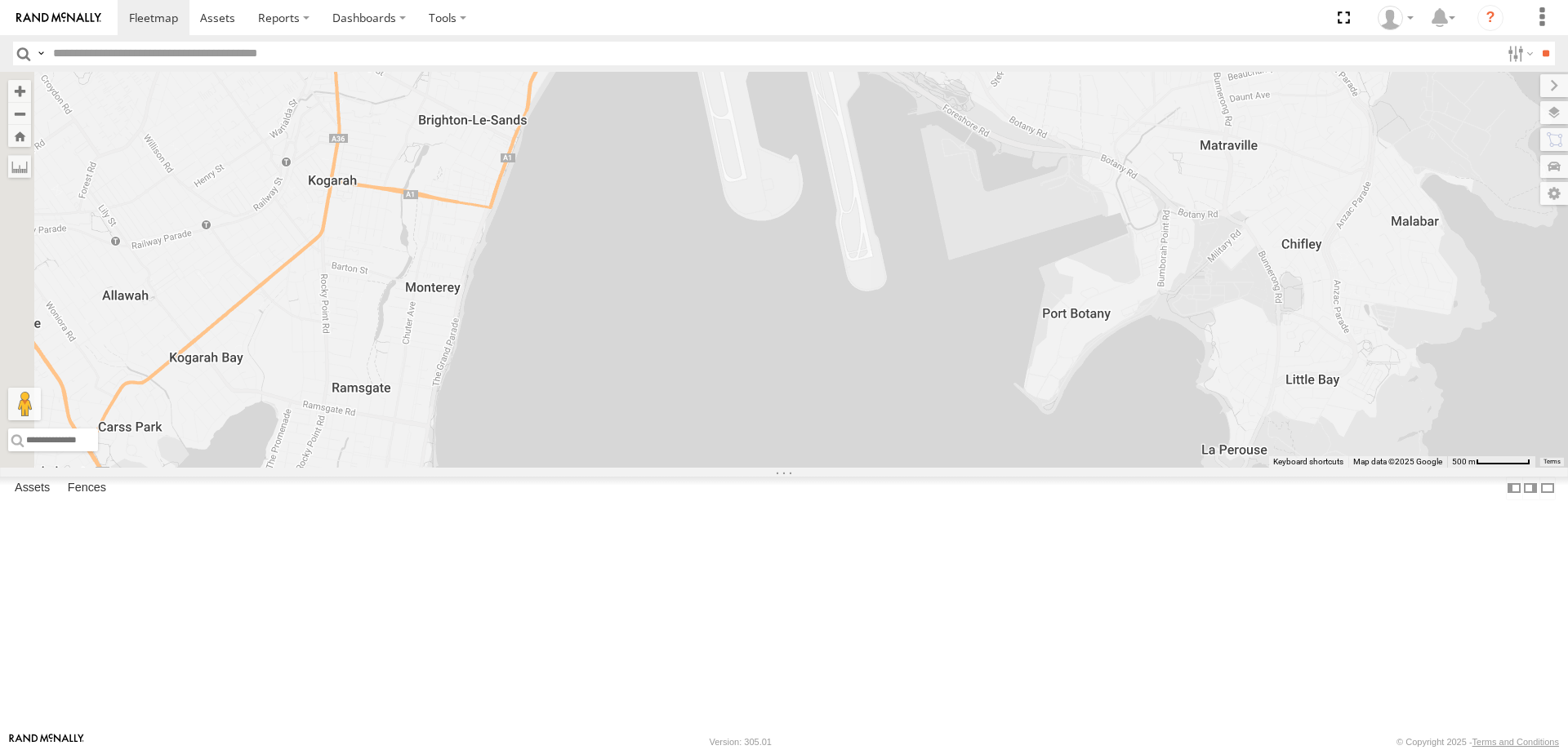
drag, startPoint x: 864, startPoint y: 426, endPoint x: 1134, endPoint y: 676, distance: 368.0
click at [1142, 468] on div "YLI19N - Isuzu DMAX ECZ96U - Great Wall CS45WU - LDV YLI01U - Isuzu DMAX BK71PG…" at bounding box center [784, 270] width 1568 height 396
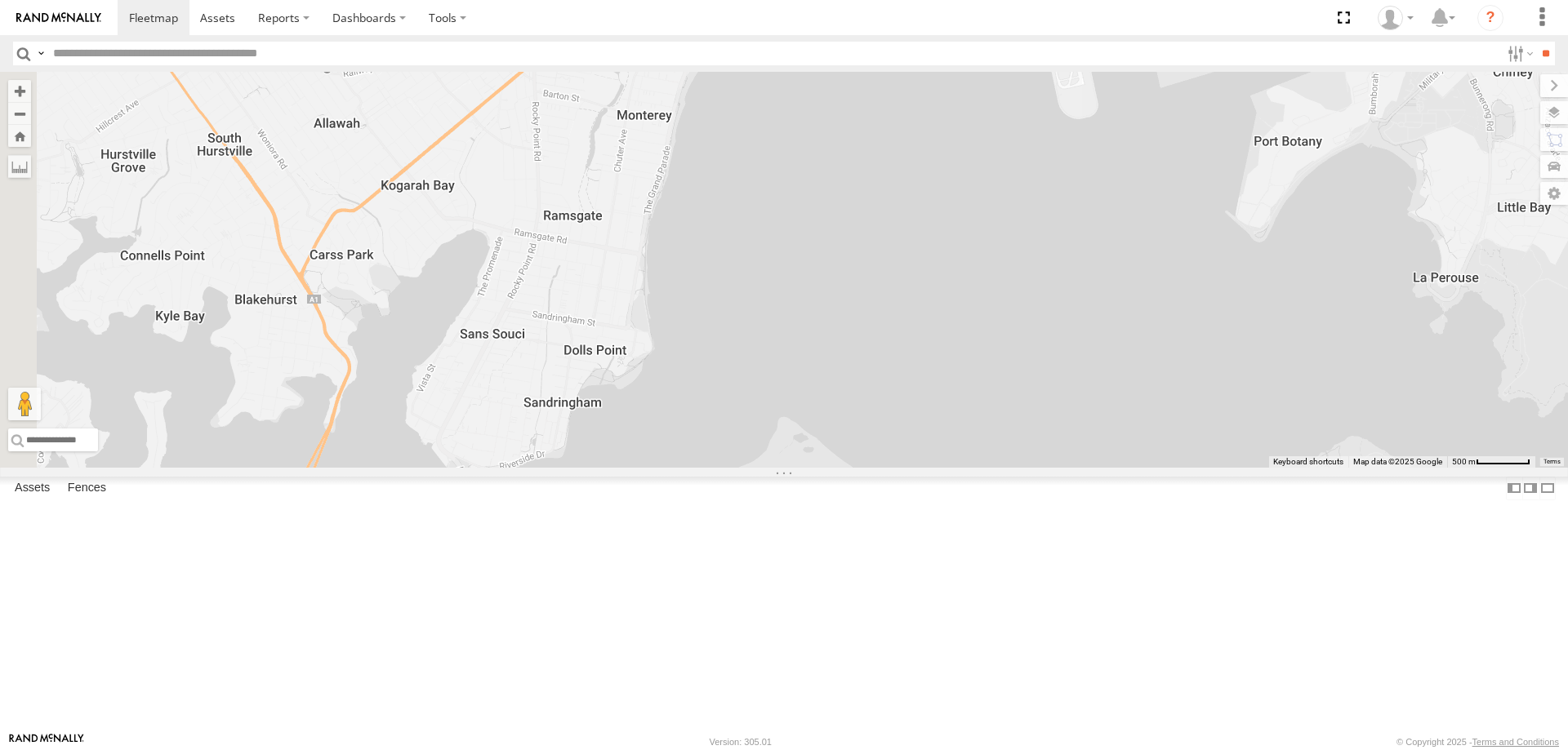
drag, startPoint x: 909, startPoint y: 673, endPoint x: 1063, endPoint y: 428, distance: 289.4
click at [1063, 428] on div "YLI19N - Isuzu DMAX ECZ96U - Great Wall CS45WU - LDV YLI01U - Isuzu DMAX BK71PG…" at bounding box center [784, 270] width 1568 height 396
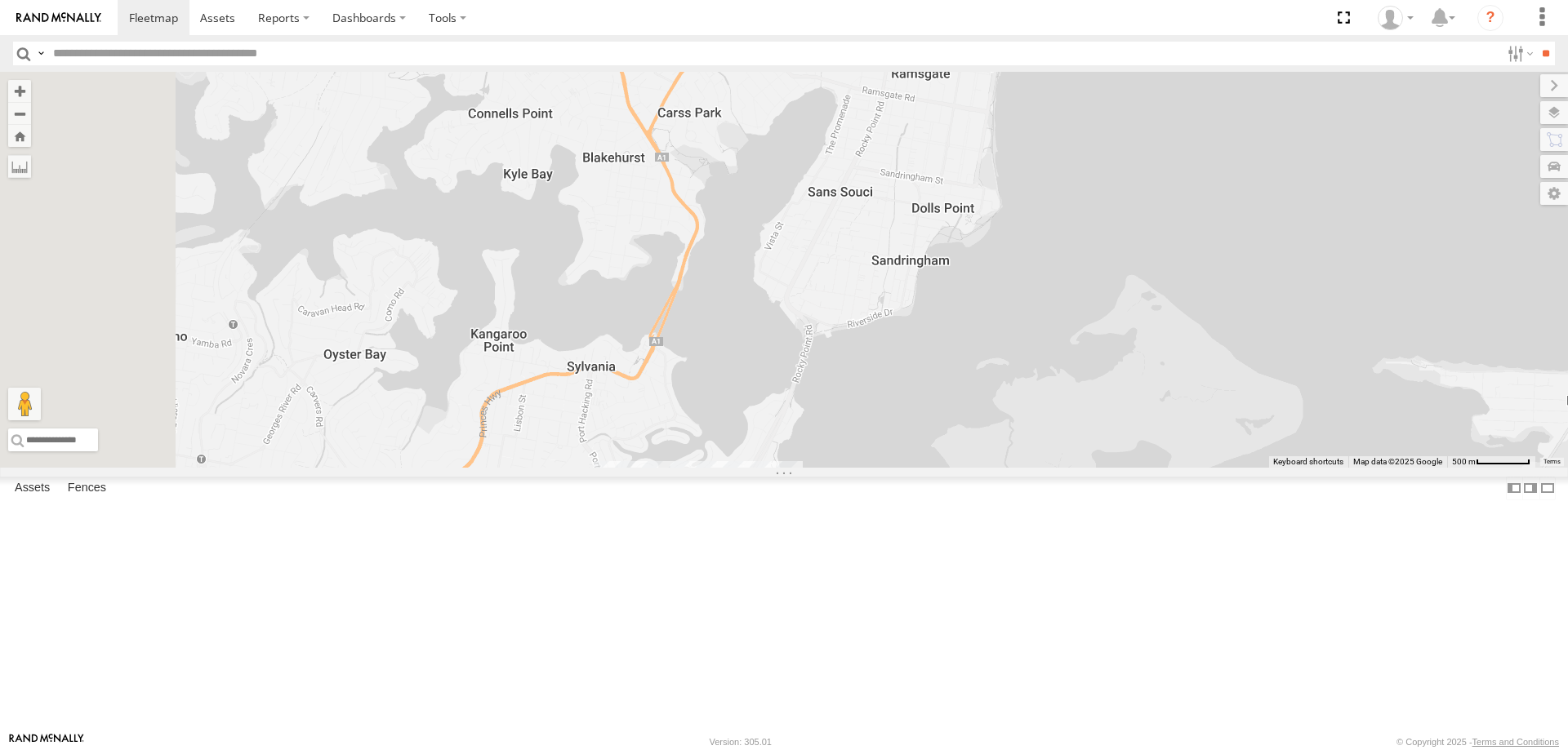
drag, startPoint x: 769, startPoint y: 436, endPoint x: 1017, endPoint y: 466, distance: 249.8
click at [1017, 466] on div "YLI19N - Isuzu DMAX ECZ96U - Great Wall CS45WU - LDV YLI01U - Isuzu DMAX BK71PG…" at bounding box center [784, 270] width 1568 height 396
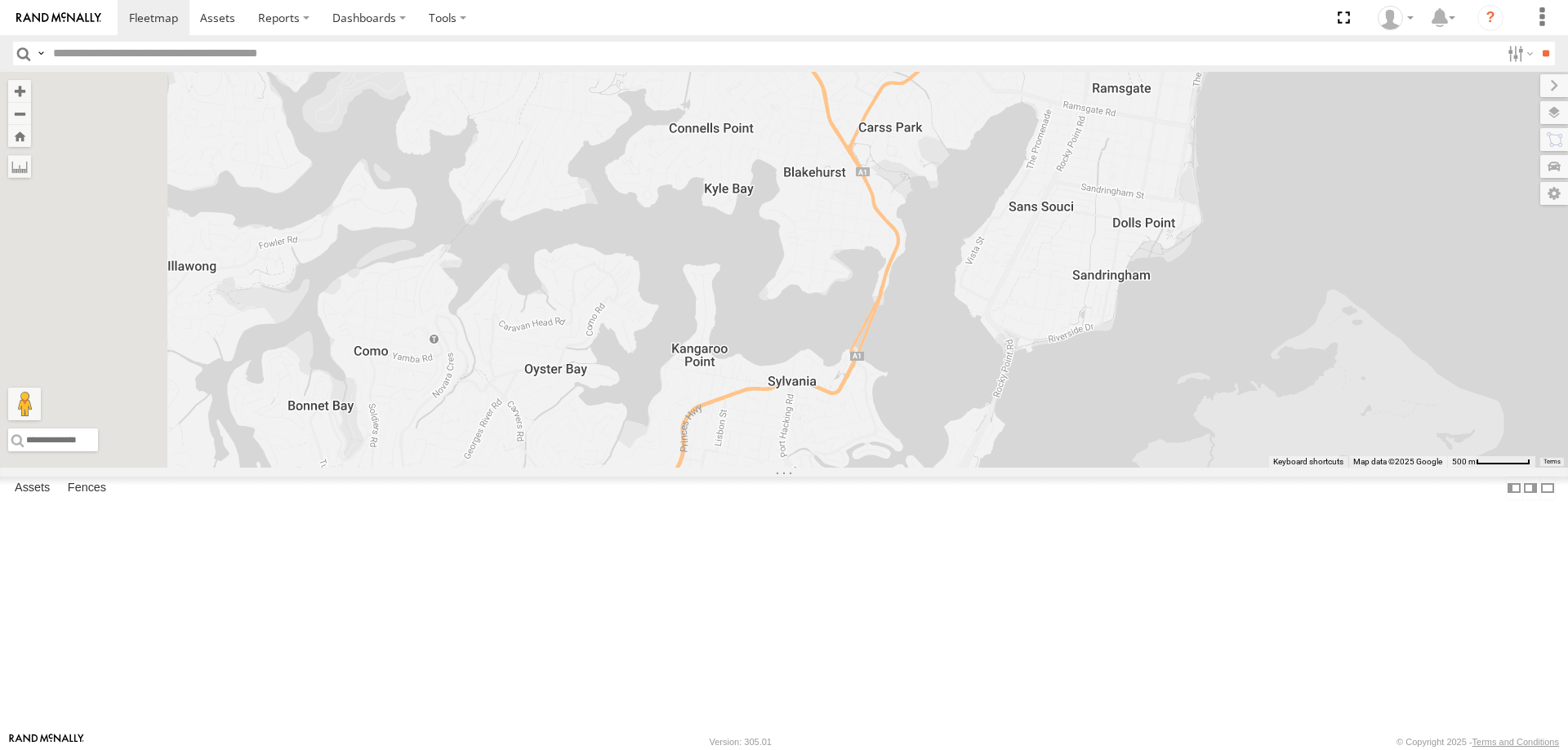
drag, startPoint x: 874, startPoint y: 476, endPoint x: 1079, endPoint y: 491, distance: 205.5
click at [1079, 468] on div "YLI19N - Isuzu DMAX ECZ96U - Great Wall CS45WU - LDV YLI01U - Isuzu DMAX BK71PG…" at bounding box center [784, 270] width 1568 height 396
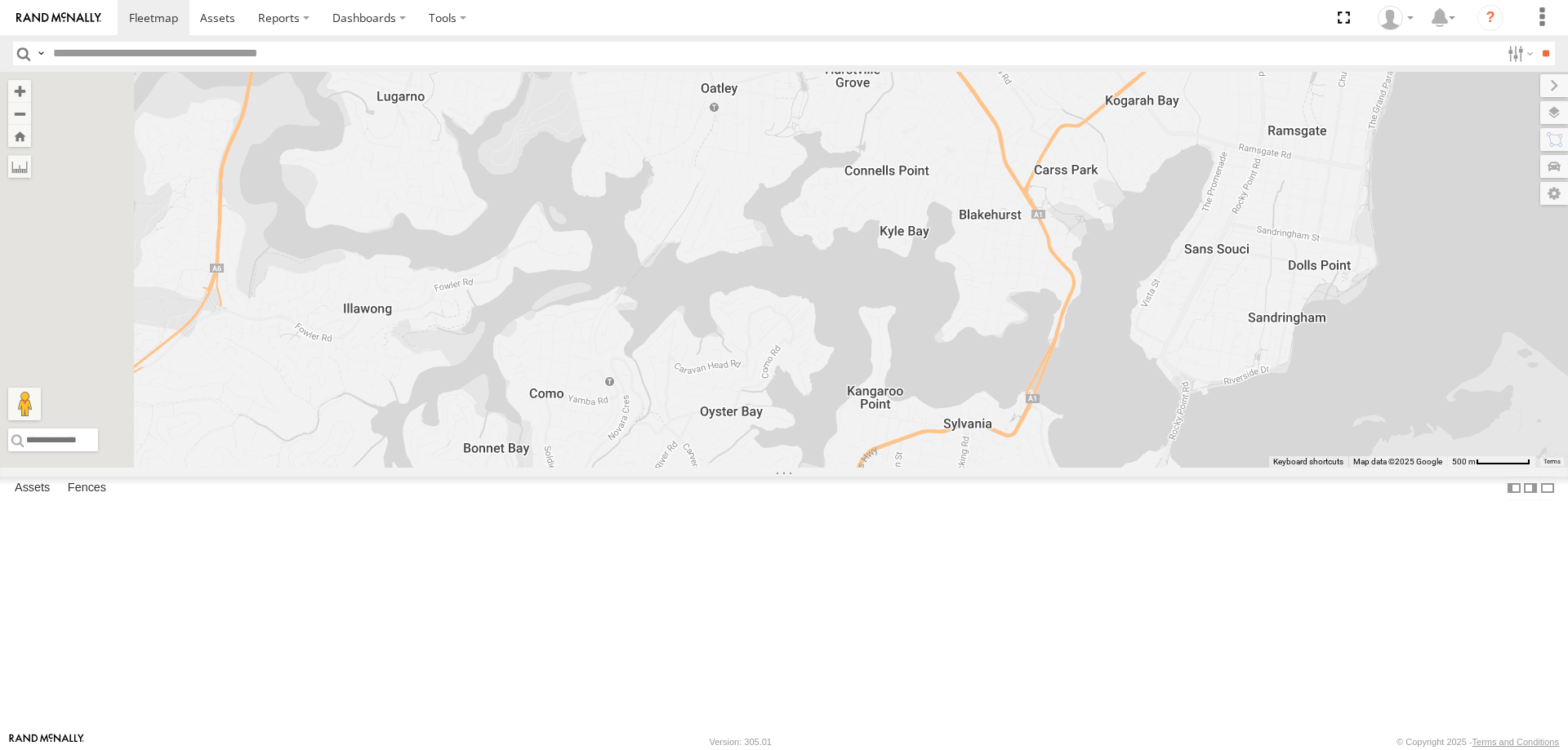
drag, startPoint x: 844, startPoint y: 422, endPoint x: 985, endPoint y: 454, distance: 144.6
click at [985, 454] on div "YLI19N - Isuzu DMAX ECZ96U - Great Wall CS45WU - LDV YLI01U - Isuzu DMAX BK71PG…" at bounding box center [784, 270] width 1568 height 396
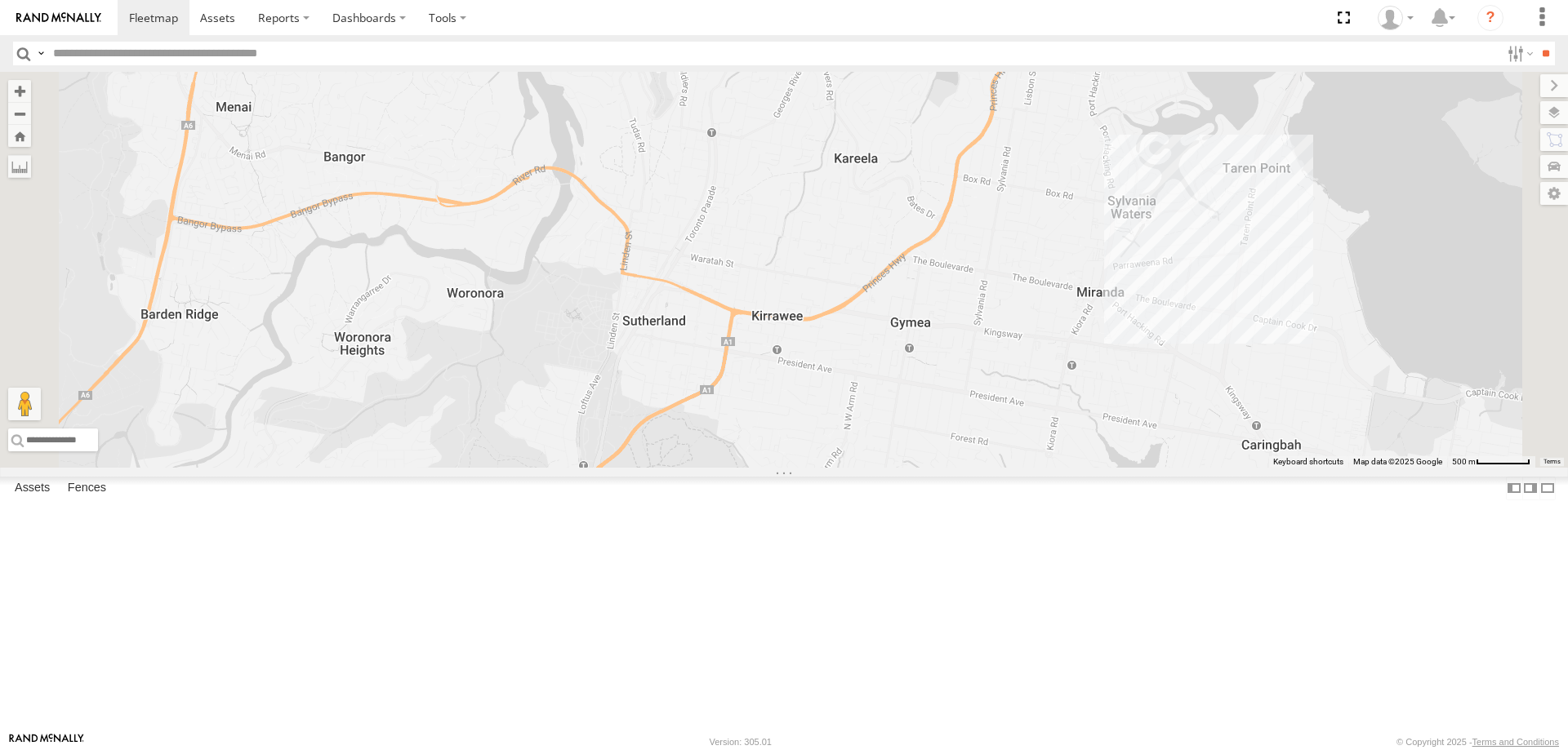
drag, startPoint x: 881, startPoint y: 426, endPoint x: 917, endPoint y: 11, distance: 416.6
click at [917, 2] on body at bounding box center [784, 375] width 1568 height 750
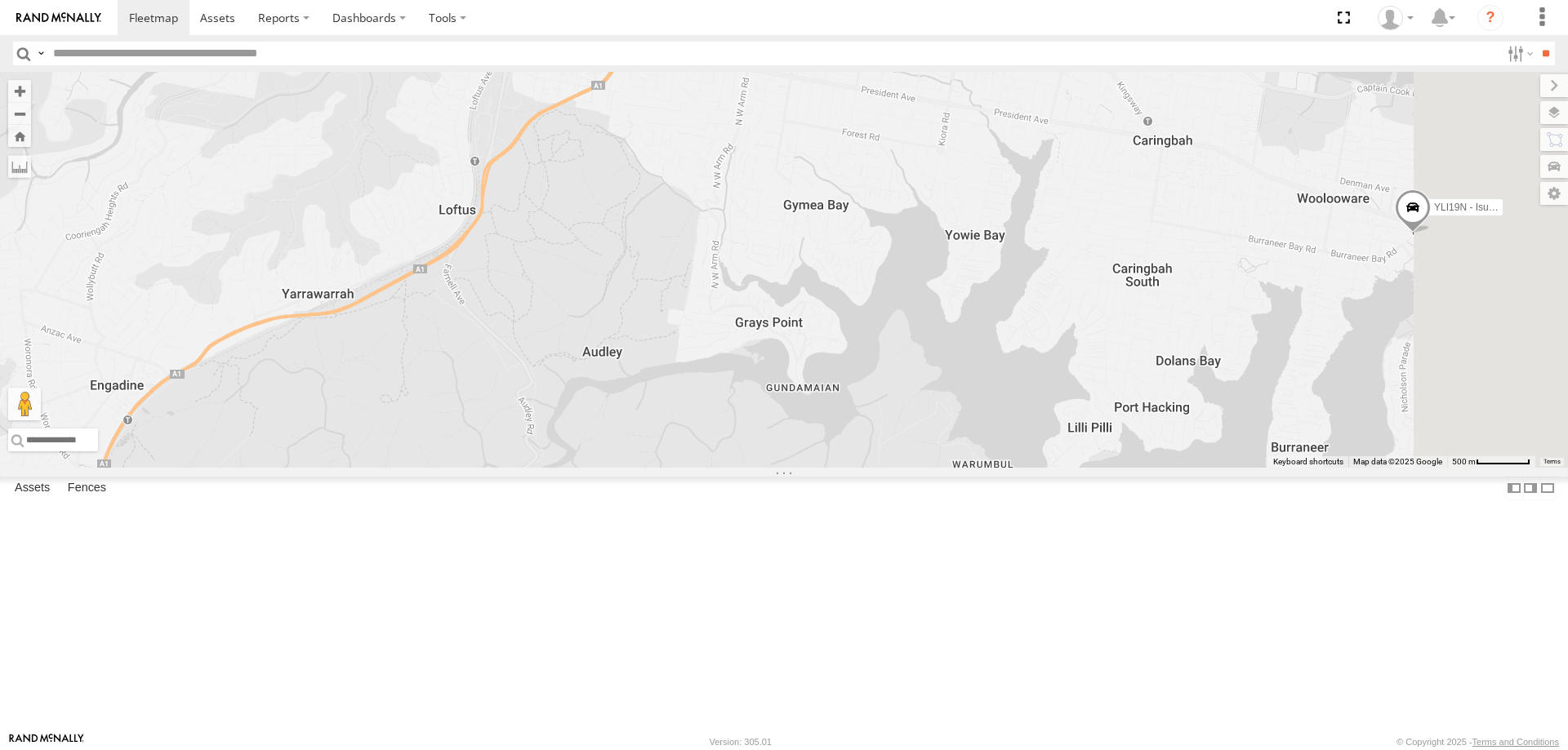
drag, startPoint x: 943, startPoint y: 600, endPoint x: 834, endPoint y: 290, distance: 328.6
click at [834, 290] on div "YLI19N - Isuzu DMAX ECZ96U - Great Wall CS45WU - LDV YLI01U - Isuzu DMAX BK71PG…" at bounding box center [784, 270] width 1568 height 396
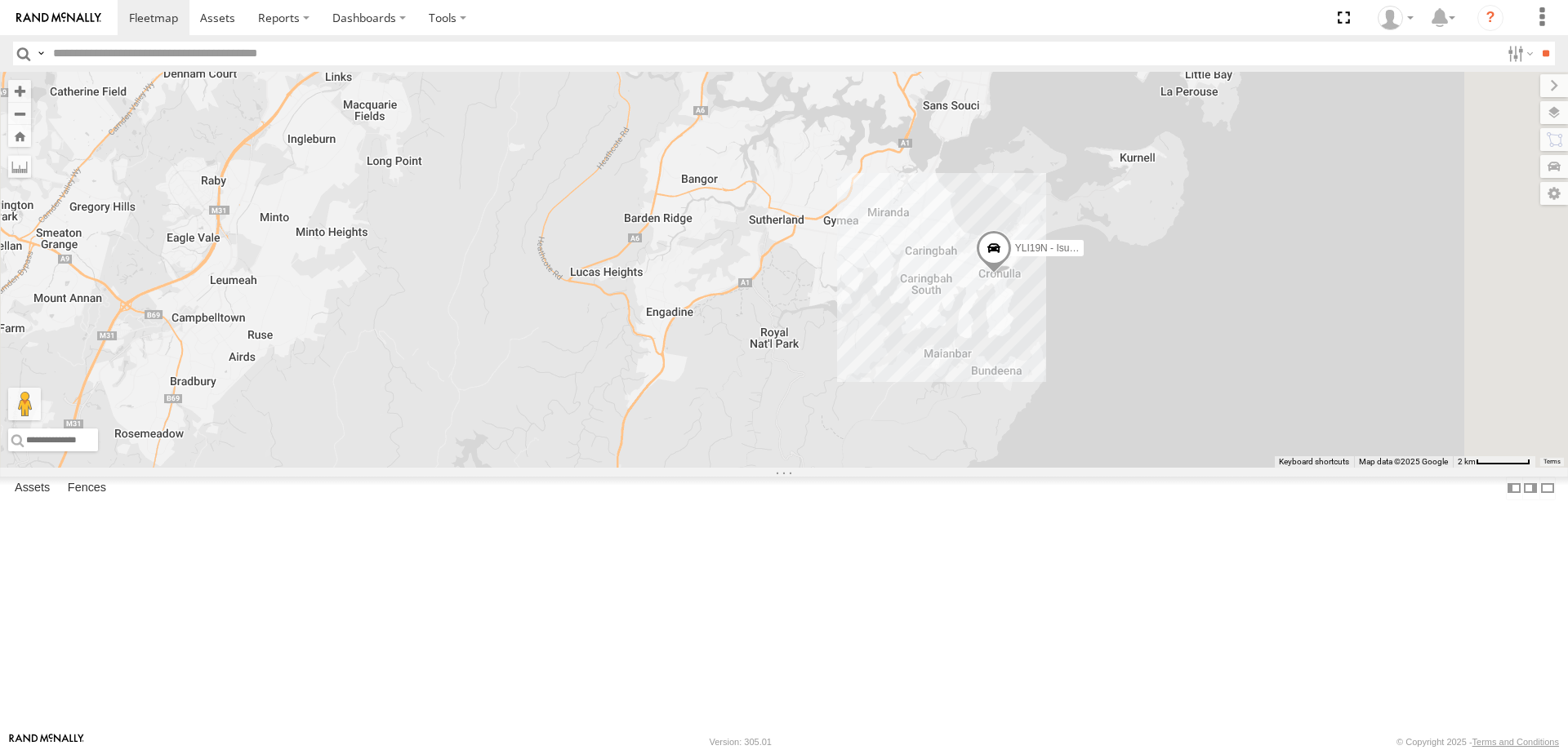
drag, startPoint x: 1094, startPoint y: 345, endPoint x: 1092, endPoint y: 405, distance: 60.0
click at [1092, 405] on div "YLI19N - Isuzu DMAX ECZ96U - Great Wall CS45WU - LDV YLI01U - Isuzu DMAX BK71PG…" at bounding box center [784, 270] width 1568 height 396
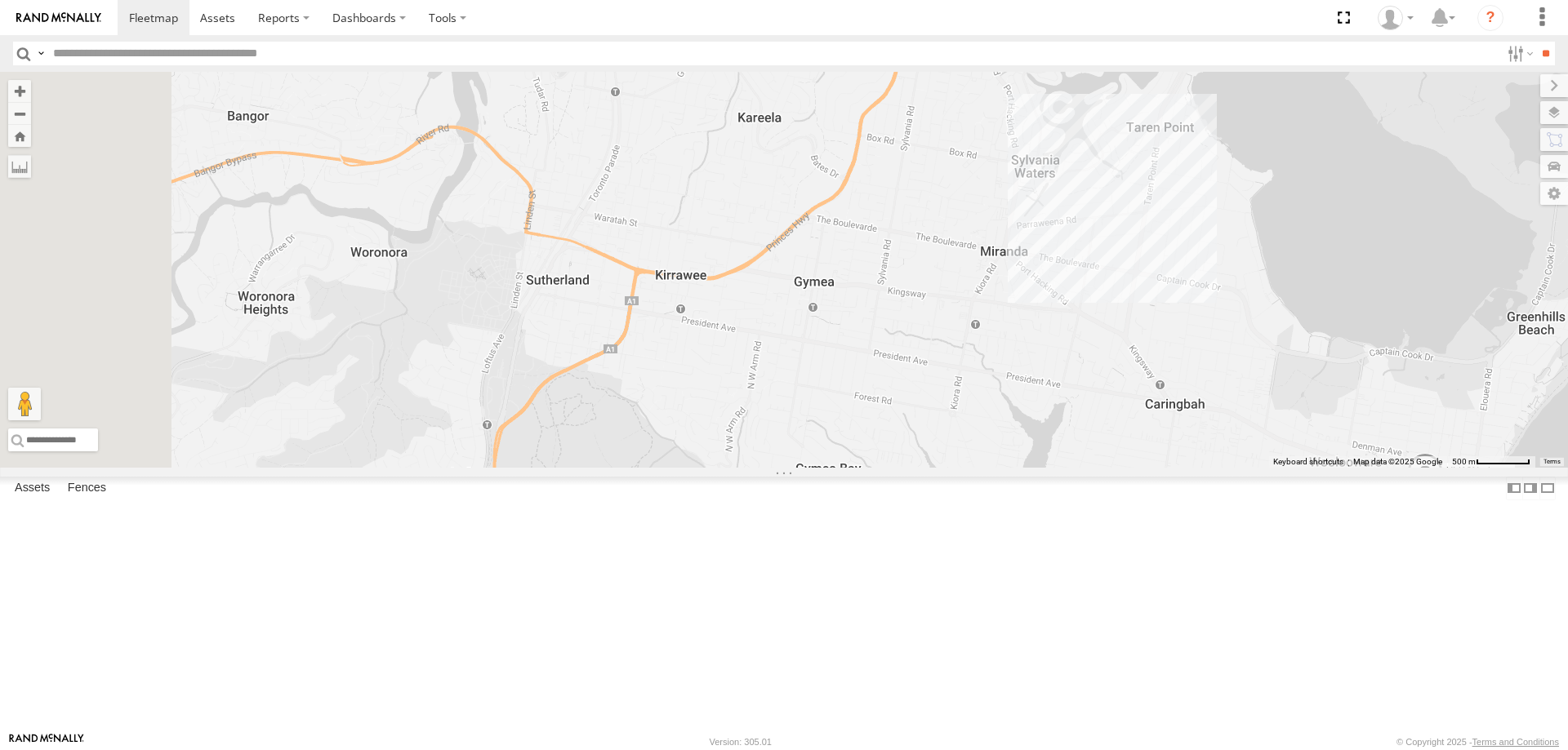
drag, startPoint x: 1009, startPoint y: 285, endPoint x: 1083, endPoint y: 483, distance: 211.4
click at [1083, 468] on div "YLI19N - Isuzu DMAX ECZ96U - Great Wall CS45WU - LDV YLI01U - Isuzu DMAX BK71PG…" at bounding box center [784, 270] width 1568 height 396
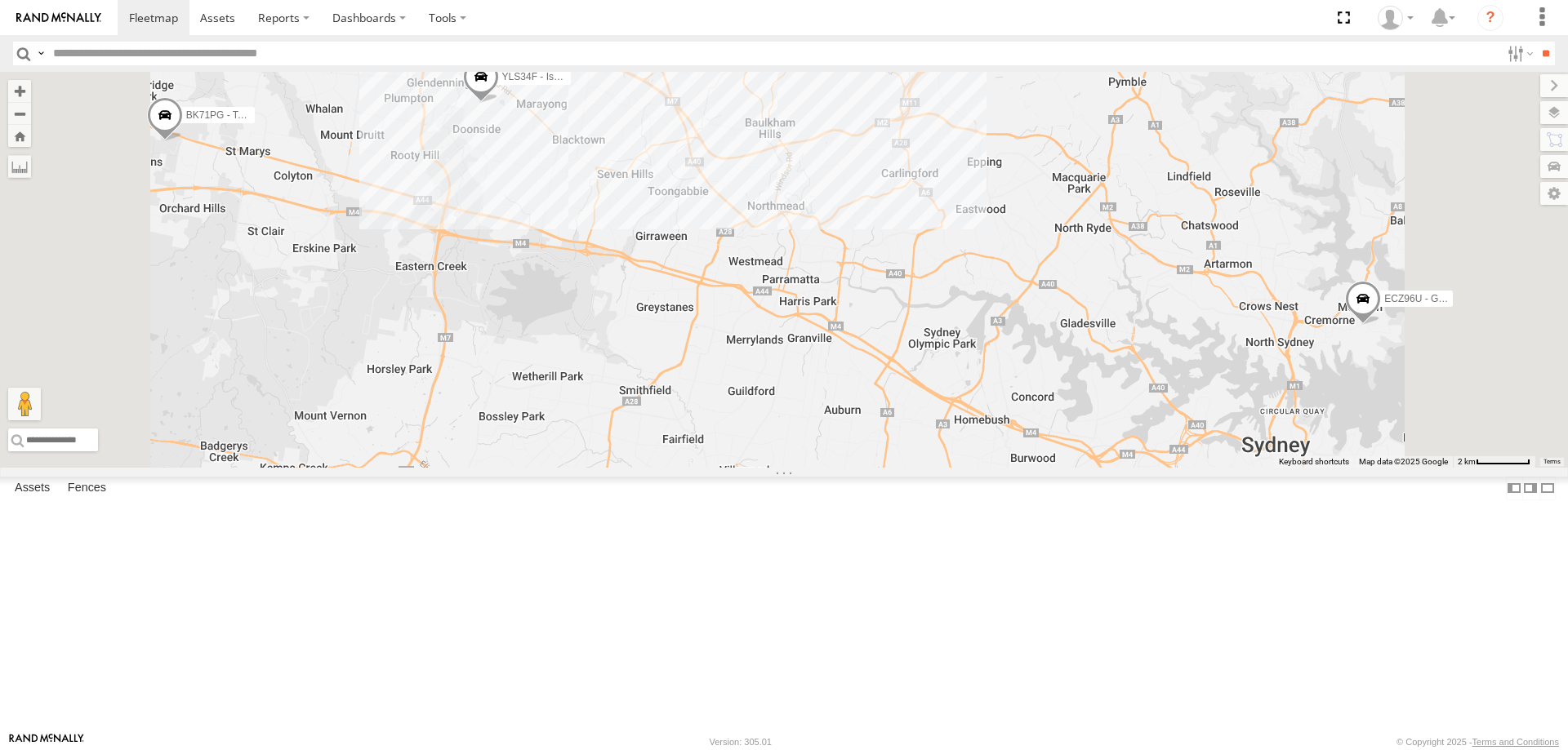
click at [774, 70] on div "2" at bounding box center [758, 53] width 33 height 33
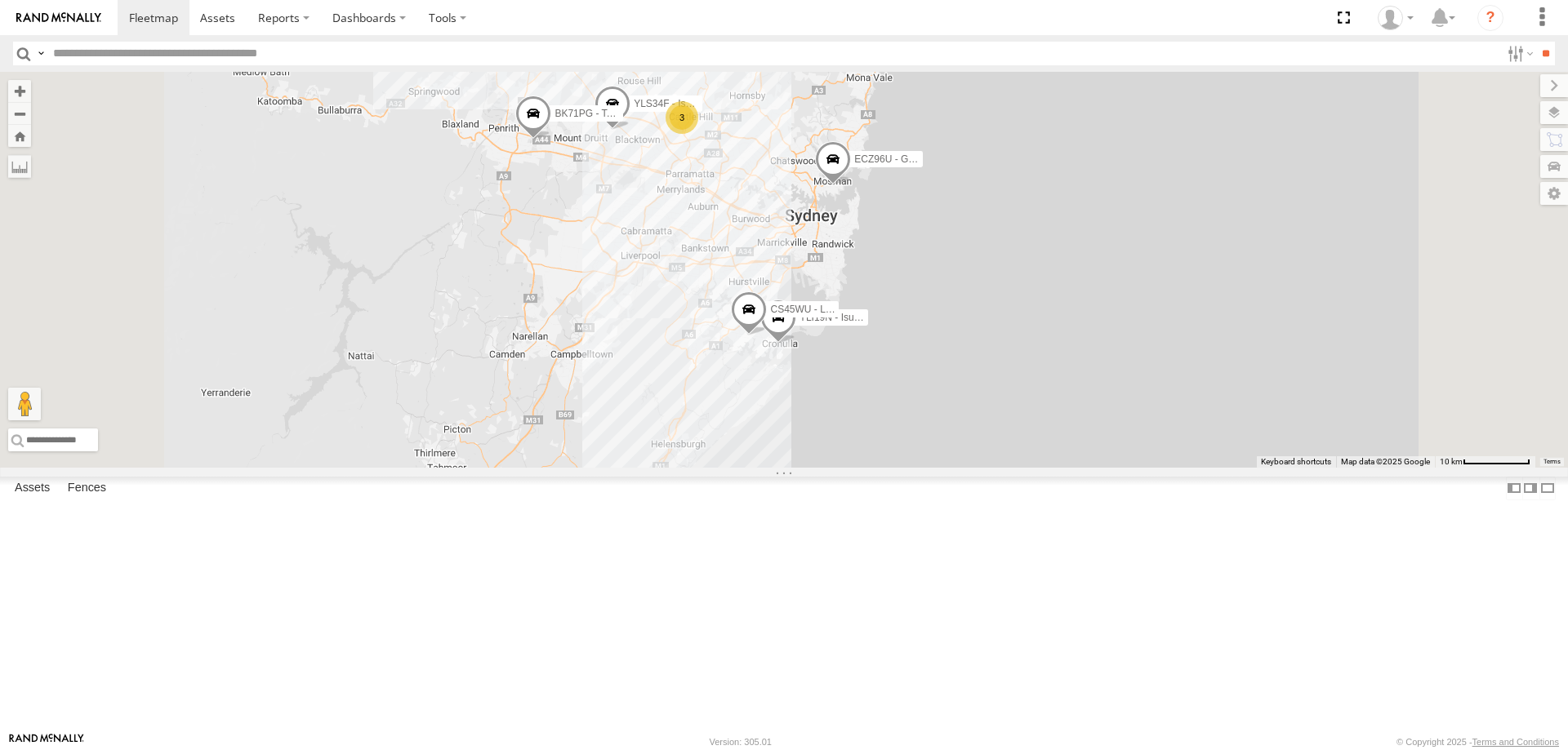
click at [934, 314] on div "YLI19N - Isuzu DMAX ECZ96U - Great Wall CS45WU - LDV YLI01U - Isuzu DMAX BK71PG…" at bounding box center [784, 270] width 1568 height 396
